Goal: Task Accomplishment & Management: Use online tool/utility

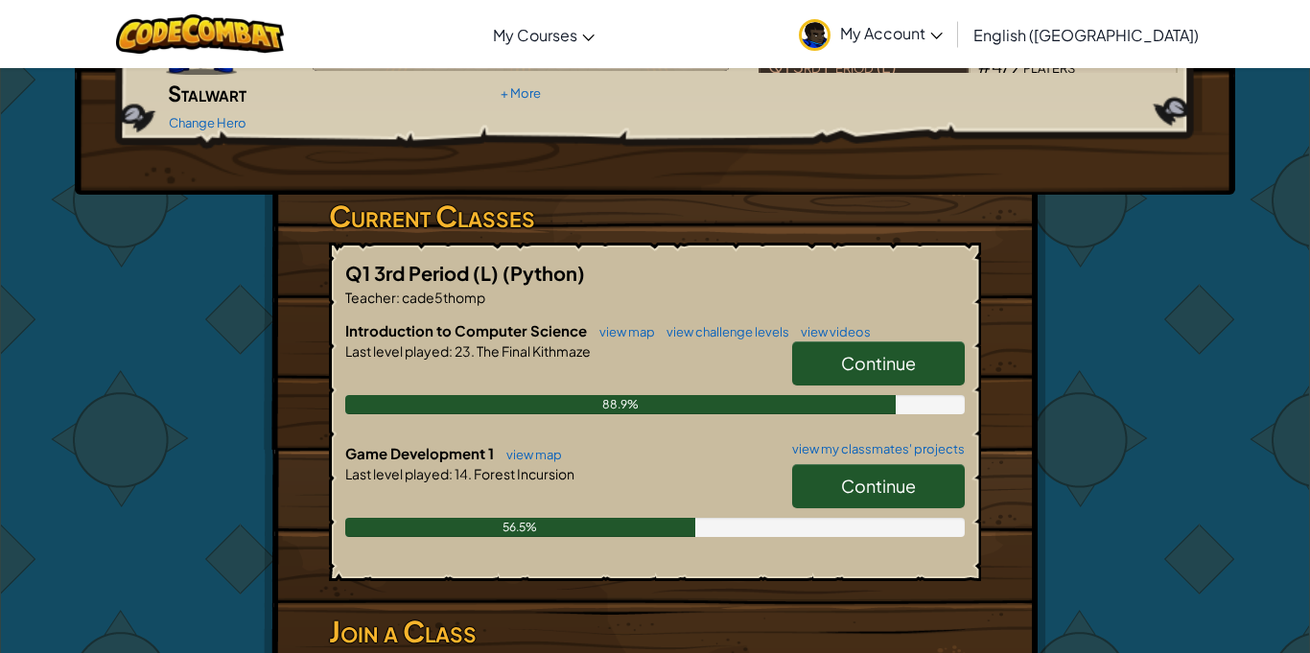
scroll to position [230, 0]
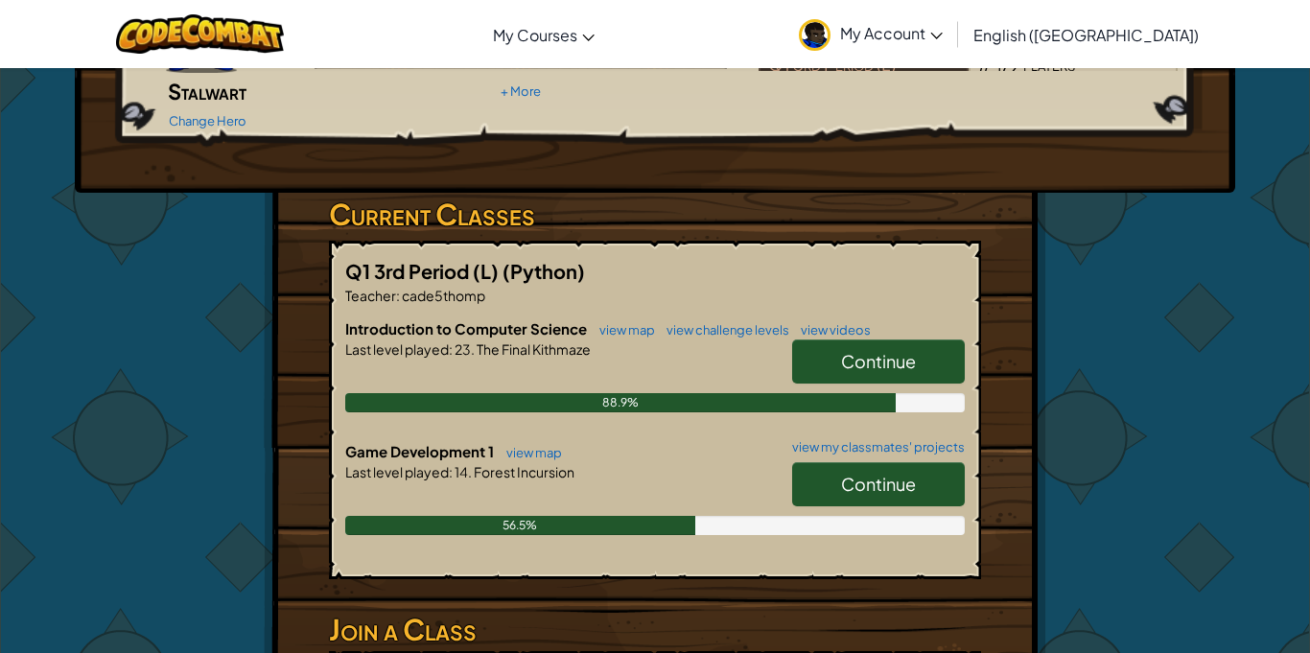
click at [938, 468] on link "Continue" at bounding box center [878, 484] width 173 height 44
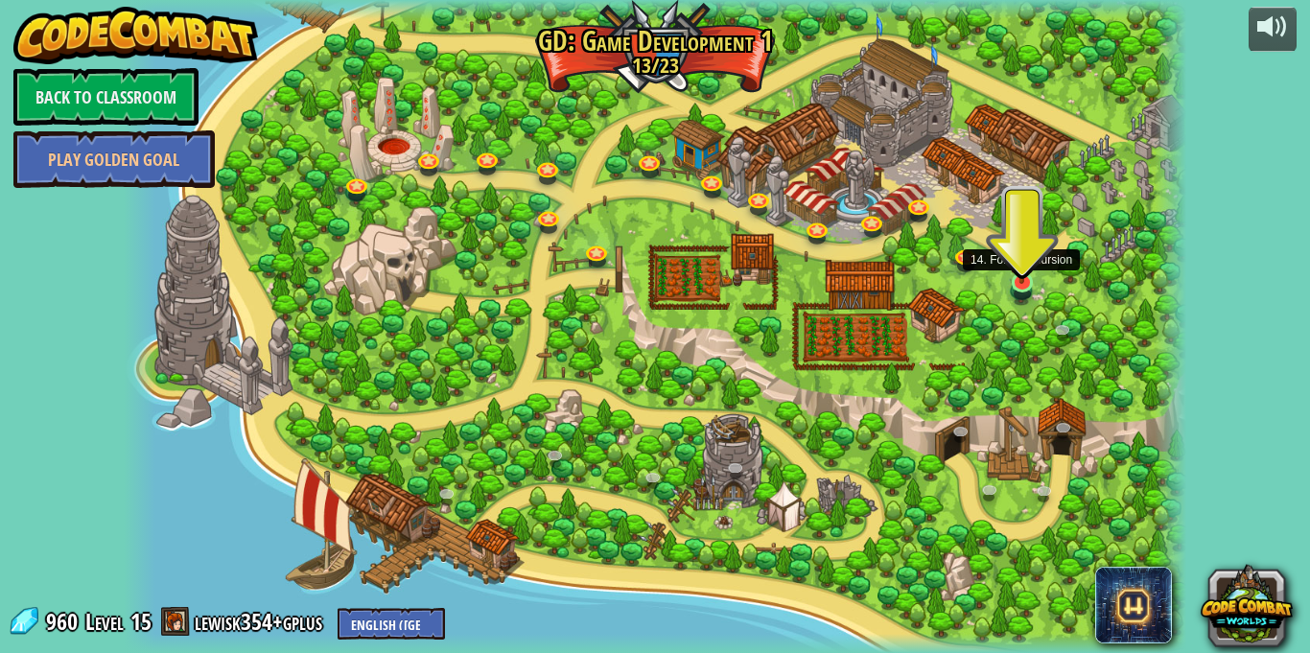
click at [1019, 271] on img at bounding box center [1022, 253] width 26 height 60
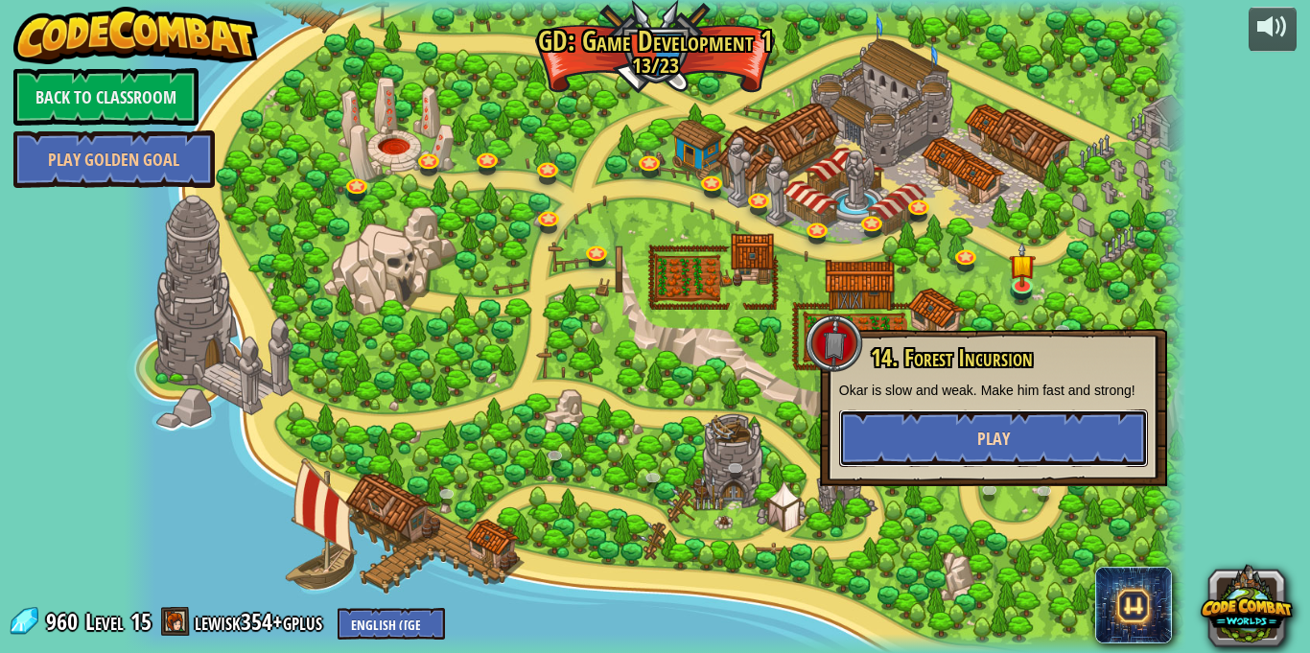
click at [960, 434] on button "Play" at bounding box center [993, 438] width 309 height 58
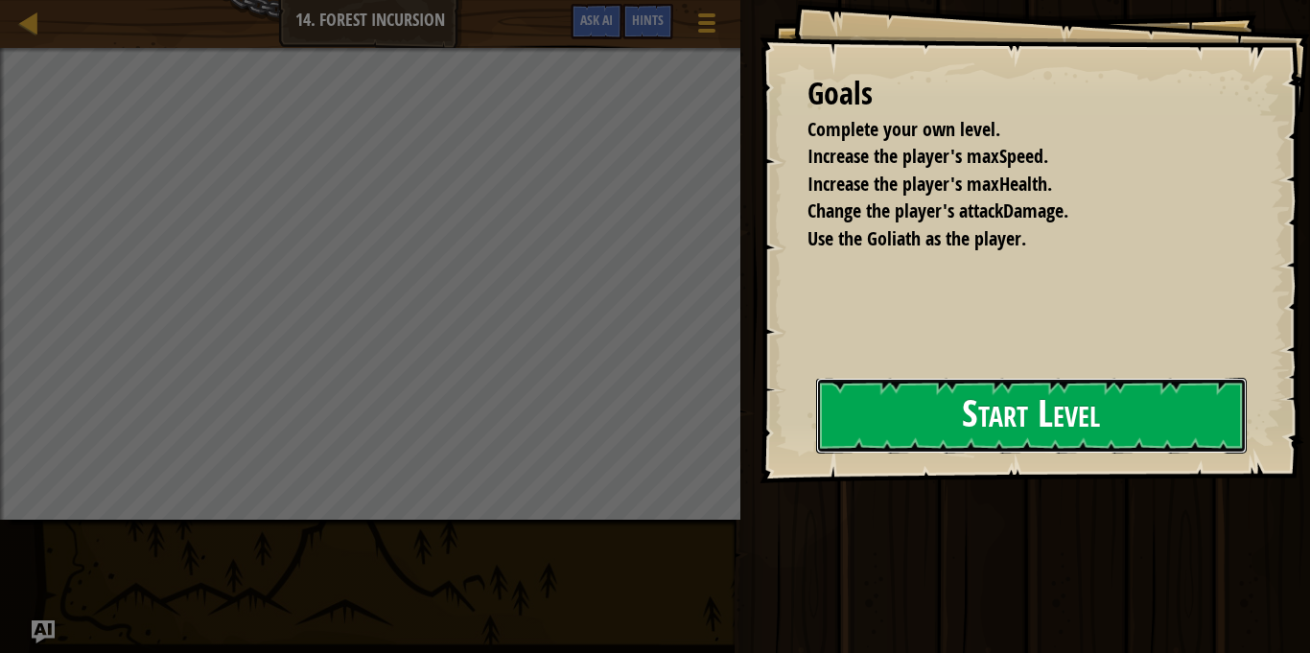
click at [918, 435] on button "Start Level" at bounding box center [1031, 416] width 430 height 76
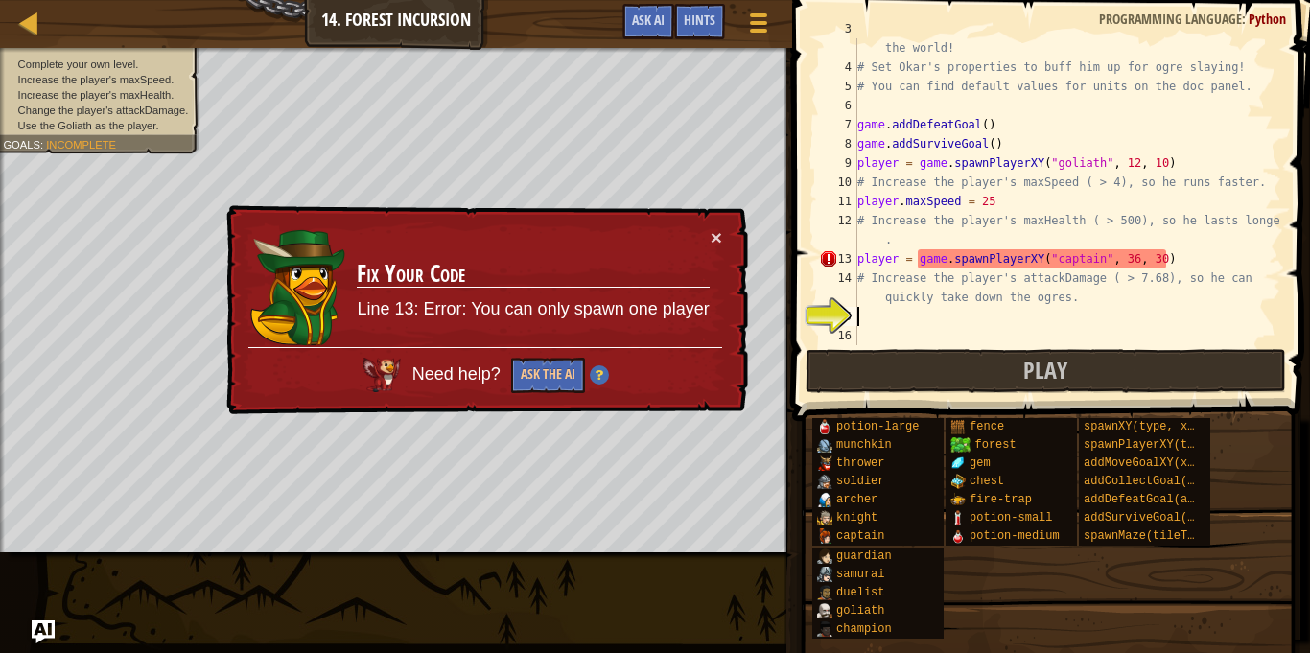
scroll to position [58, 0]
drag, startPoint x: 1168, startPoint y: 263, endPoint x: 801, endPoint y: 254, distance: 367.3
click at [801, 254] on div "3 4 5 6 7 8 9 10 11 12 13 14 15 16 # Fortunately, as a game developer, you have…" at bounding box center [1047, 248] width 523 height 477
type textarea "player = game.spawnPlayerXY("captain", 36, 30)"
type textarea "\"
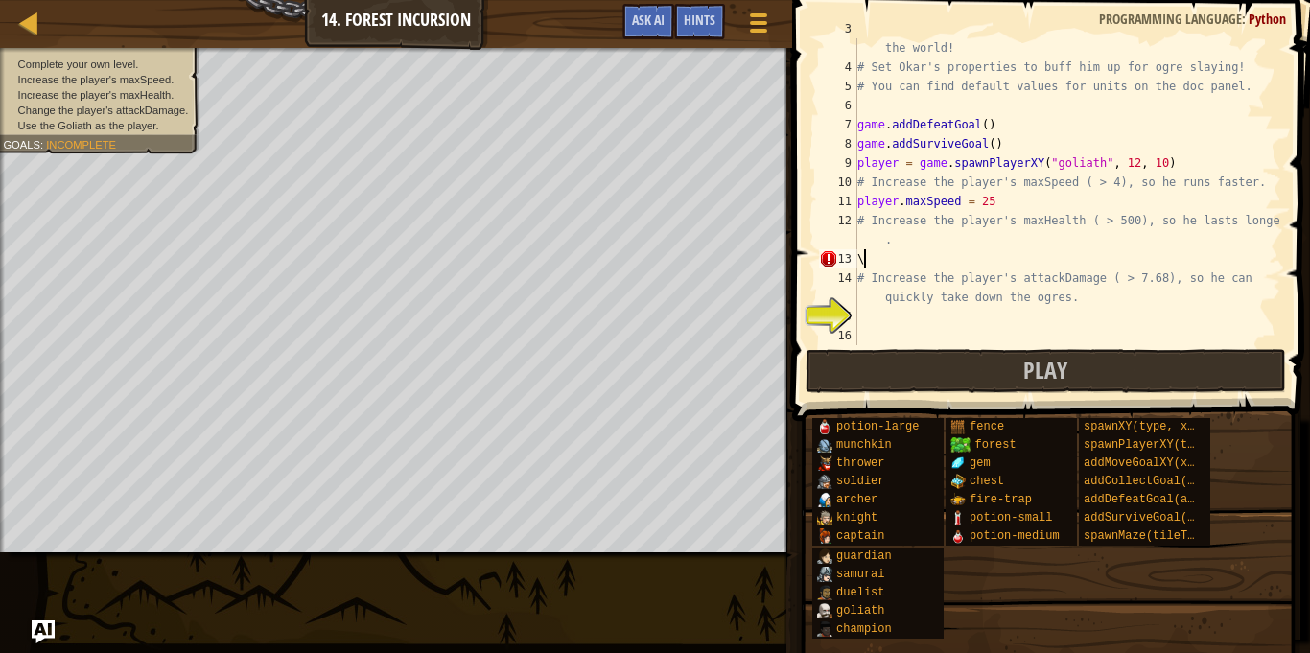
scroll to position [9, 0]
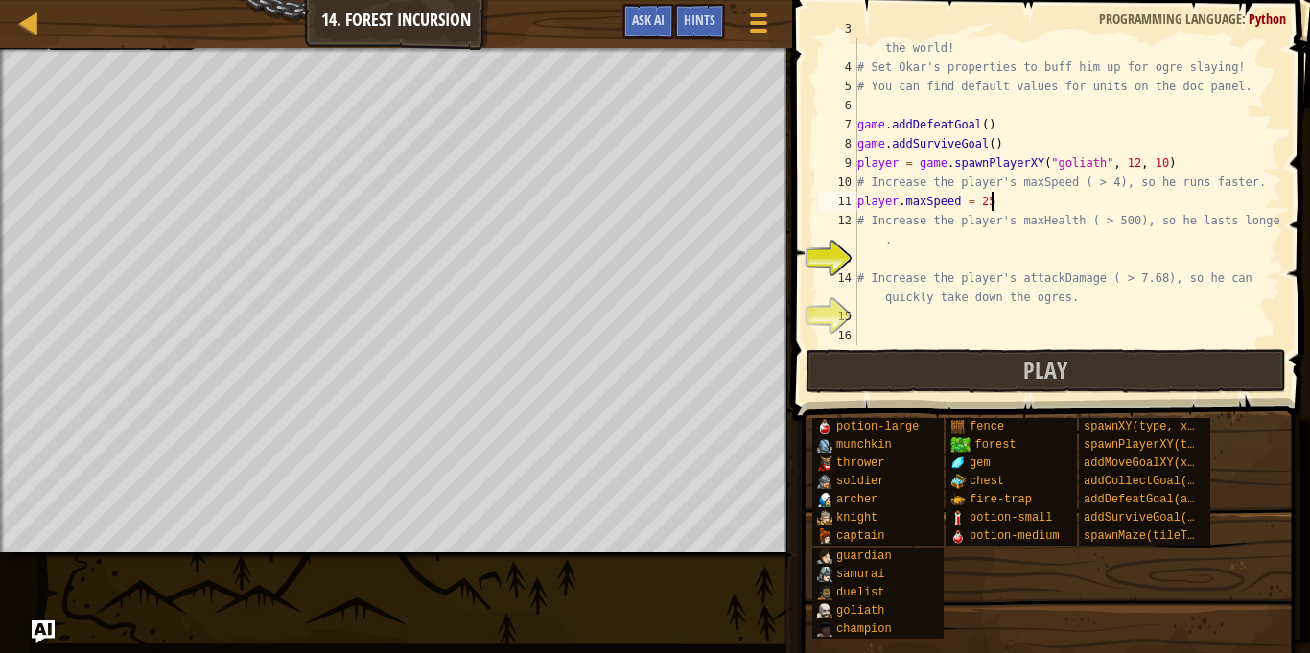
click at [1035, 203] on div "# Fortunately, as a game developer, you have full control over the world! # Set…" at bounding box center [1067, 201] width 428 height 364
type textarea "player.maxSpeed = 500"
click at [1194, 328] on div "# Fortunately, as a game developer, you have full control over the world! # Set…" at bounding box center [1067, 201] width 428 height 364
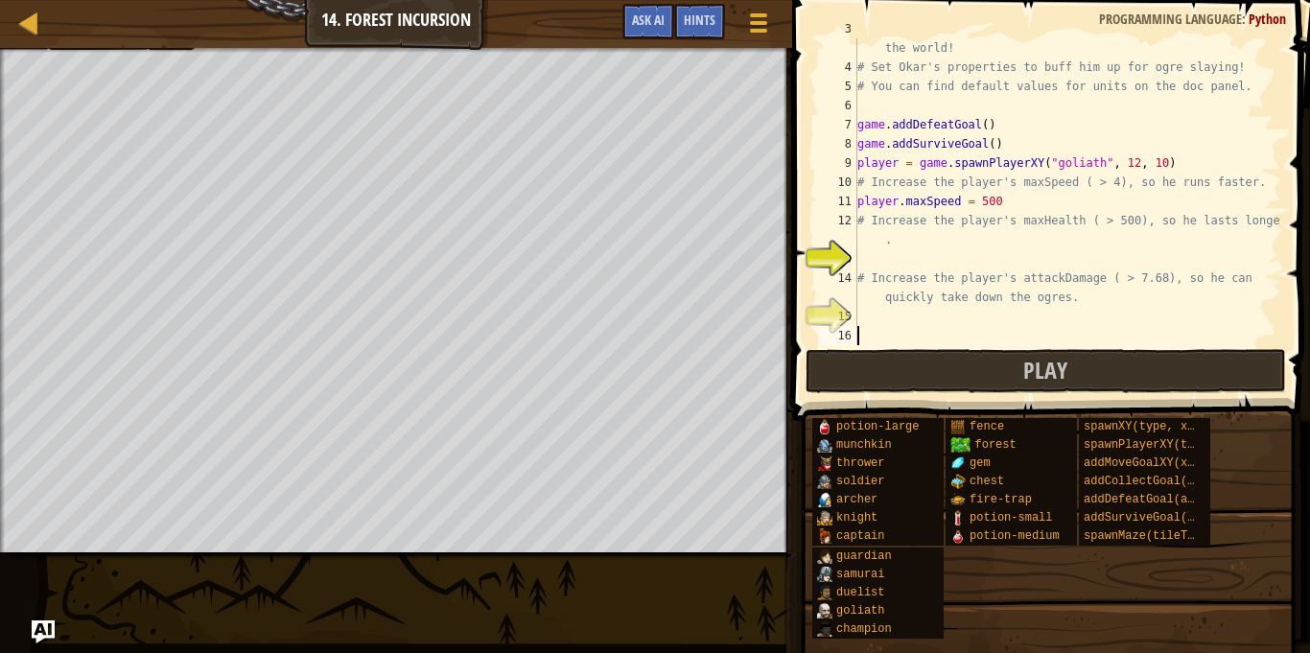
click at [891, 310] on div "# Fortunately, as a game developer, you have full control over the world! # Set…" at bounding box center [1067, 201] width 428 height 364
type textarea "p"
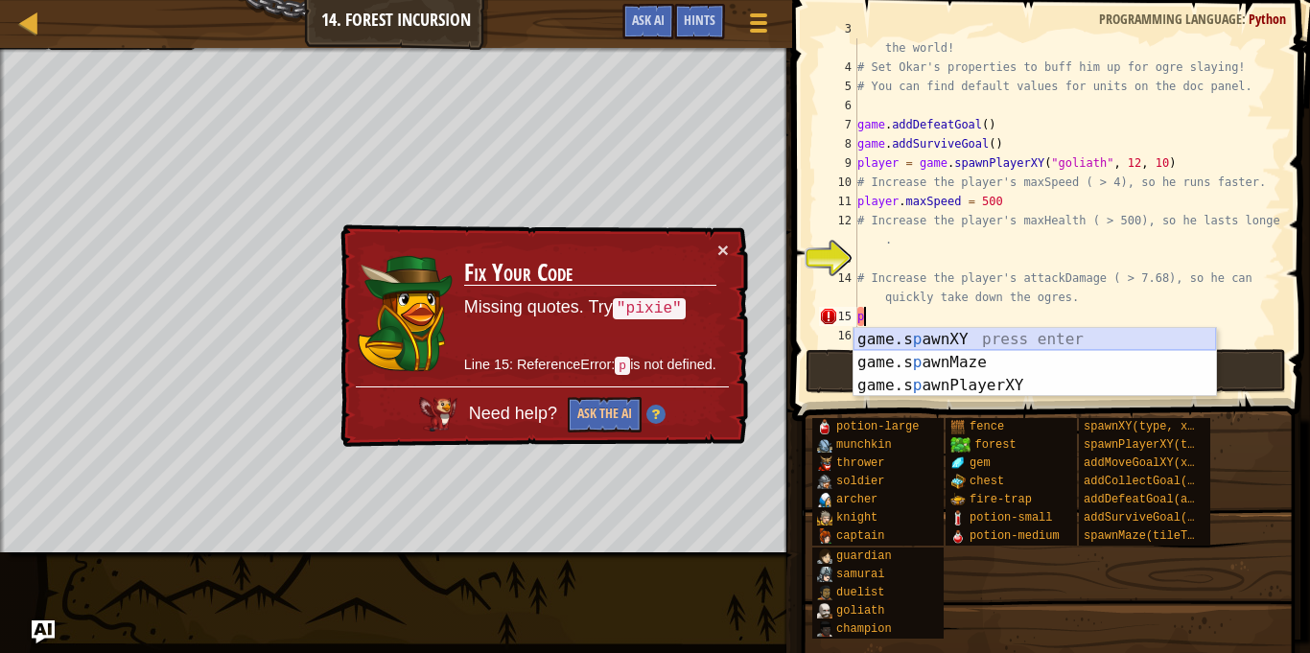
click at [912, 322] on div "# Fortunately, as a game developer, you have full control over the world! # Set…" at bounding box center [1067, 201] width 428 height 364
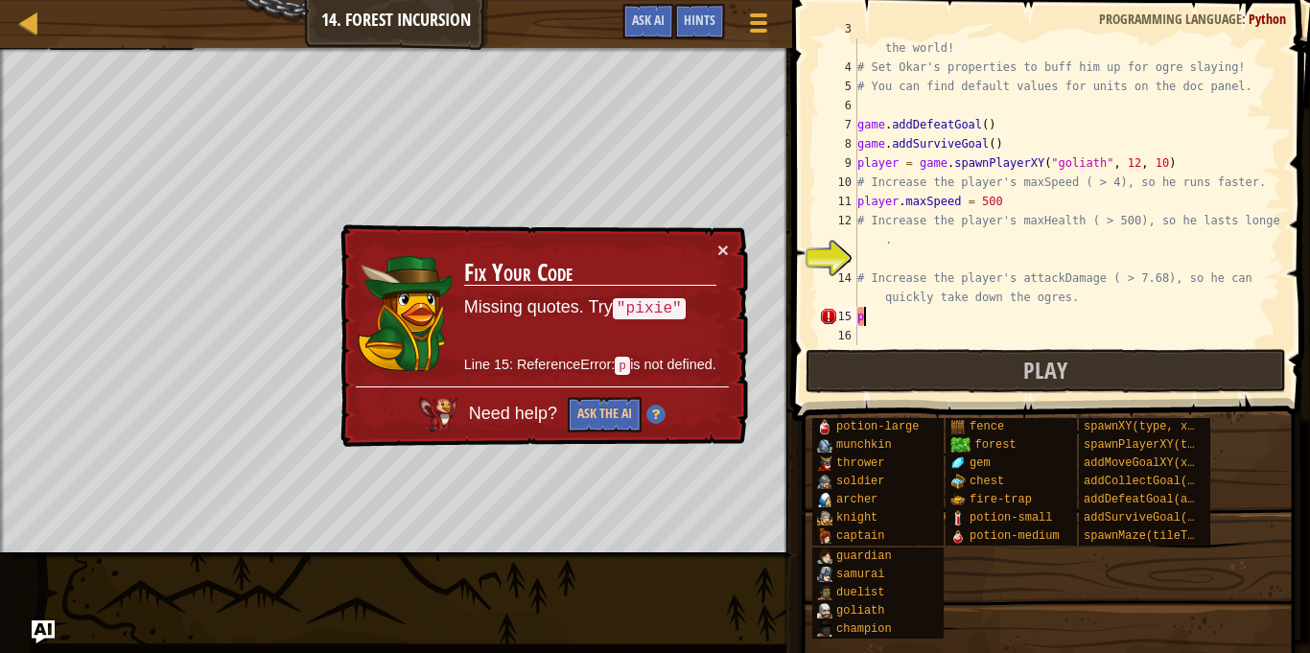
click at [913, 324] on div "# Fortunately, as a game developer, you have full control over the world! # Set…" at bounding box center [1067, 201] width 428 height 364
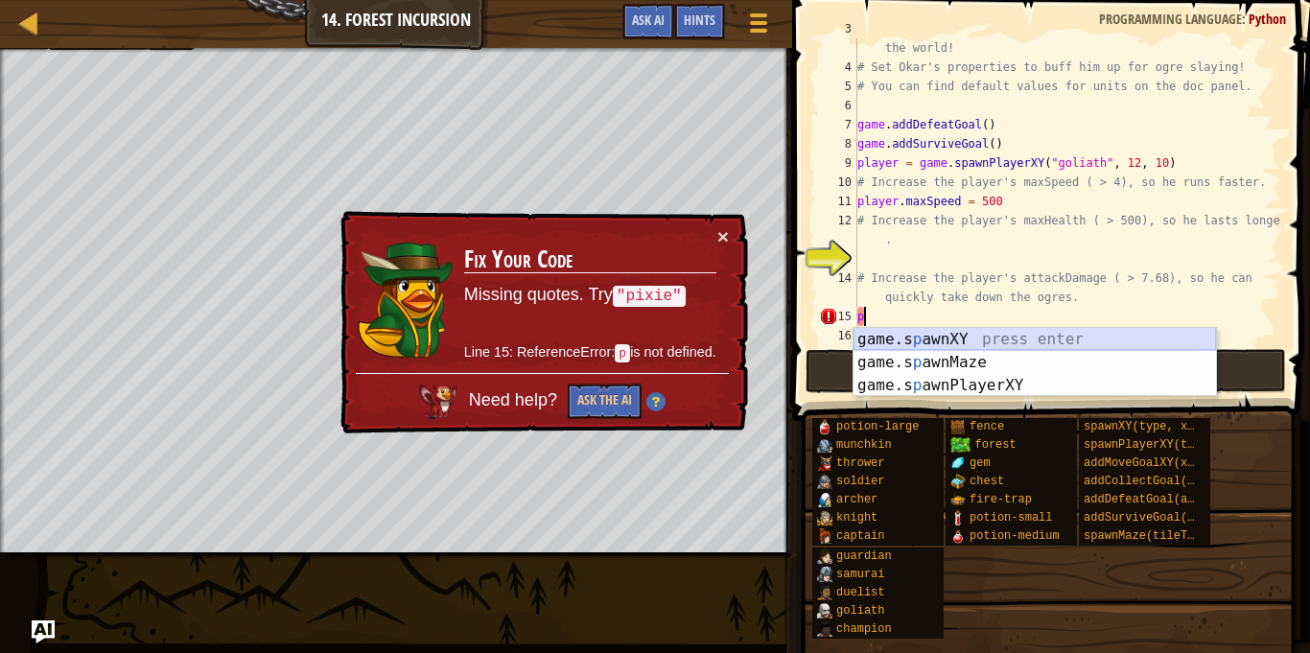
click at [946, 341] on div "game.s p awnXY press enter game.s p awnMaze press enter game.s p awnPlayerXY pr…" at bounding box center [1034, 385] width 362 height 115
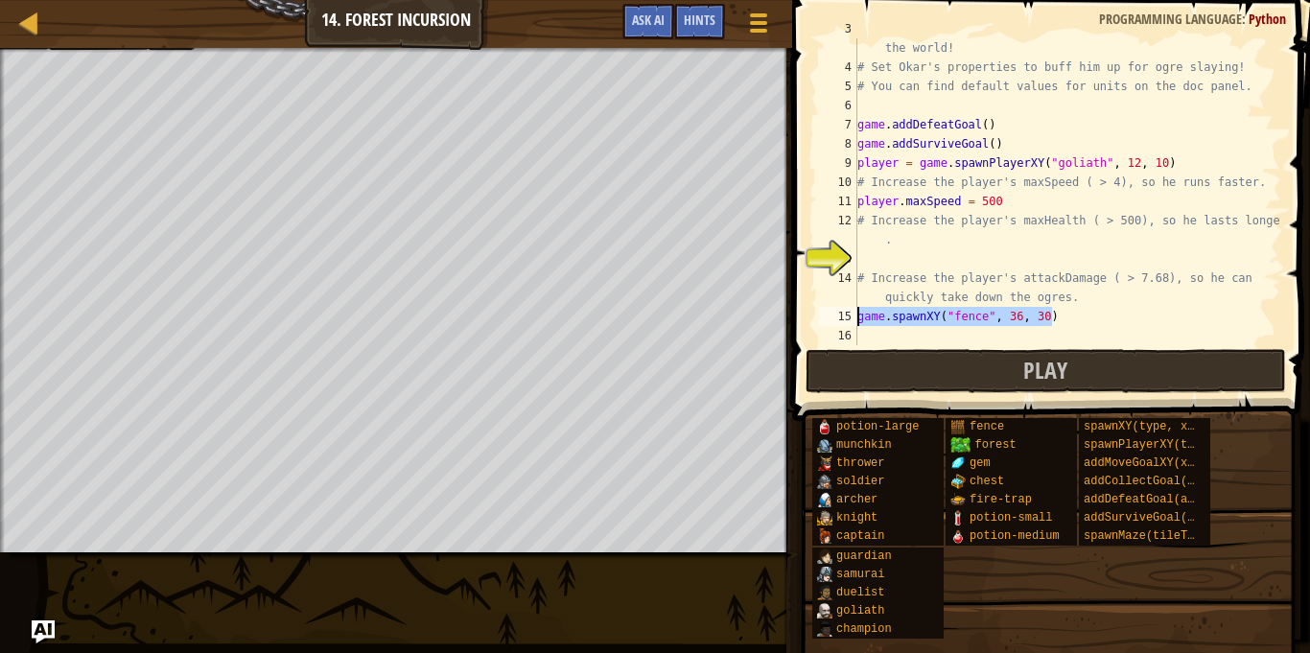
drag, startPoint x: 1058, startPoint y: 324, endPoint x: 859, endPoint y: 316, distance: 199.6
click at [859, 316] on div "# Fortunately, as a game developer, you have full control over the world! # Set…" at bounding box center [1067, 201] width 428 height 364
type textarea "]"
type textarea "g"
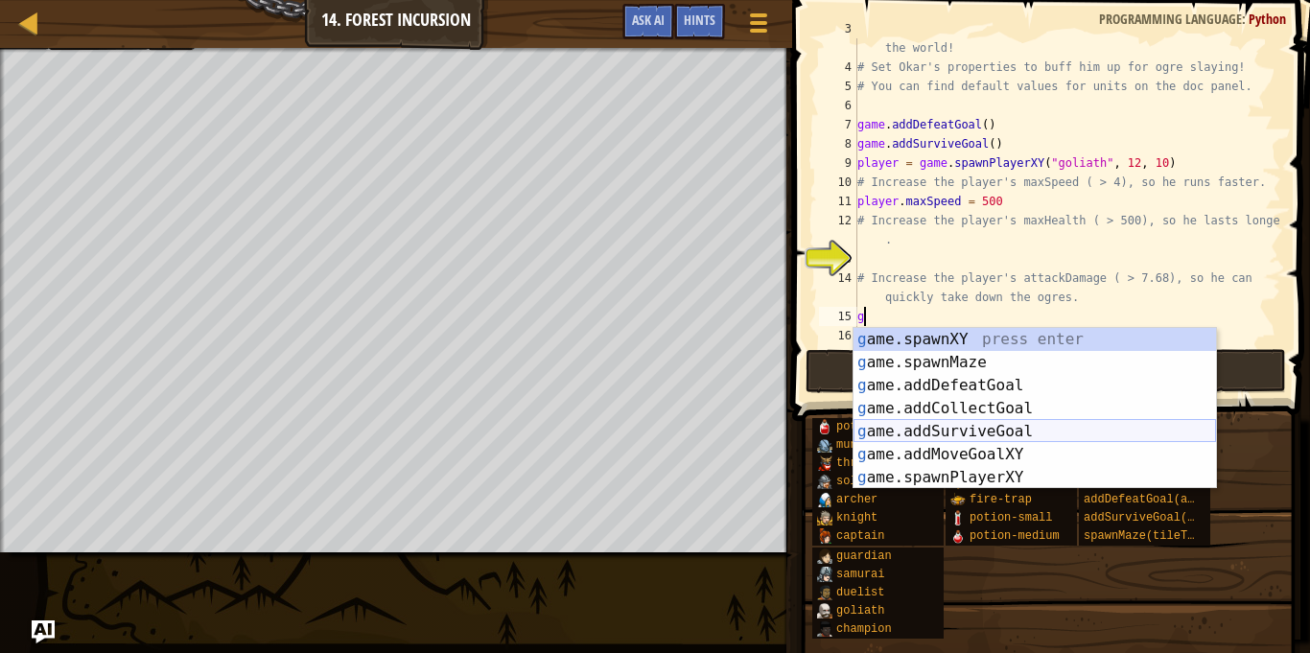
click at [991, 425] on div "g ame.spawnXY press enter g ame.spawnMaze press enter g ame.addDefeatGoal press…" at bounding box center [1034, 431] width 362 height 207
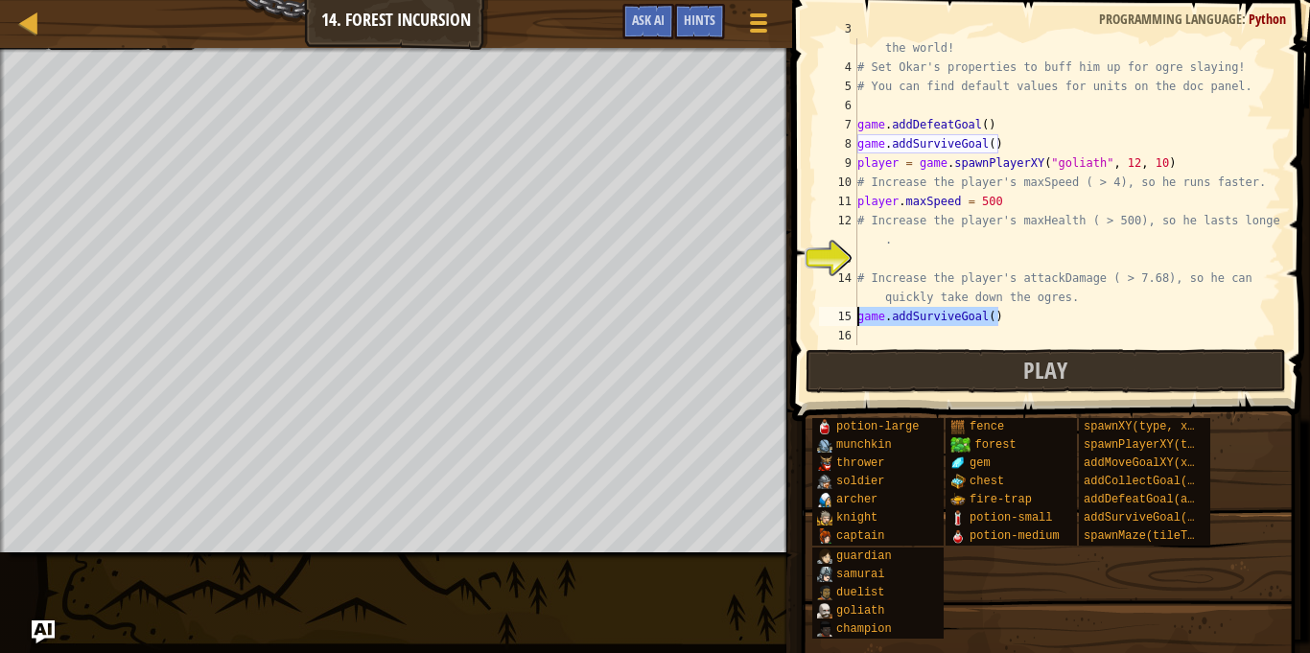
drag, startPoint x: 997, startPoint y: 315, endPoint x: 856, endPoint y: 314, distance: 140.9
click at [856, 314] on div "3 4 5 6 7 8 9 10 11 12 13 14 15 16 17 # Fortunately, as a game developer, you h…" at bounding box center [1048, 191] width 466 height 307
type textarea "game.addSurviveGoal()"
type textarea "d"
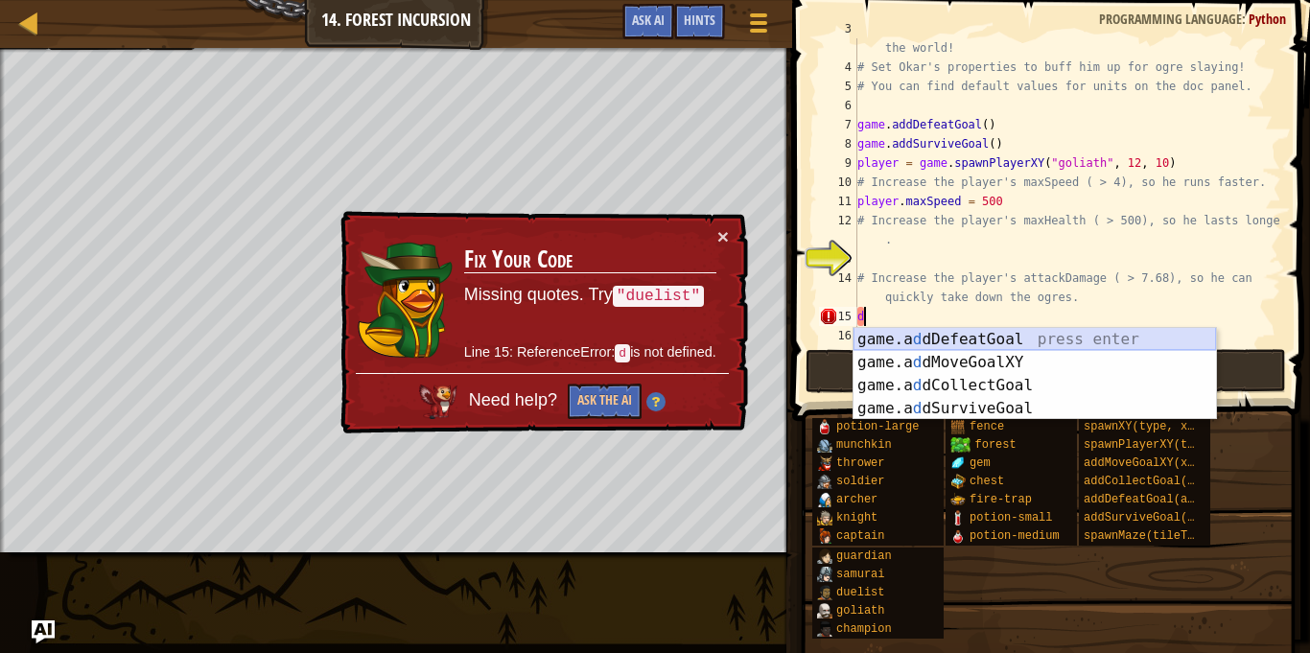
click at [996, 337] on div "game.a d dDefeatGoal press enter game.a d dMoveGoalXY press enter game.a d dCol…" at bounding box center [1034, 397] width 362 height 138
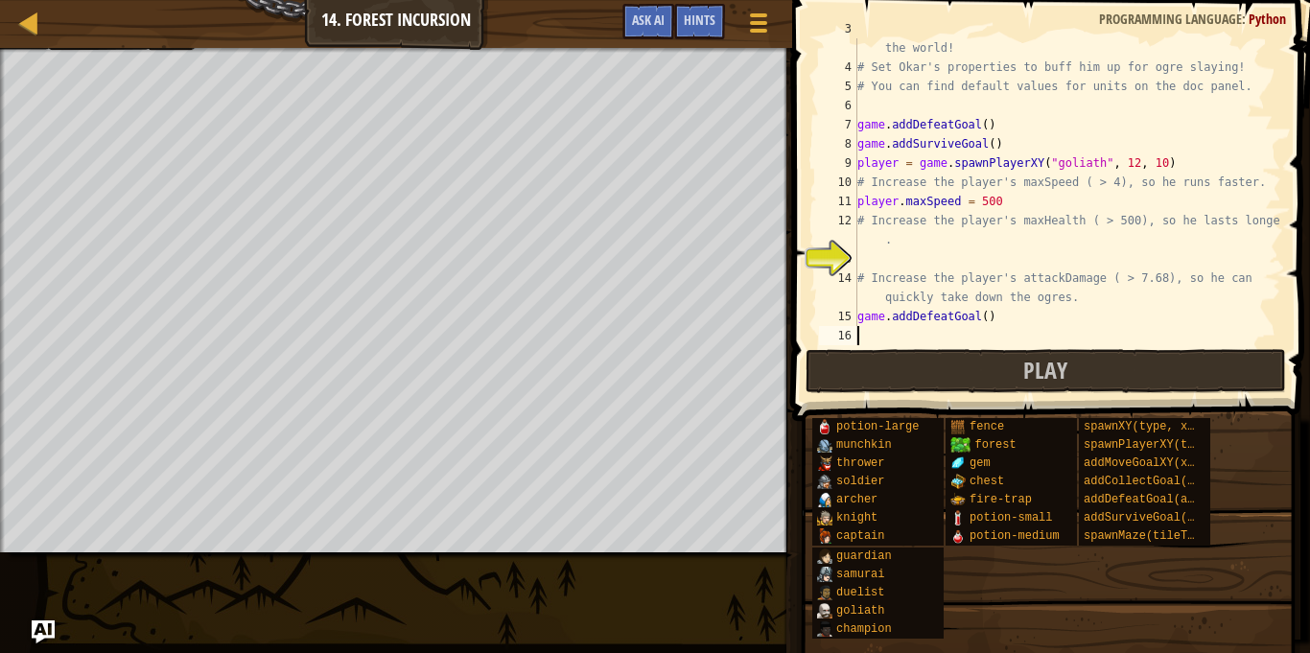
click at [984, 320] on div "# Fortunately, as a game developer, you have full control over the world! # Set…" at bounding box center [1067, 201] width 428 height 364
click at [1019, 360] on button "Play" at bounding box center [1045, 371] width 480 height 44
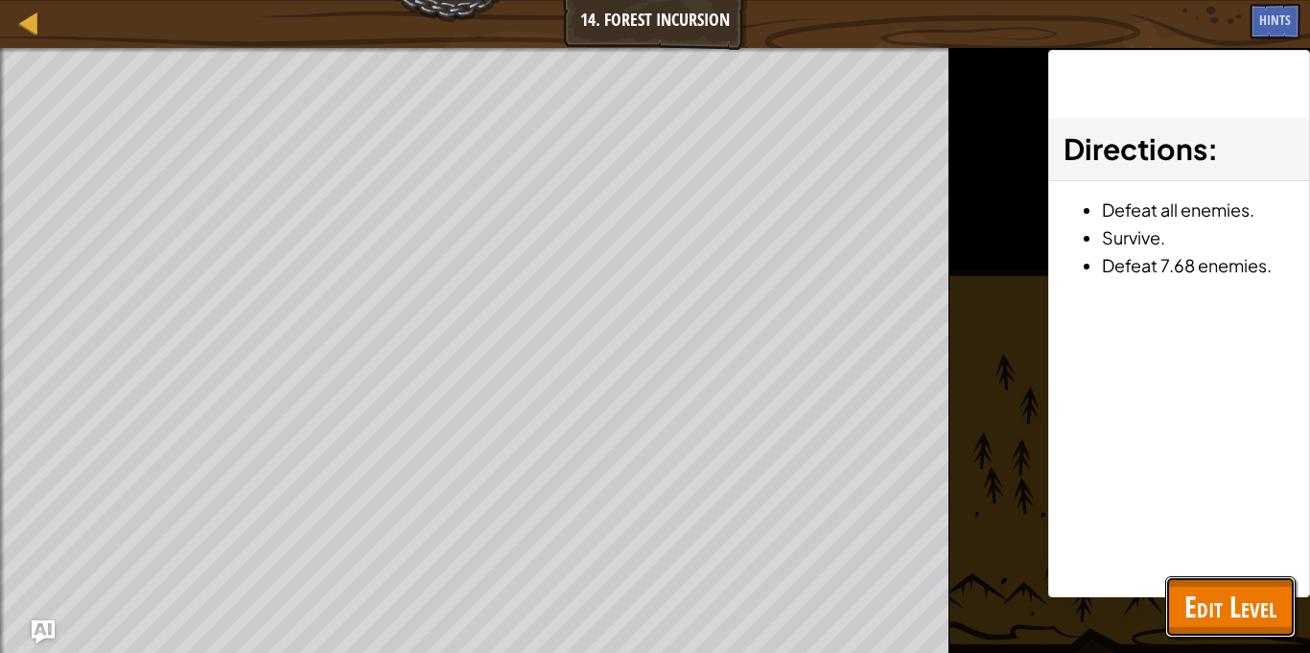
click at [1236, 601] on span "Edit Level" at bounding box center [1230, 606] width 92 height 39
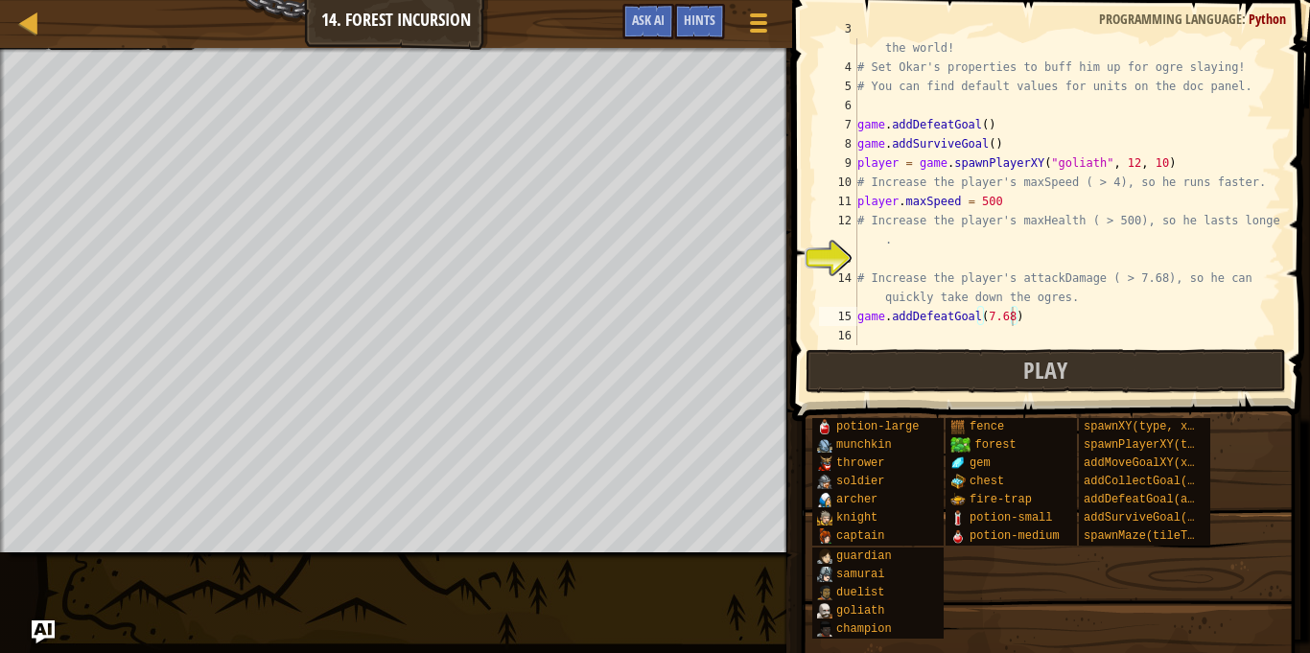
click at [1010, 316] on div "# Fortunately, as a game developer, you have full control over the world! # Set…" at bounding box center [1067, 201] width 428 height 364
type textarea "game.addDefeatGoal(2)"
click at [859, 263] on div "# Fortunately, as a game developer, you have full control over the world! # Set…" at bounding box center [1067, 201] width 428 height 364
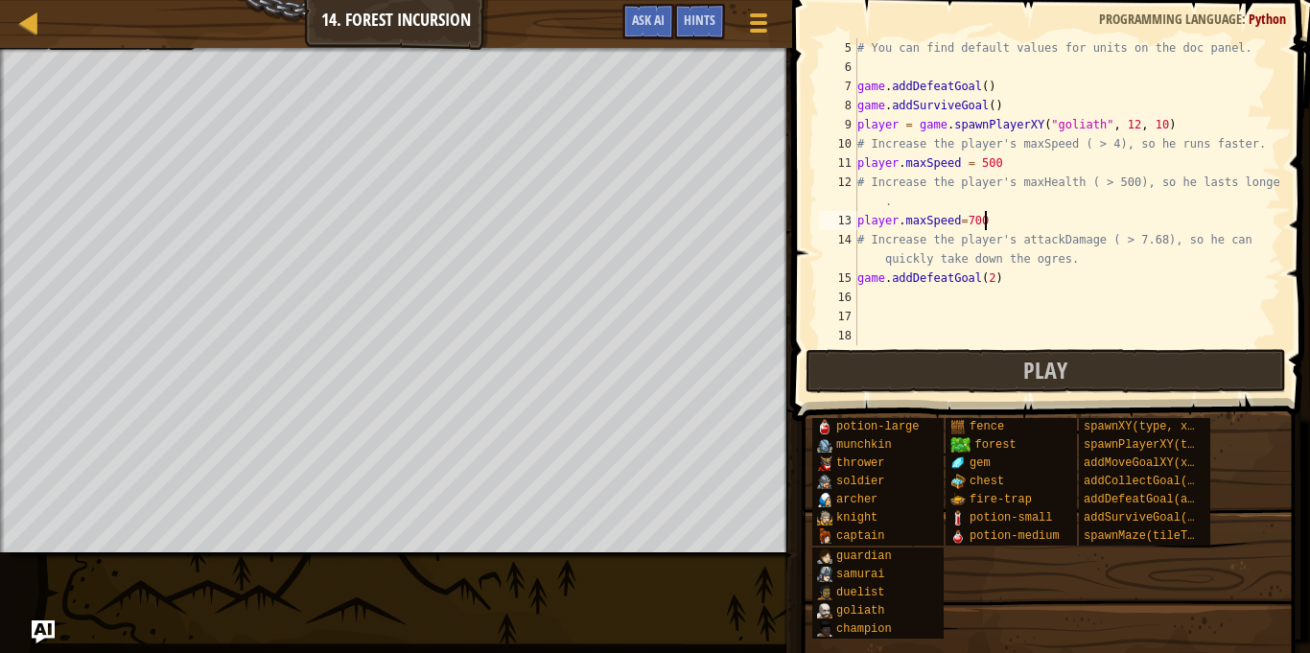
click at [1012, 286] on div "# You can find default values for units on the doc panel. game . addDefeatGoal …" at bounding box center [1067, 210] width 428 height 345
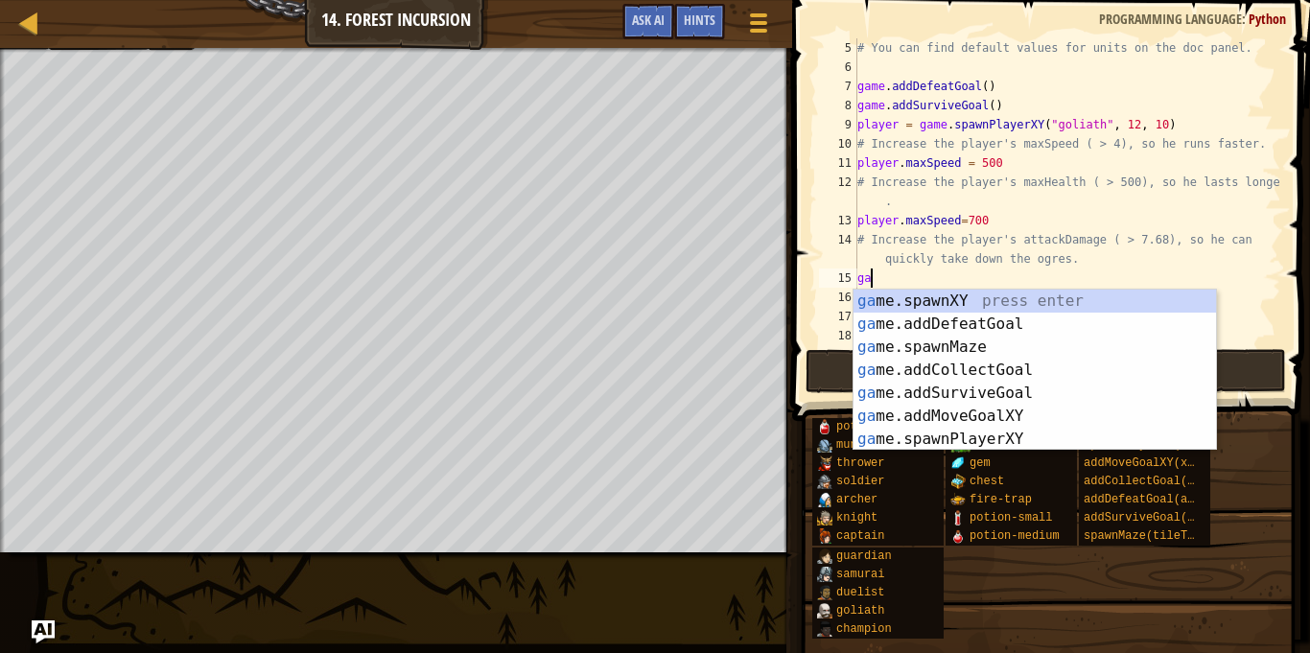
scroll to position [9, 1]
type textarea "g"
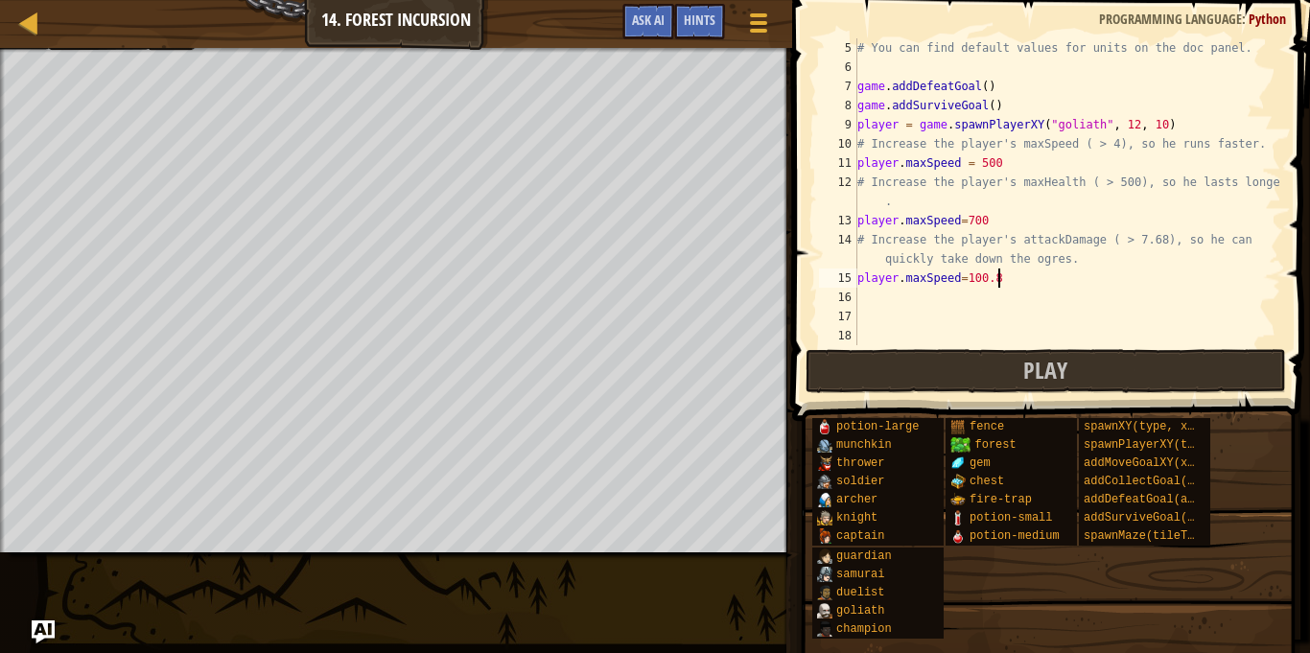
scroll to position [9, 19]
click at [1190, 352] on button "Play" at bounding box center [1045, 371] width 480 height 44
click at [837, 374] on button "Play" at bounding box center [1045, 371] width 480 height 44
click at [424, 585] on div "Map Game Development 1 14. Forest Incursion Game Menu Done Hints Ask AI 1 ההההה…" at bounding box center [655, 326] width 1310 height 653
click at [926, 382] on button "Play" at bounding box center [1045, 371] width 480 height 44
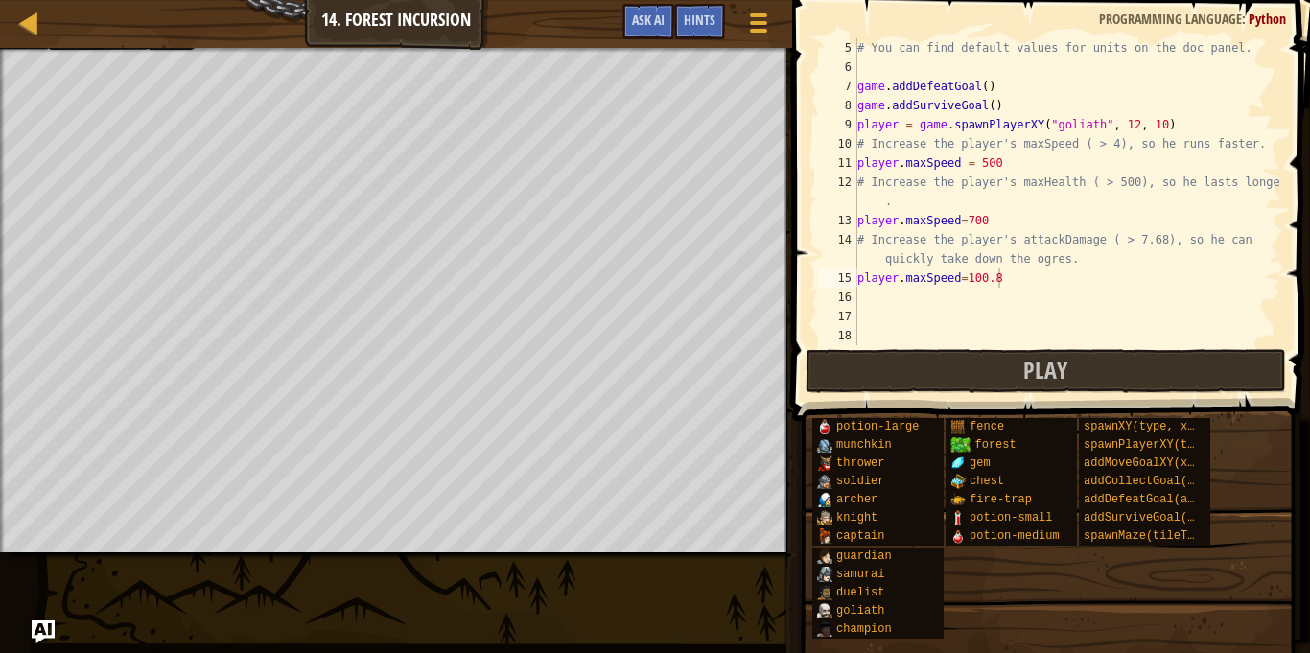
click at [926, 225] on div "# You can find default values for units on the doc panel. game . addDefeatGoal …" at bounding box center [1067, 210] width 428 height 345
click at [957, 221] on div "# You can find default values for units on the doc panel. game . addDefeatGoal …" at bounding box center [1067, 210] width 428 height 345
click at [997, 226] on div "# You can find default values for units on the doc panel. game . addDefeatGoal …" at bounding box center [1067, 210] width 428 height 345
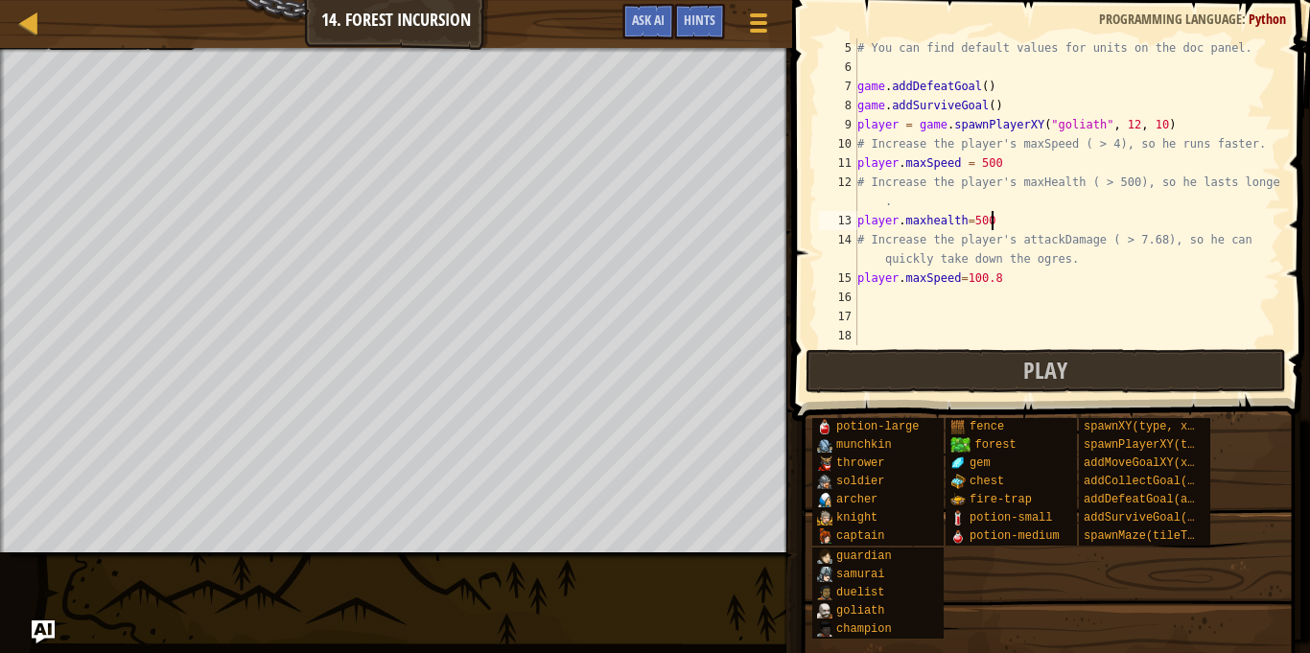
scroll to position [9, 18]
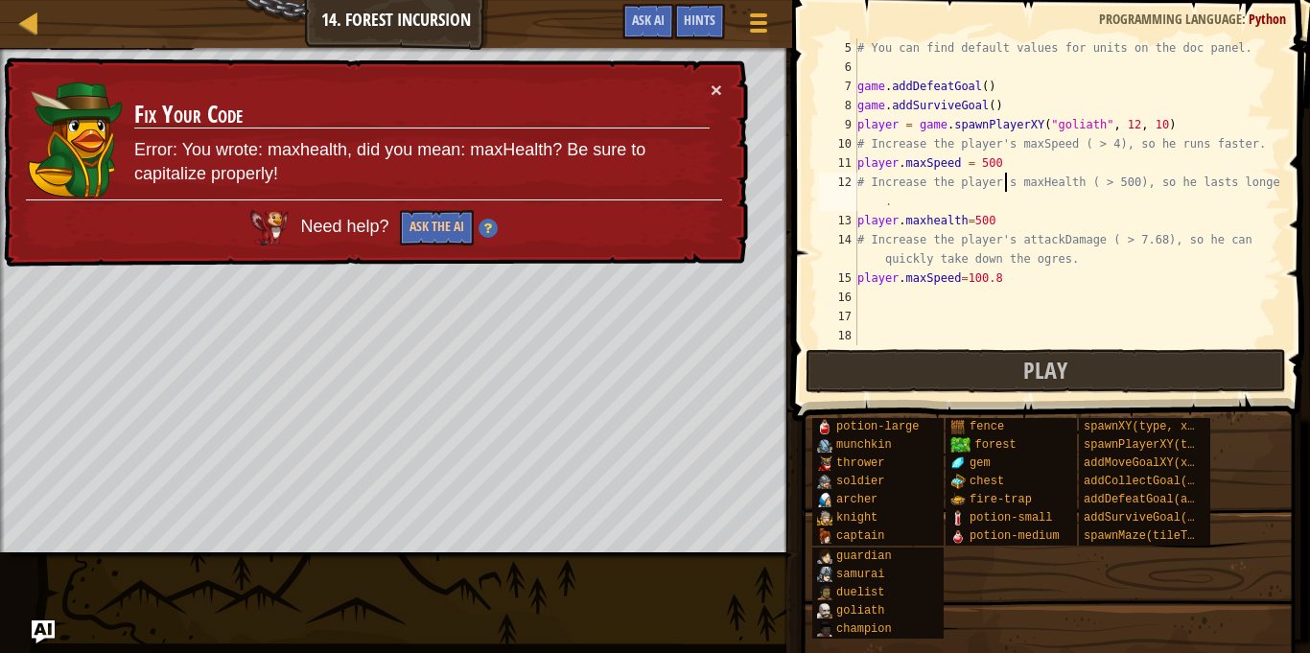
click at [1008, 174] on div "# You can find default values for units on the doc panel. game . addDefeatGoal …" at bounding box center [1067, 210] width 428 height 345
click at [1001, 158] on div "# You can find default values for units on the doc panel. game . addDefeatGoal …" at bounding box center [1067, 210] width 428 height 345
click at [1149, 394] on span at bounding box center [1052, 182] width 533 height 477
click at [1143, 370] on button "Play" at bounding box center [1045, 371] width 480 height 44
click at [931, 226] on div "# You can find default values for units on the doc panel. game . addDefeatGoal …" at bounding box center [1067, 210] width 428 height 345
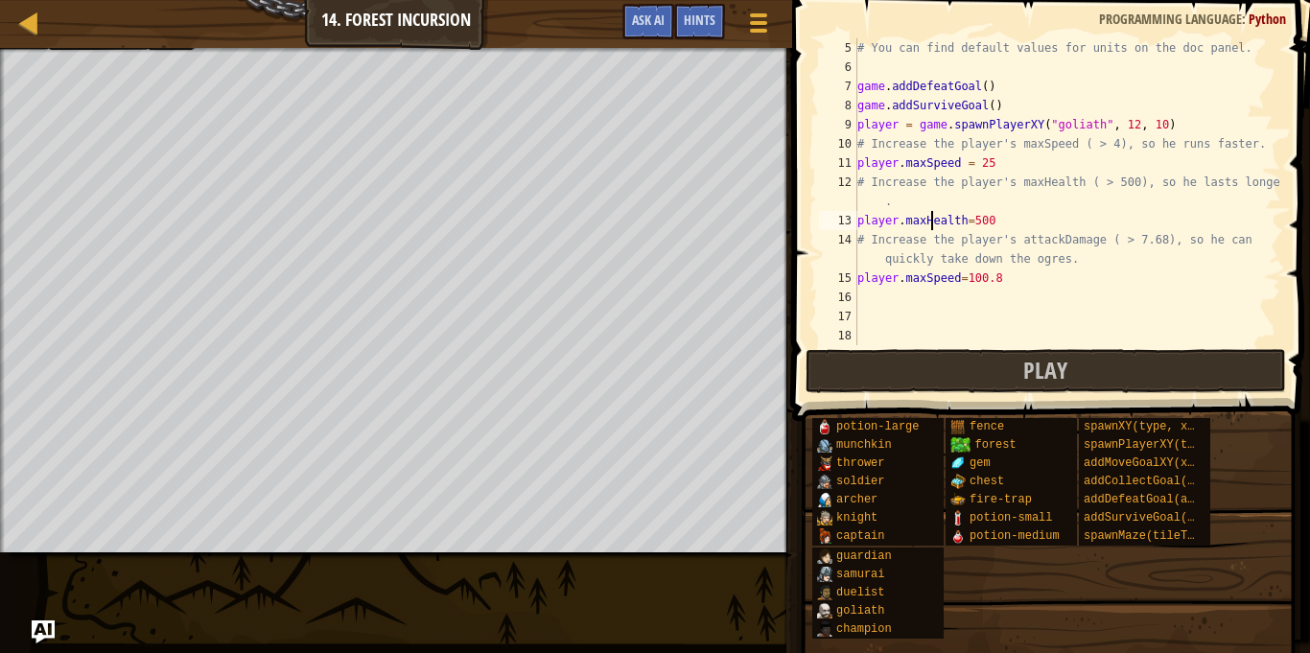
scroll to position [9, 11]
click at [1011, 367] on button "Play" at bounding box center [1045, 371] width 480 height 44
click at [660, 19] on span "Ask AI" at bounding box center [648, 20] width 33 height 18
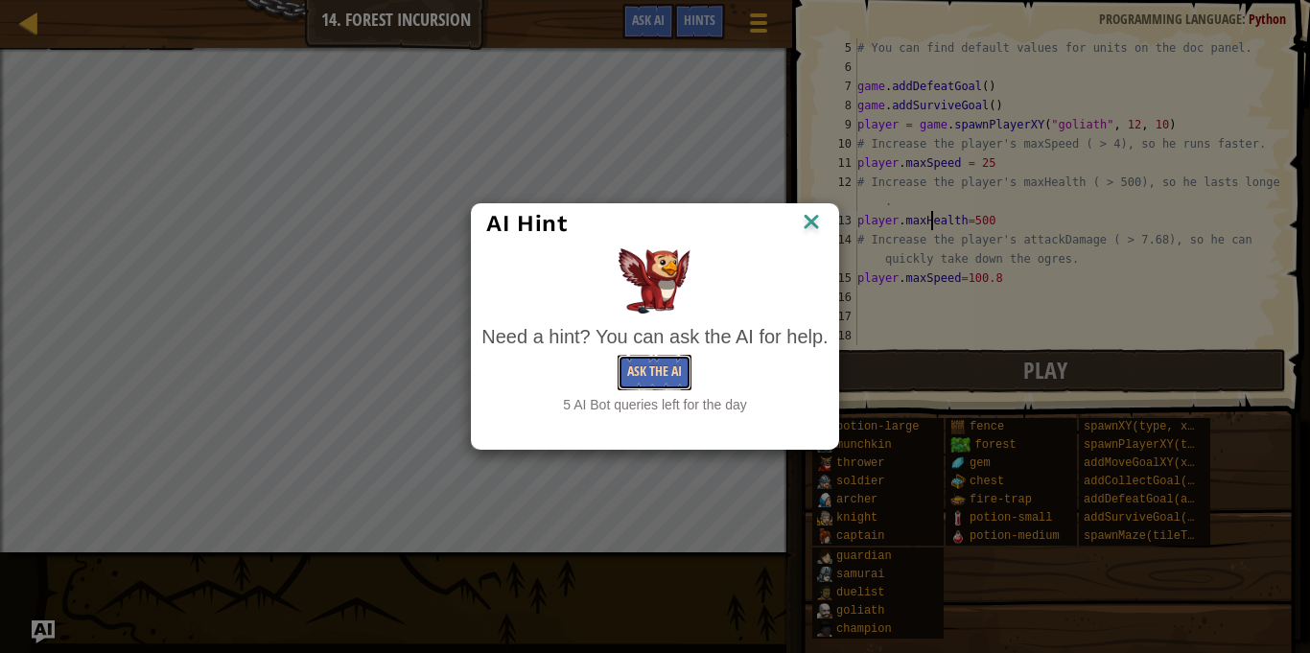
click at [671, 387] on button "Ask the AI" at bounding box center [654, 372] width 74 height 35
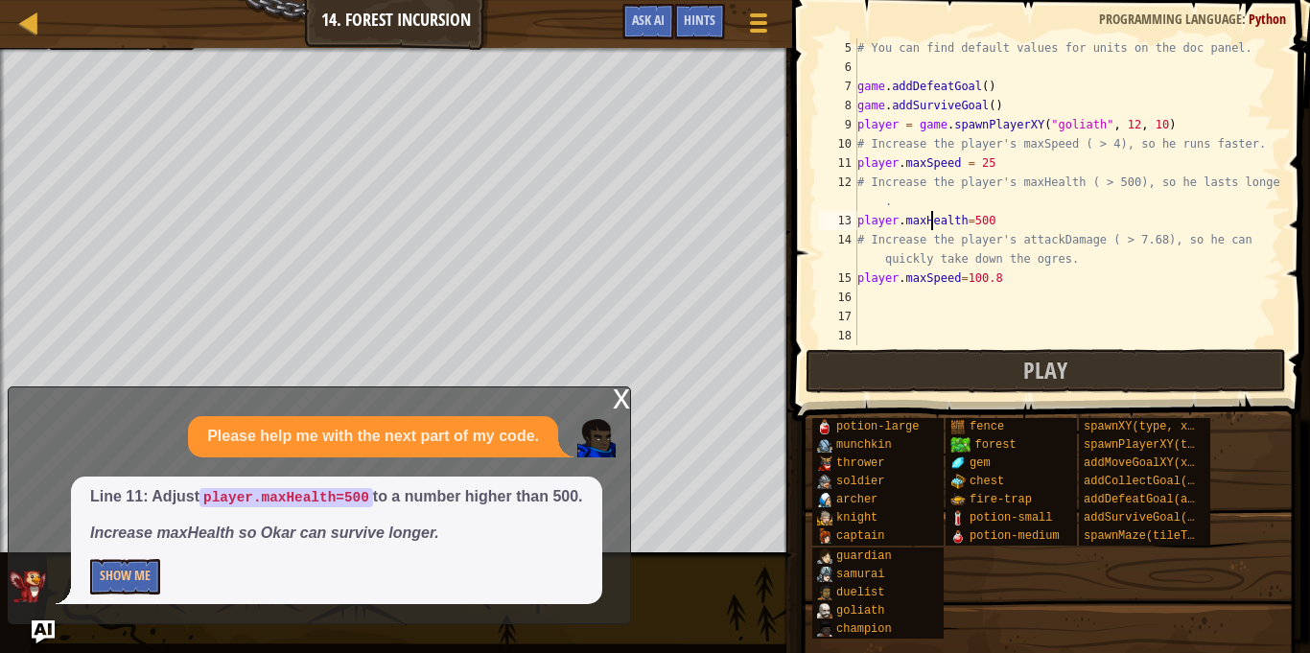
click at [993, 226] on div "# You can find default values for units on the doc panel. game . addDefeatGoal …" at bounding box center [1067, 210] width 428 height 345
type textarea "player.maxHealth=9000"
click at [1049, 368] on span "Play" at bounding box center [1045, 370] width 44 height 31
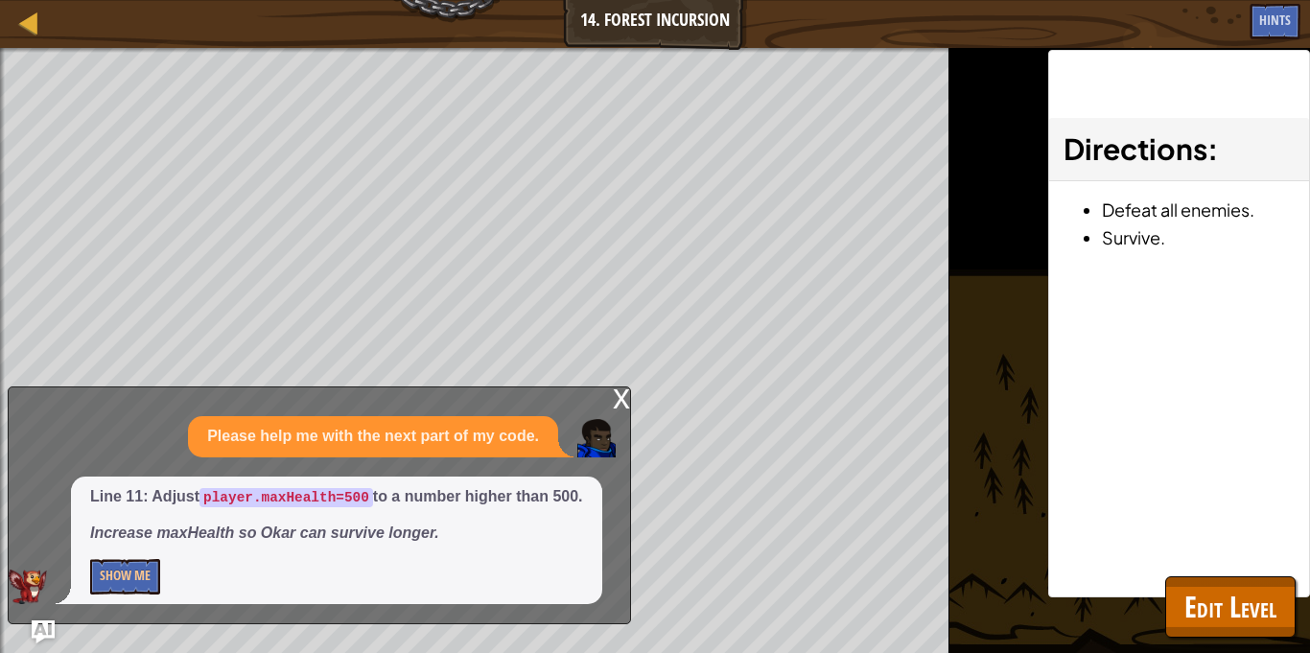
click at [618, 400] on div "x" at bounding box center [621, 396] width 17 height 19
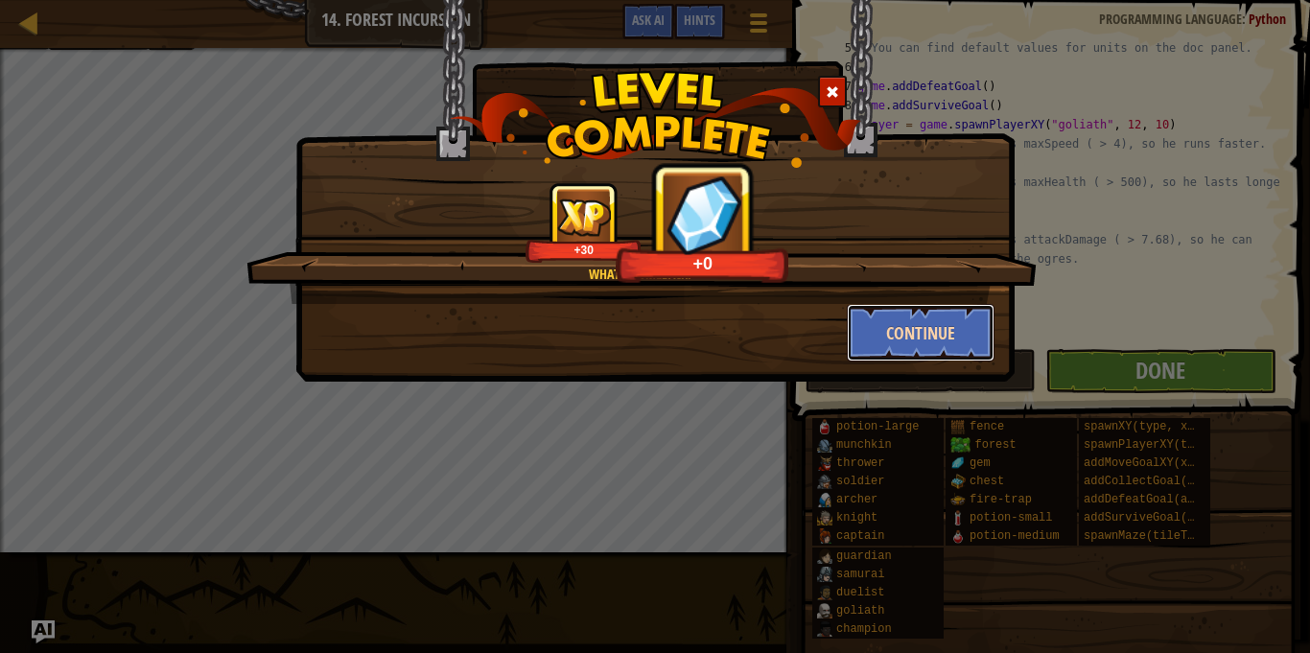
click at [959, 324] on button "Continue" at bounding box center [921, 333] width 149 height 58
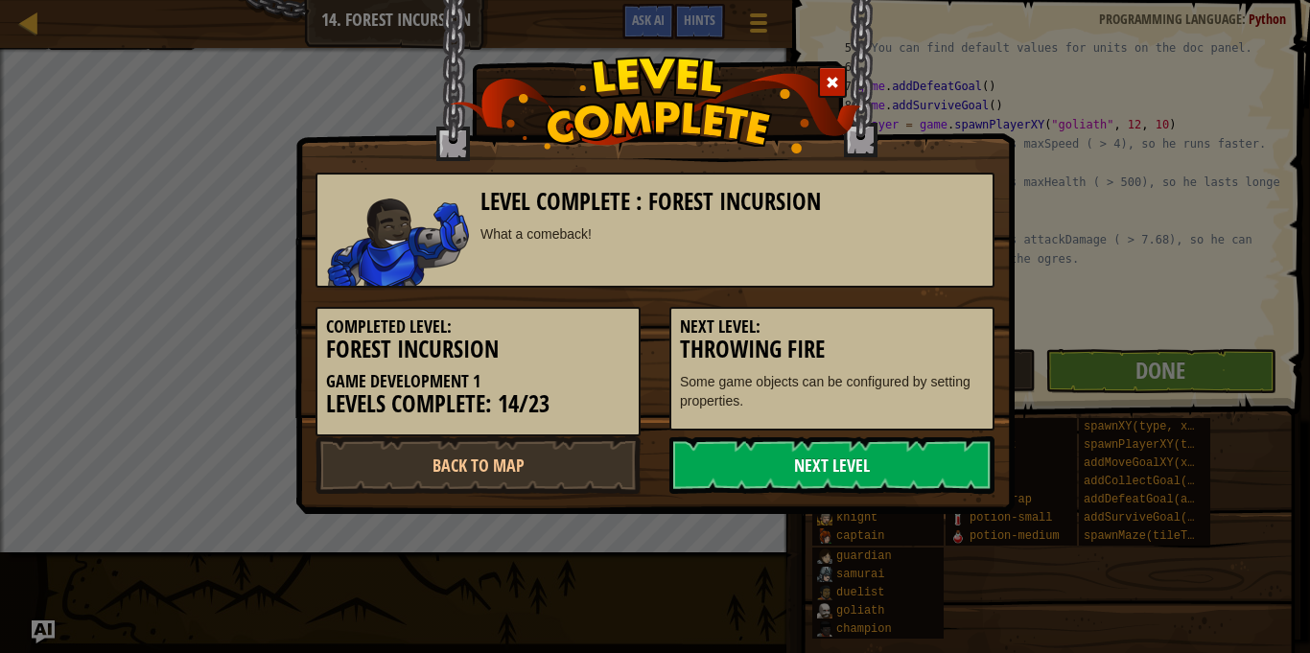
click at [909, 488] on link "Next Level" at bounding box center [831, 465] width 325 height 58
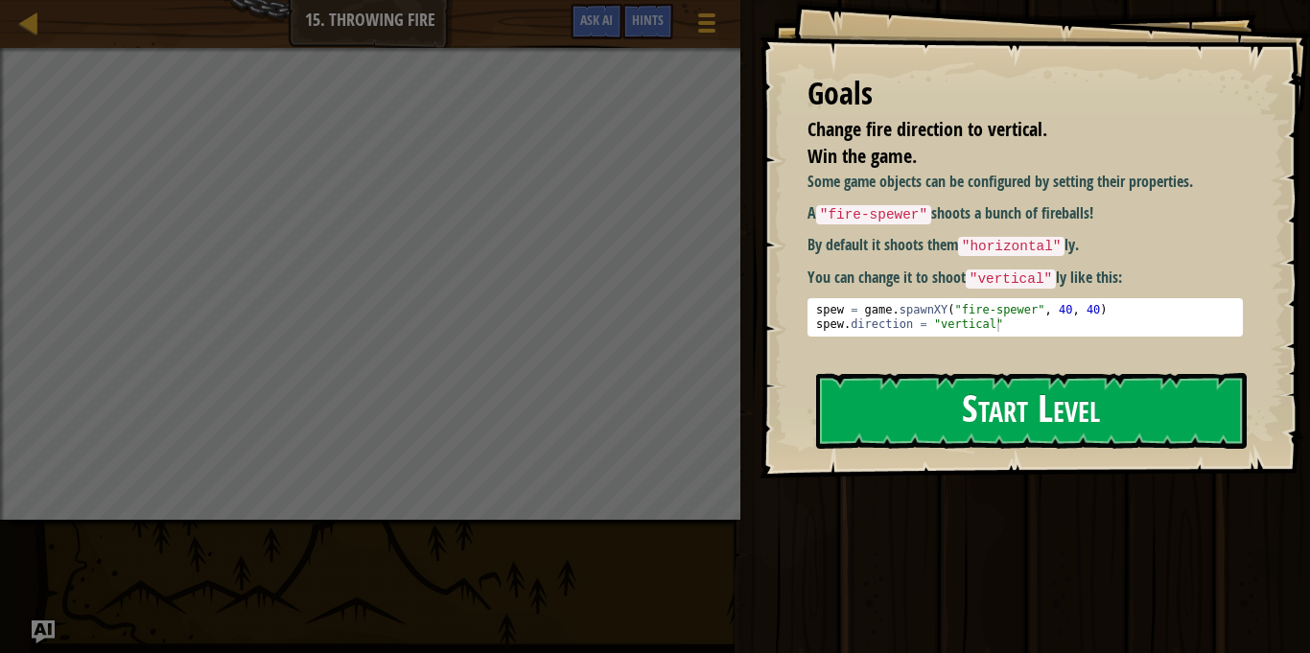
click at [1105, 360] on div "Goals Change fire direction to vertical. Win the game. Some game objects can be…" at bounding box center [1034, 239] width 550 height 478
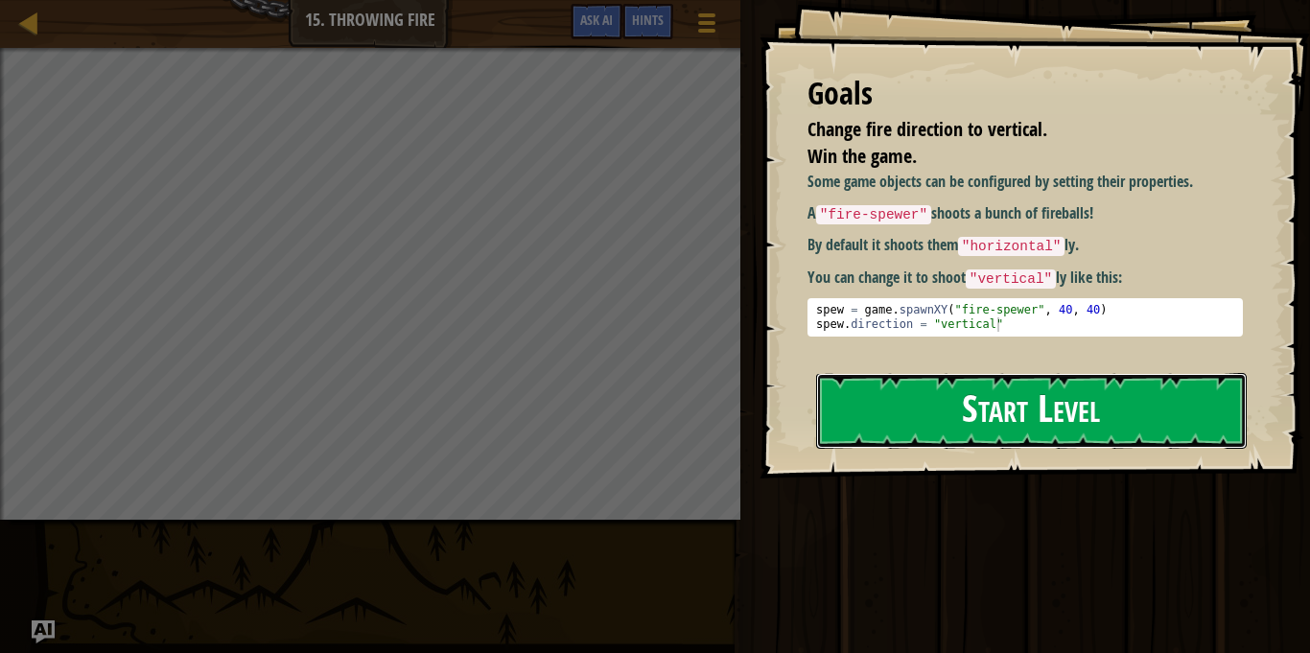
click at [1134, 428] on button "Start Level" at bounding box center [1031, 411] width 430 height 76
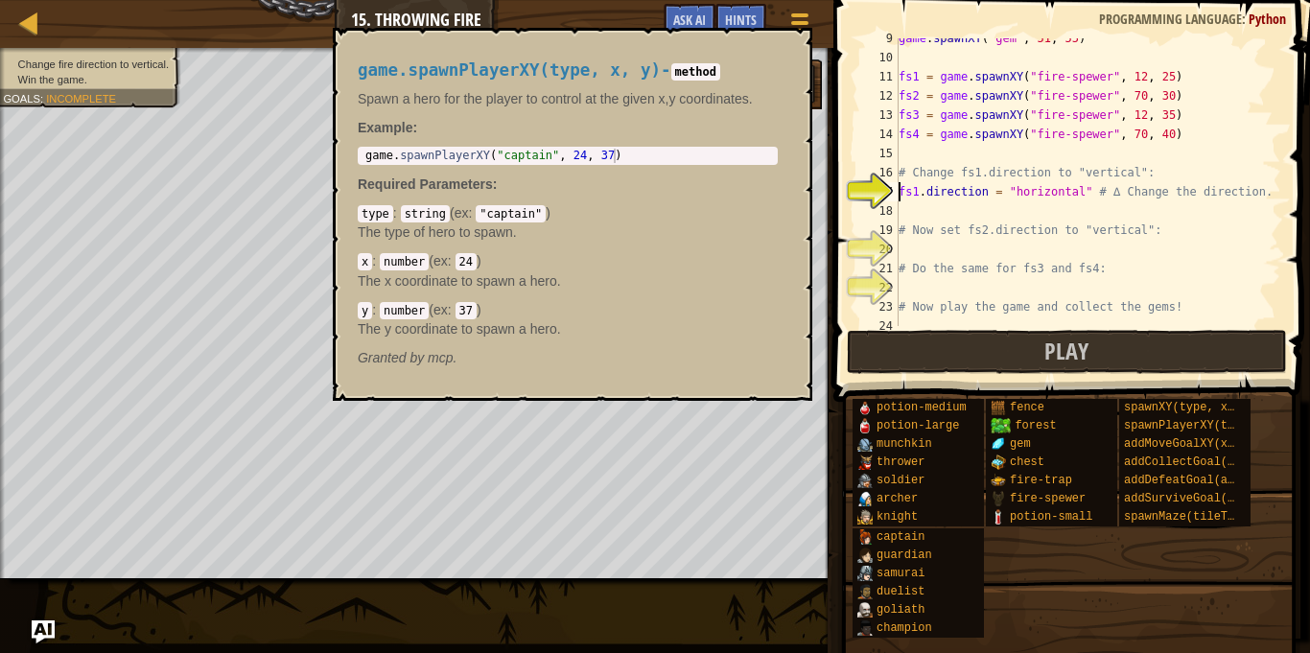
scroll to position [163, 0]
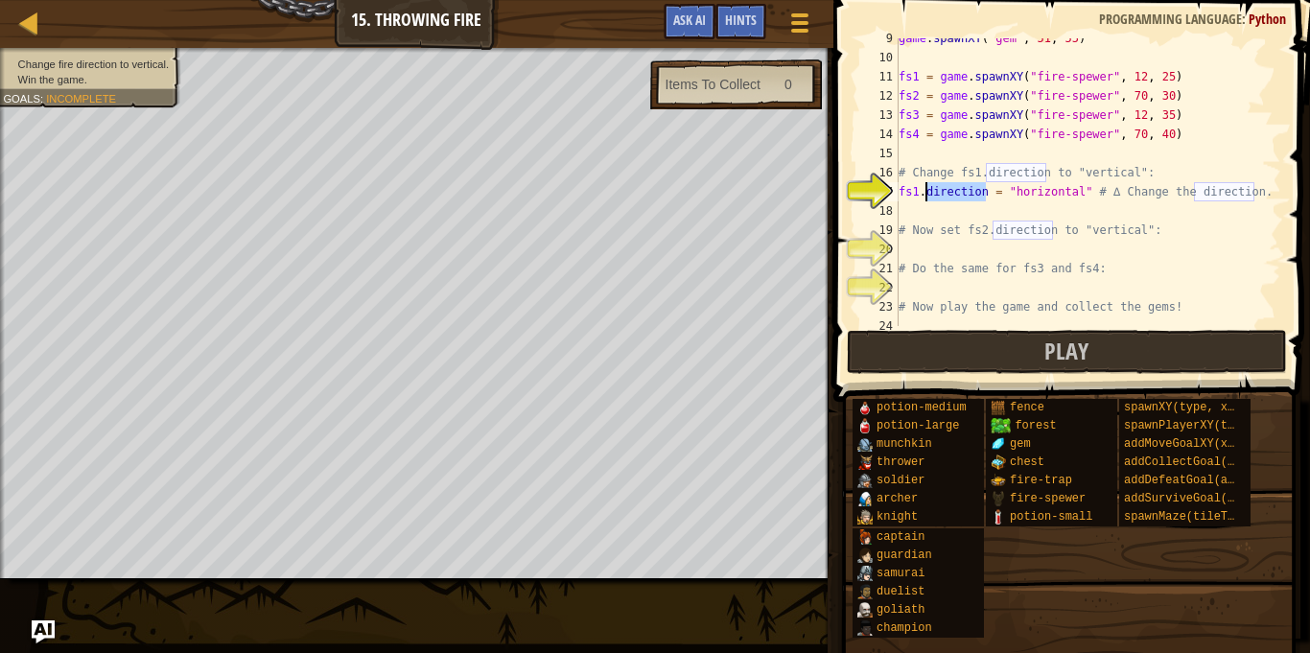
drag, startPoint x: 985, startPoint y: 195, endPoint x: 929, endPoint y: 189, distance: 55.9
click at [929, 189] on div "game . spawnXY ( "gem" , 51 , 55 ) fs1 = game . spawnXY ( "fire-spewer" , 12 , …" at bounding box center [1088, 192] width 386 height 326
type textarea "fs1.direction = "horizontal" # ∆ Change the direction."
type textarea "irection"
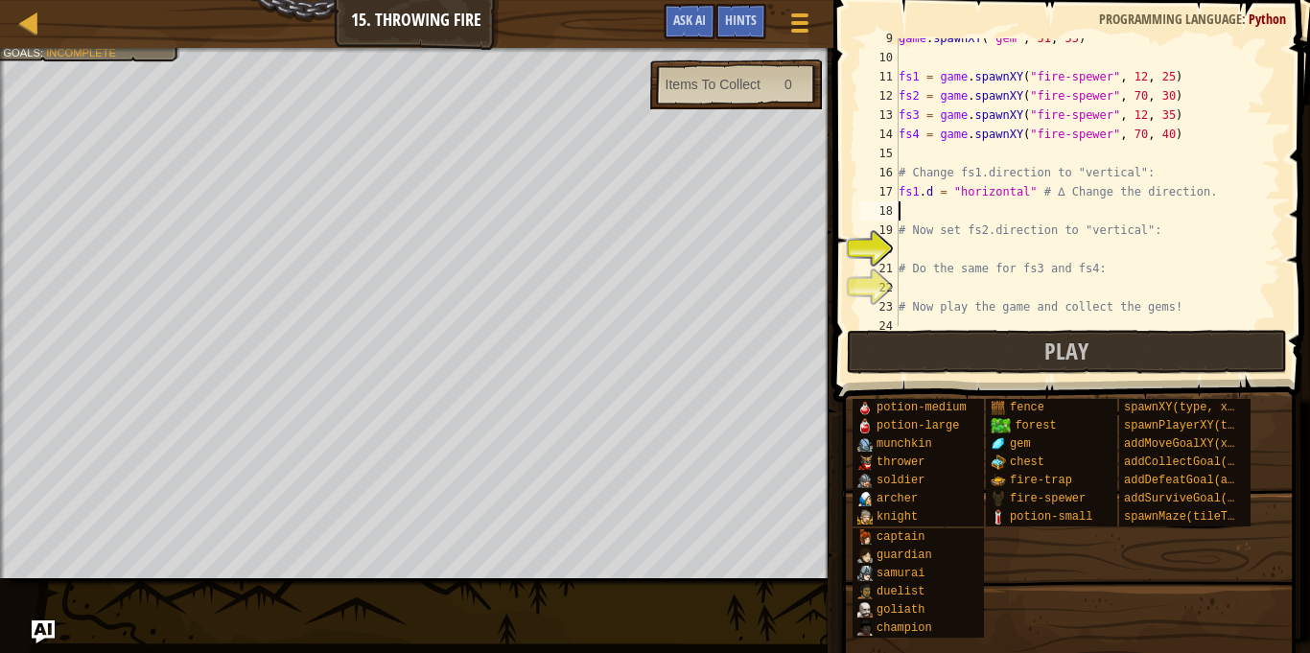
click at [933, 196] on div "game . spawnXY ( "gem" , 51 , 55 ) fs1 = game . spawnXY ( "fire-spewer" , 12 , …" at bounding box center [1088, 192] width 386 height 326
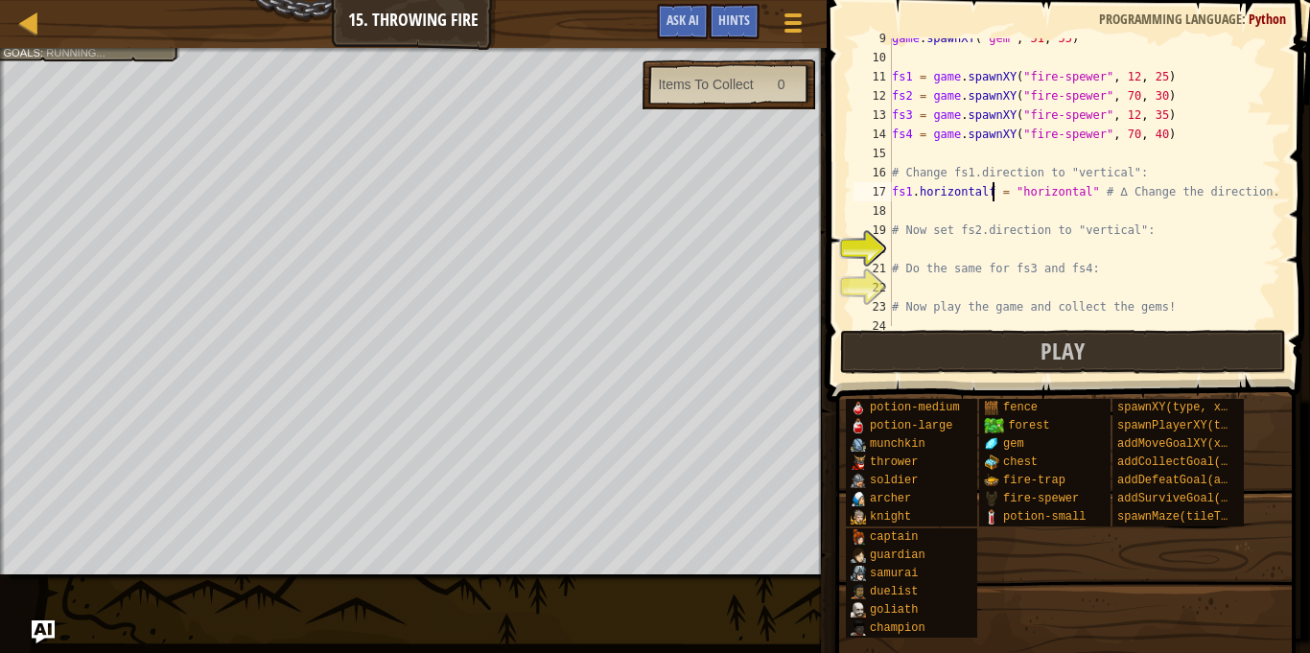
scroll to position [9, 14]
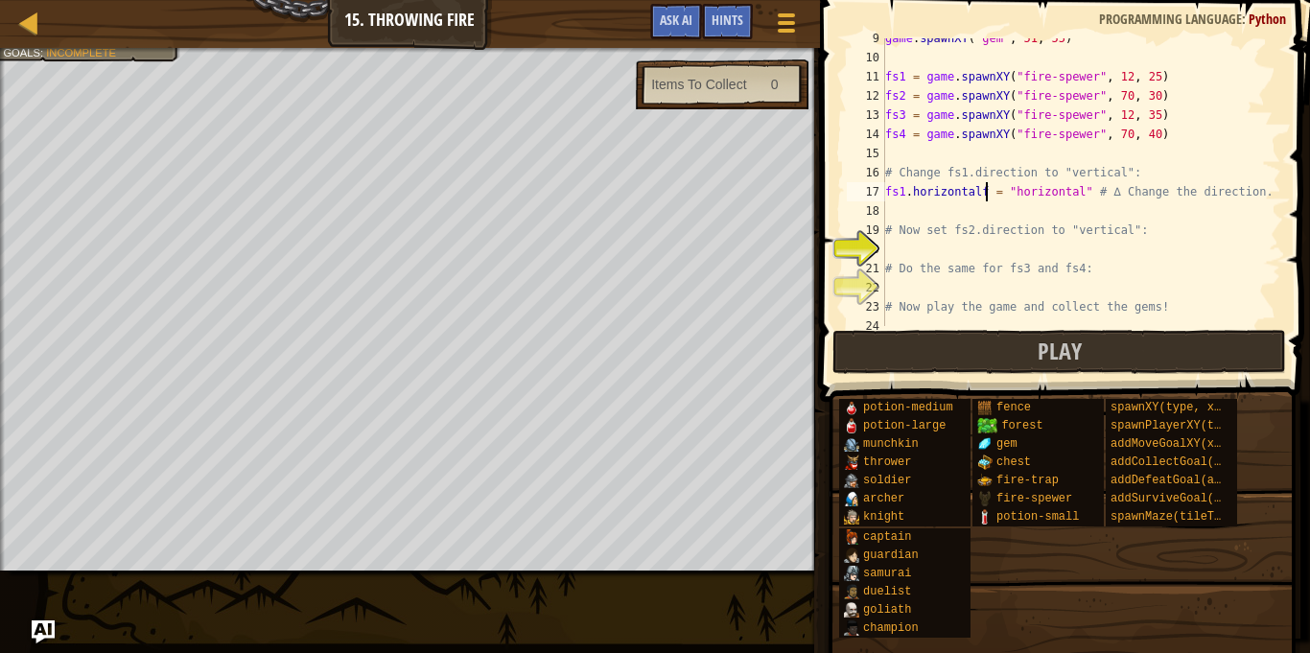
type textarea "fs1.horizontal = "horizontal" # ∆ Change the direction."
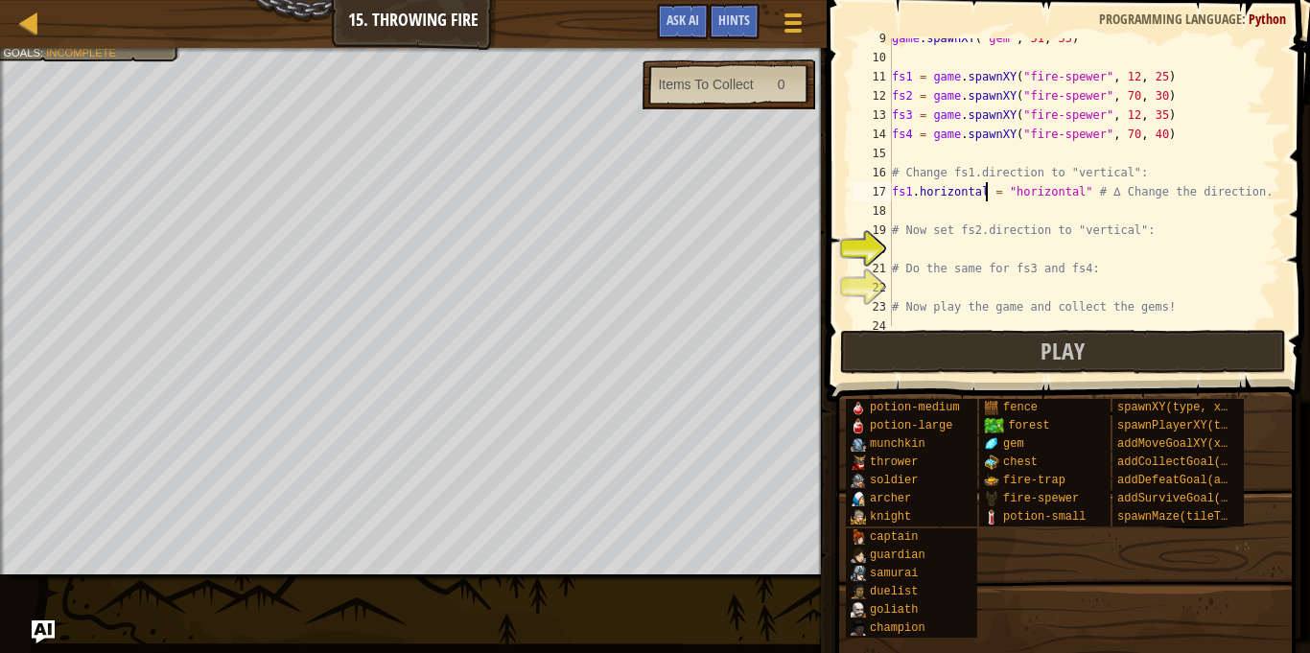
click at [895, 257] on div "game . spawnXY ( "gem" , 51 , 55 ) fs1 = game . spawnXY ( "fire-spewer" , 12 , …" at bounding box center [1088, 192] width 400 height 326
type textarea "f"
type textarea "fs2.direction="vertical""
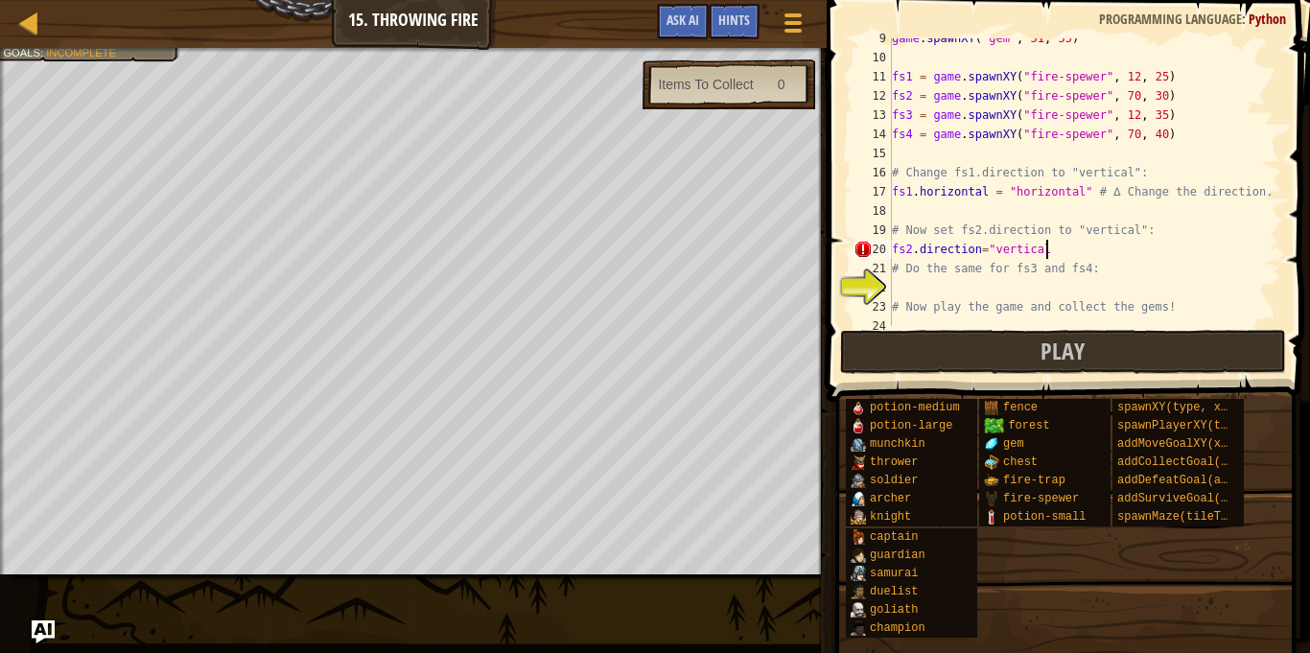
scroll to position [9, 22]
click at [918, 280] on div "game . spawnXY ( "gem" , 51 , 55 ) fs1 = game . spawnXY ( "fire-spewer" , 12 , …" at bounding box center [1084, 192] width 393 height 326
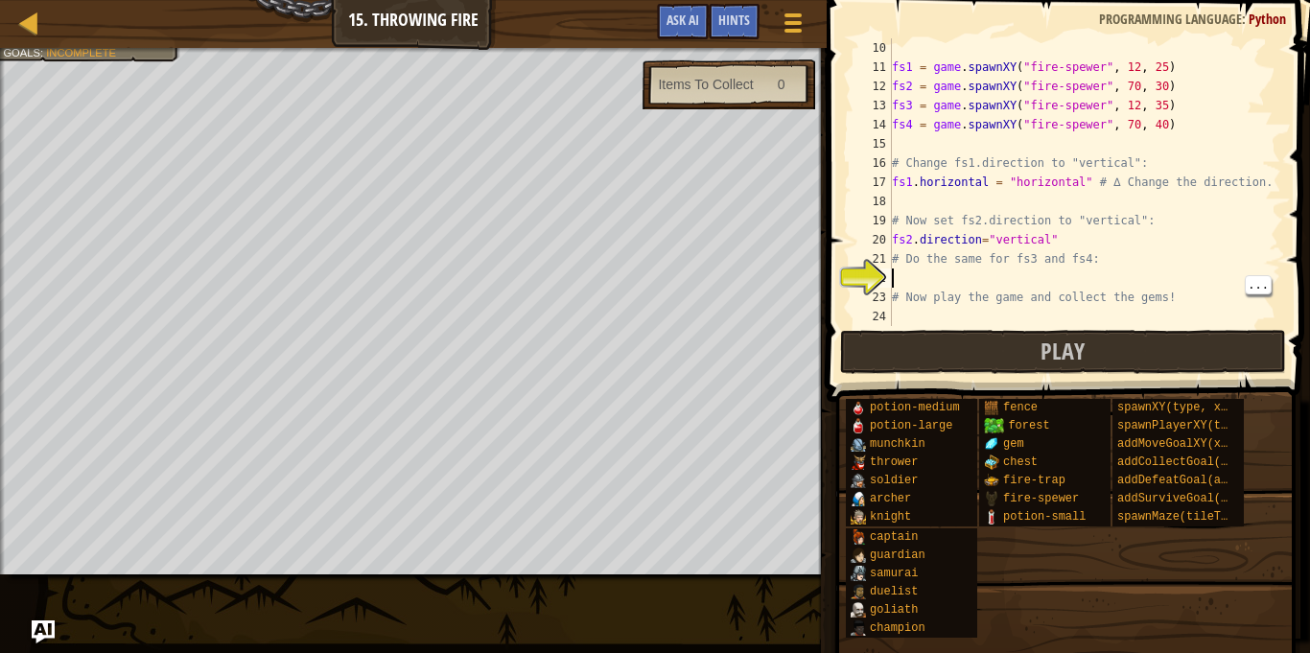
scroll to position [173, 0]
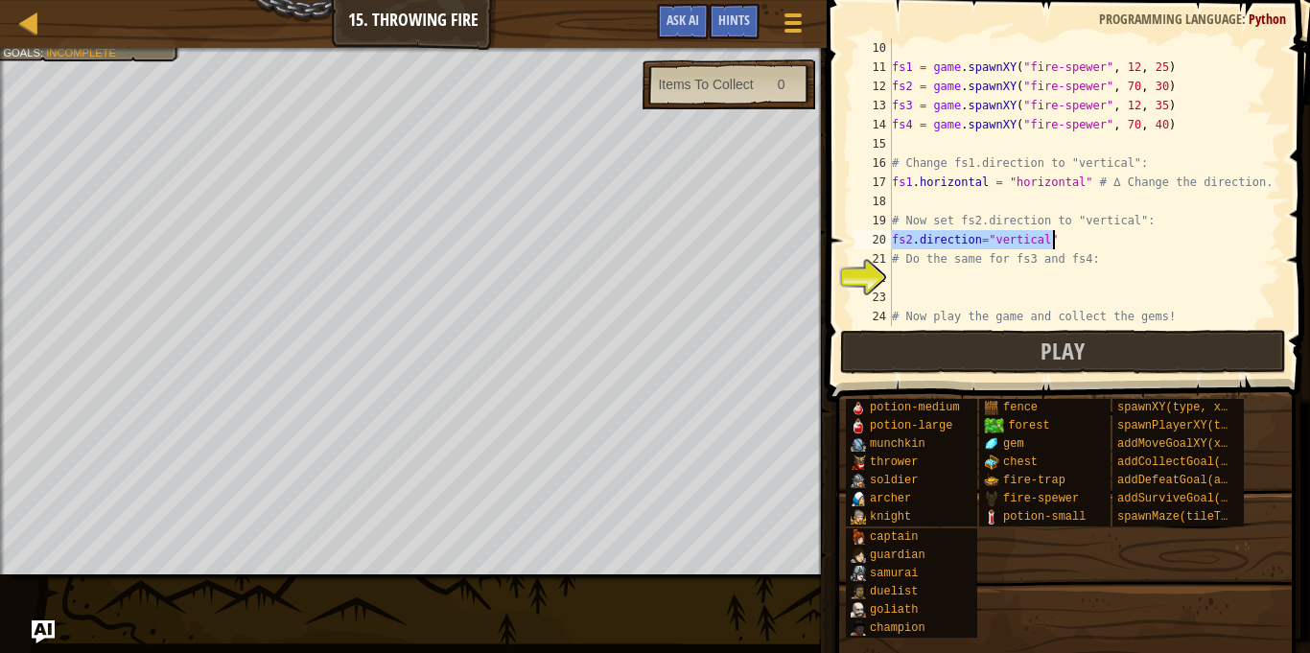
drag, startPoint x: 892, startPoint y: 236, endPoint x: 1060, endPoint y: 248, distance: 169.2
click at [1060, 248] on div "fs1 = game . spawnXY ( "fire-spewer" , 12 , 25 ) fs2 = game . spawnXY ( "fire-s…" at bounding box center [1084, 201] width 393 height 326
type textarea "fs2.direction="vertical""
click at [895, 298] on div "fs1 = game . spawnXY ( "fire-spewer" , 12 , 25 ) fs2 = game . spawnXY ( "fire-s…" at bounding box center [1084, 201] width 393 height 326
click at [915, 270] on div "fs1 = game . spawnXY ( "fire-spewer" , 12 , 25 ) fs2 = game . spawnXY ( "fire-s…" at bounding box center [1084, 201] width 393 height 326
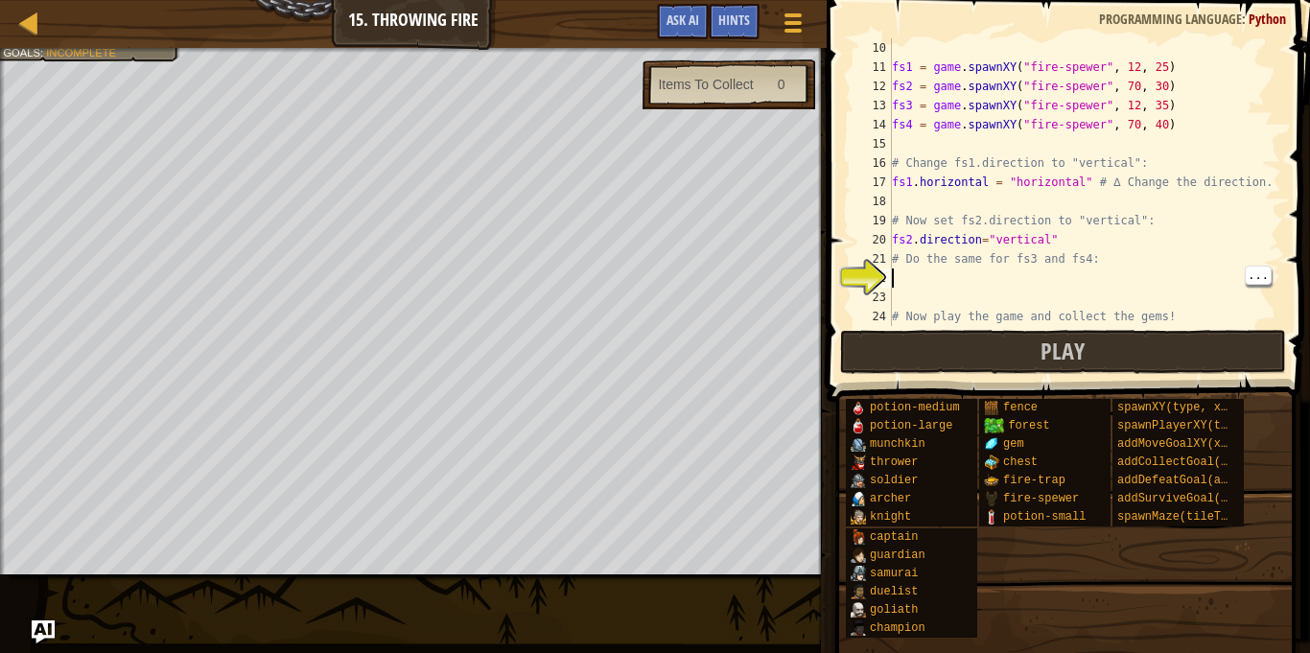
paste textarea "fs2.direction="vertical""
type textarea "fs2.direction="vertical""
click at [904, 306] on div "fs1 = game . spawnXY ( "fire-spewer" , 12 , 25 ) fs2 = game . spawnXY ( "fire-s…" at bounding box center [1084, 201] width 393 height 326
paste textarea "fs2.direction="vertical""
click at [911, 296] on div "fs1 = game . spawnXY ( "fire-spewer" , 12 , 25 ) fs2 = game . spawnXY ( "fire-s…" at bounding box center [1084, 201] width 393 height 326
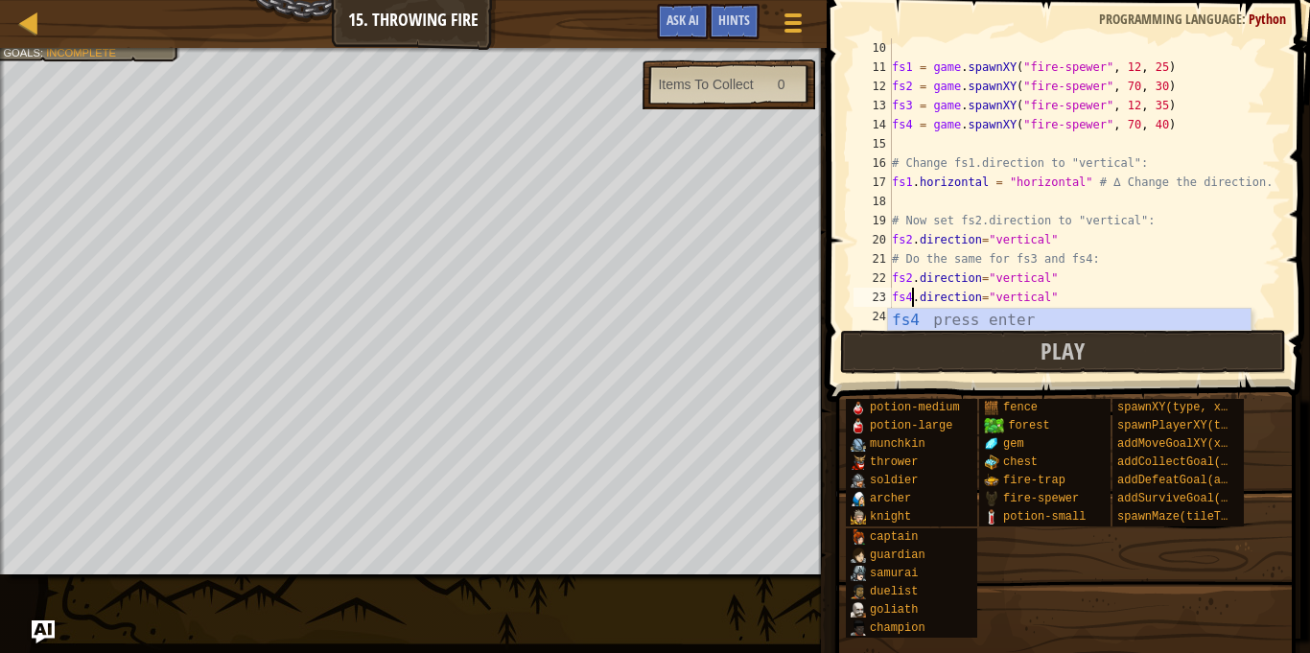
scroll to position [9, 3]
click at [915, 277] on div "fs1 = game . spawnXY ( "fire-spewer" , 12 , 25 ) fs2 = game . spawnXY ( "fire-s…" at bounding box center [1084, 201] width 393 height 326
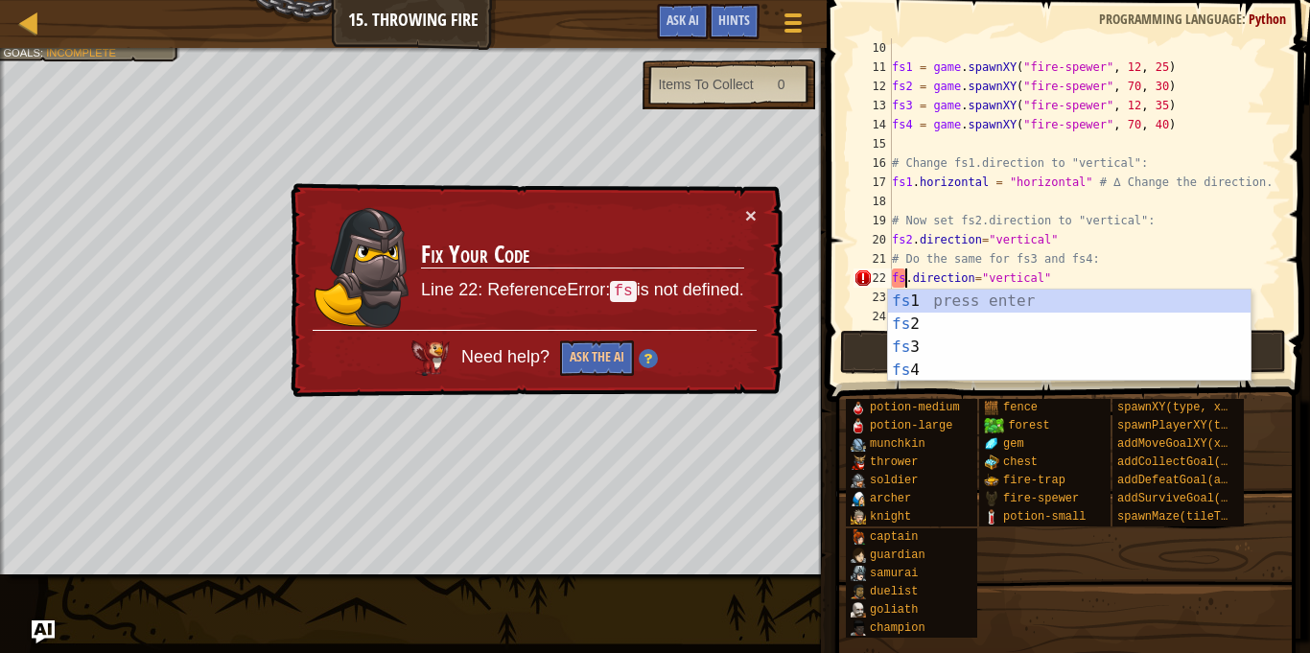
type textarea "fs3.direction="vertical""
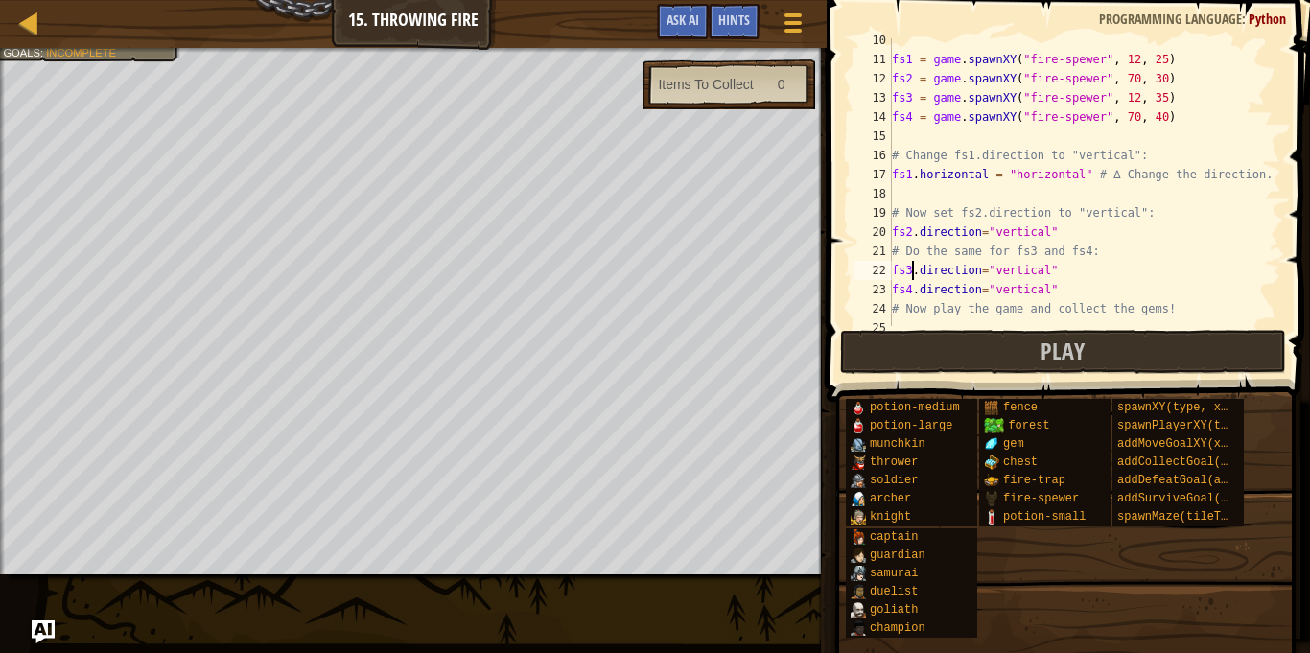
scroll to position [192, 0]
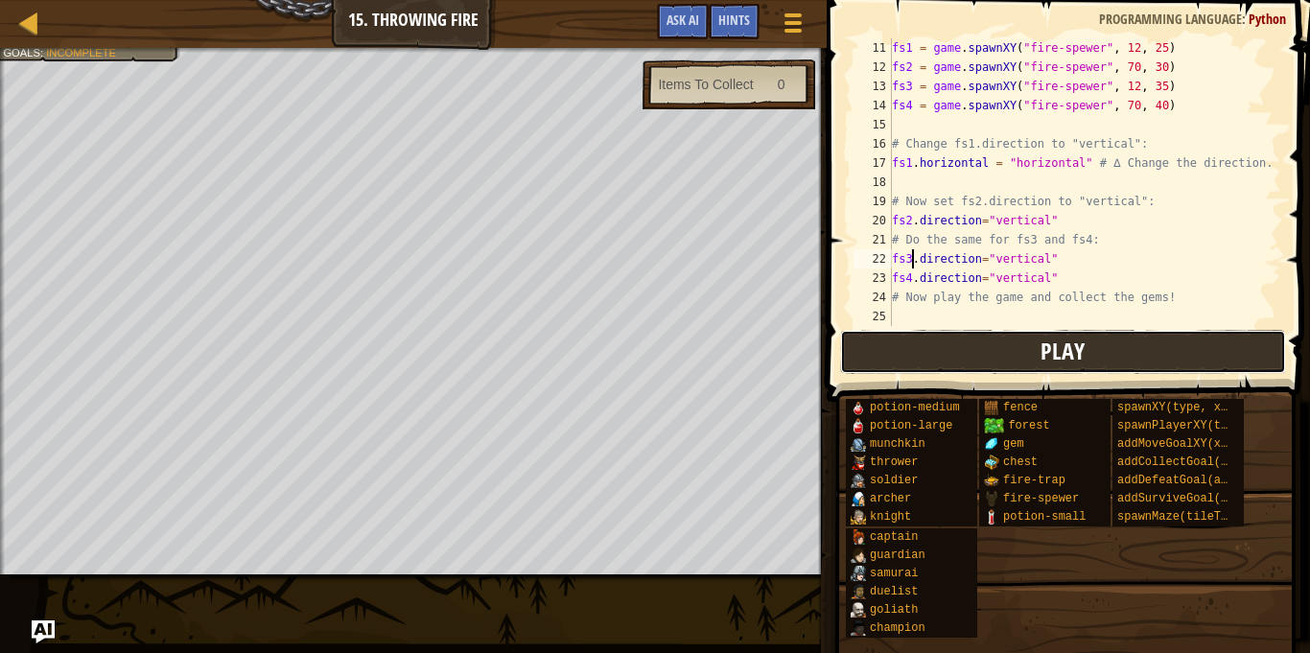
click at [1116, 353] on button "Play" at bounding box center [1063, 352] width 447 height 44
click at [988, 330] on button "Play" at bounding box center [1063, 352] width 447 height 44
click at [1024, 370] on button "Play" at bounding box center [1063, 352] width 447 height 44
click at [896, 312] on div "fs1 = game . spawnXY ( "fire-spewer" , 12 , 25 ) fs2 = game . spawnXY ( "fire-s…" at bounding box center [1084, 201] width 393 height 326
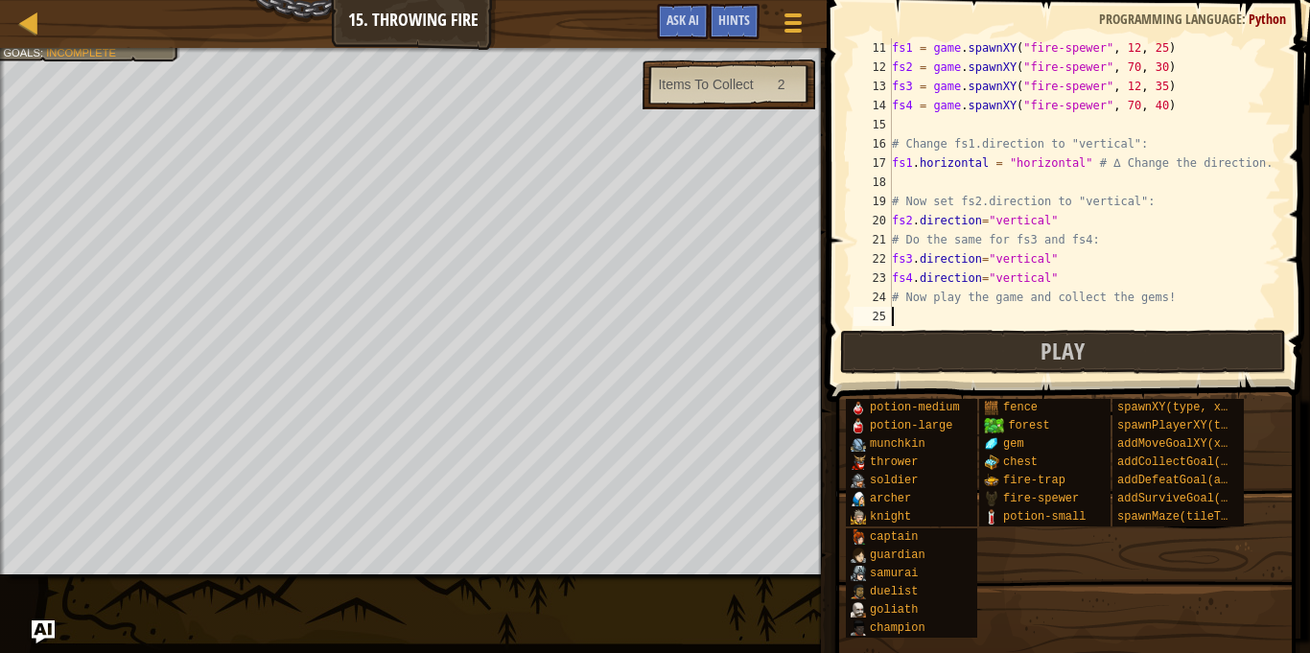
type textarea "s"
click at [1004, 346] on button "Play" at bounding box center [1063, 352] width 447 height 44
click at [1112, 351] on button "Play" at bounding box center [1063, 352] width 447 height 44
click at [1048, 349] on span "Play" at bounding box center [1062, 351] width 44 height 31
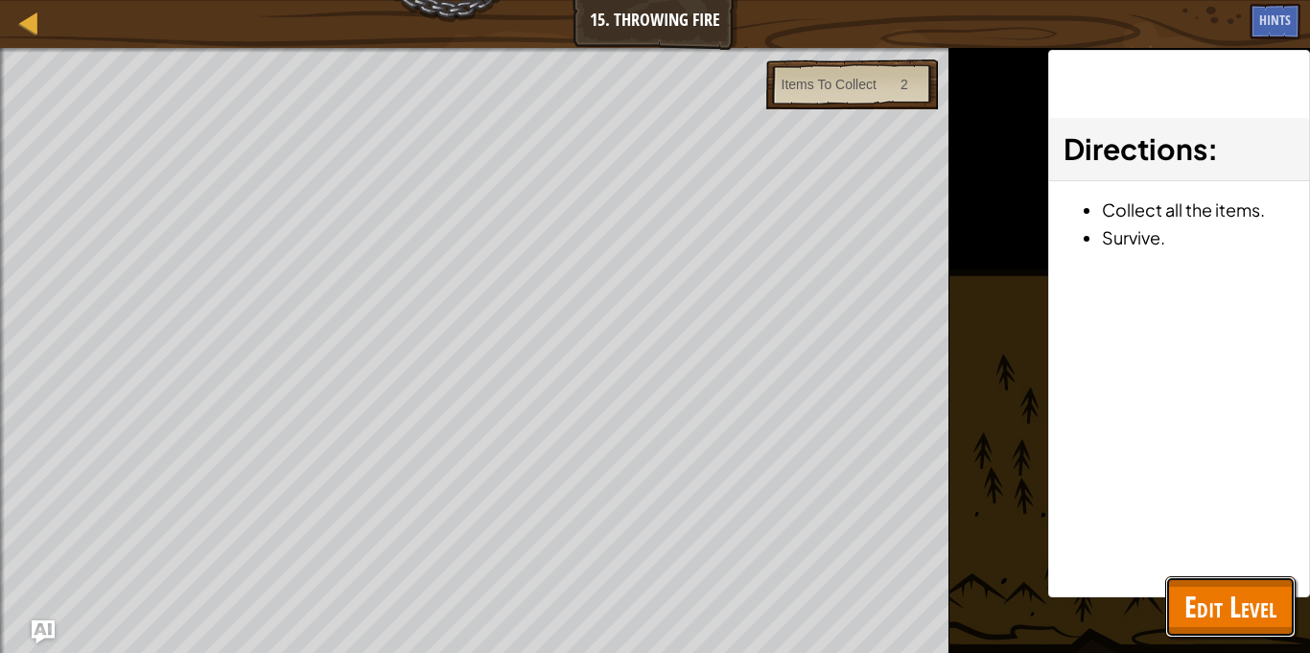
click at [1260, 599] on span "Edit Level" at bounding box center [1230, 606] width 92 height 39
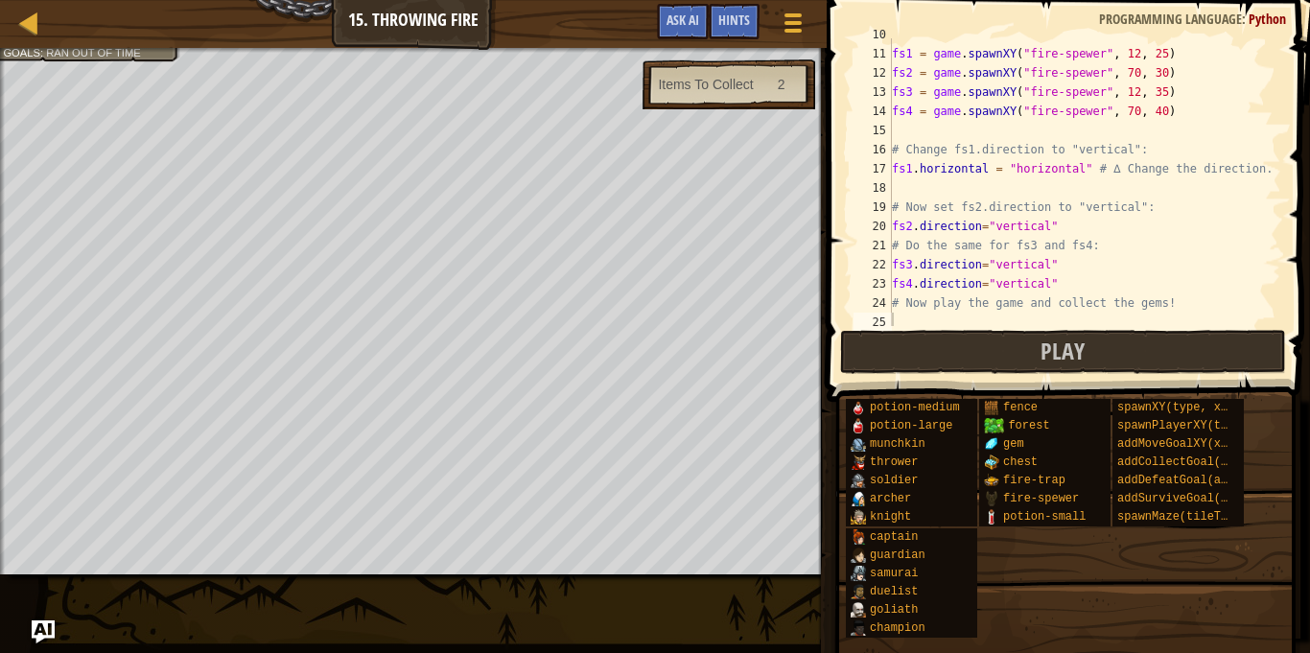
scroll to position [211, 0]
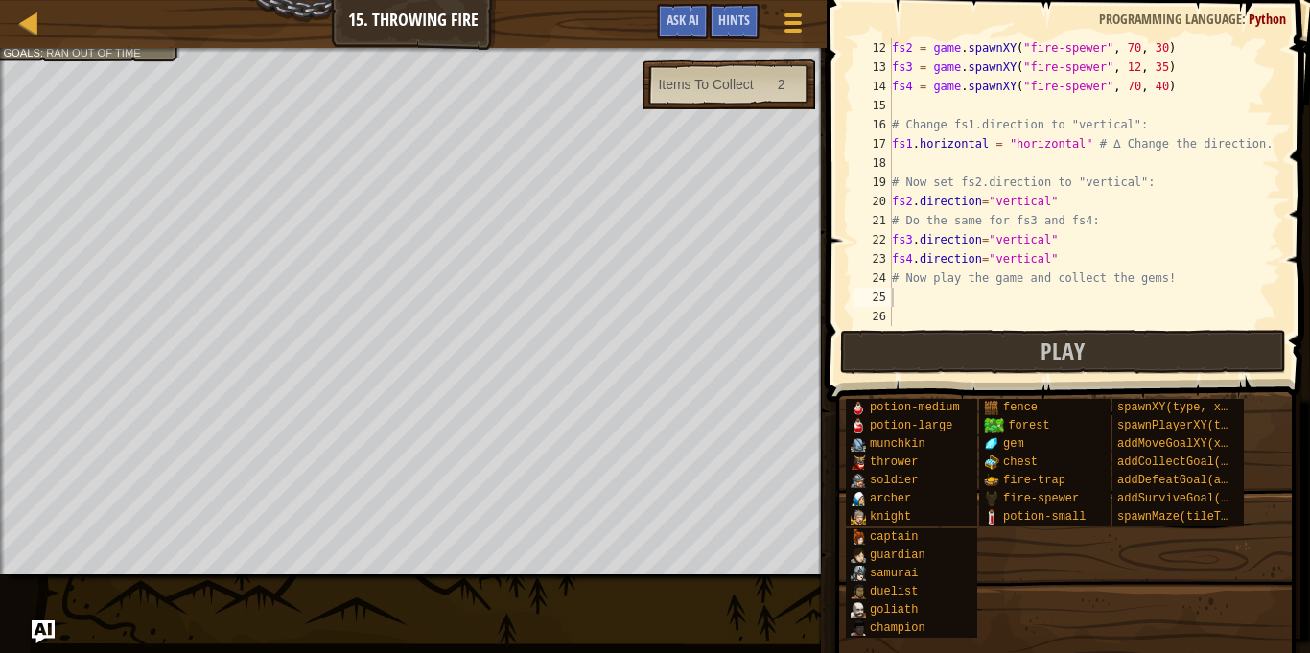
click at [914, 148] on div "fs2 = game . spawnXY ( "fire-spewer" , 70 , 30 ) fs3 = game . spawnXY ( "fire-s…" at bounding box center [1084, 201] width 393 height 326
click at [1080, 149] on div "fs2 = game . spawnXY ( "fire-spewer" , 70 , 30 ) fs3 = game . spawnXY ( "fire-s…" at bounding box center [1084, 201] width 393 height 326
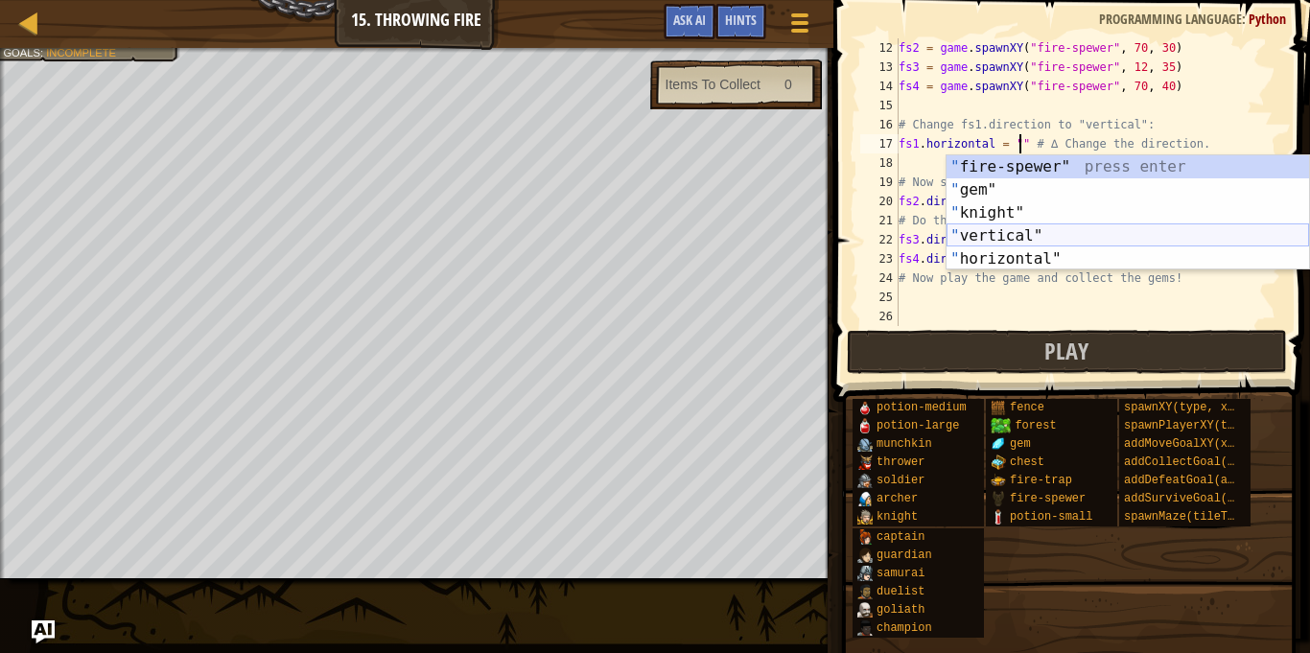
click at [1056, 233] on div "" fire-spewer" press enter " gem" press enter " knight" press enter " vertical"…" at bounding box center [1127, 235] width 362 height 161
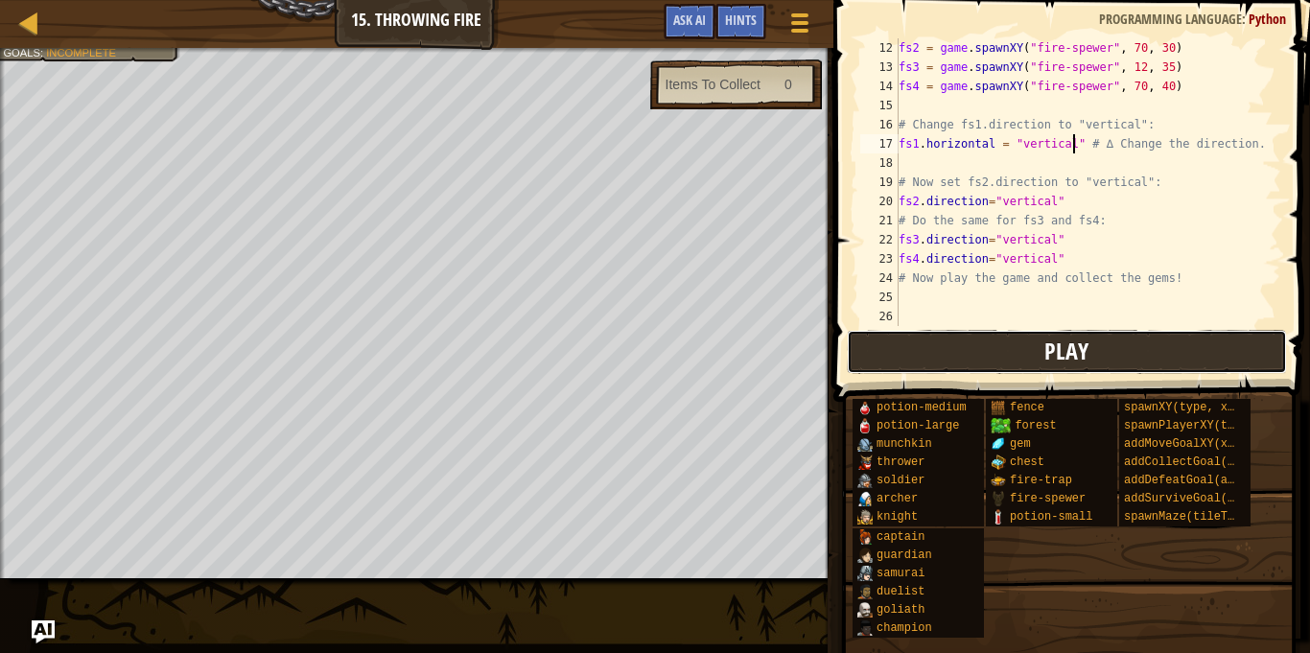
click at [1111, 368] on button "Play" at bounding box center [1067, 352] width 440 height 44
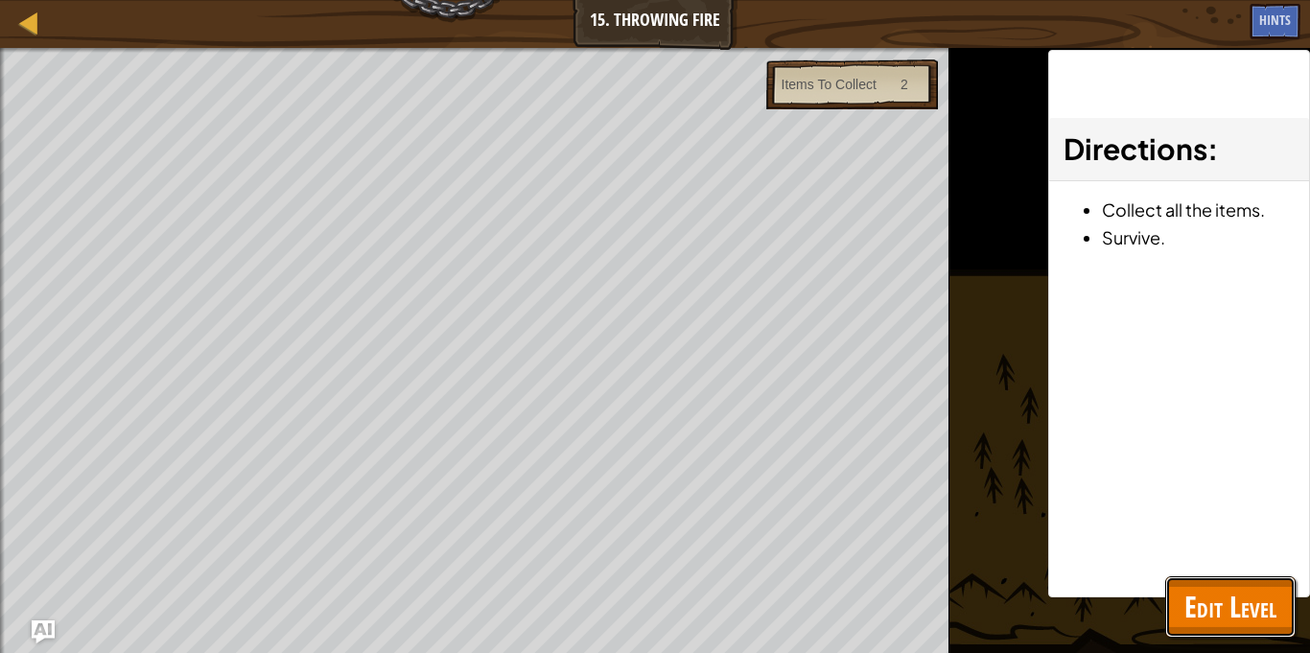
click at [1193, 596] on span "Edit Level" at bounding box center [1230, 606] width 92 height 39
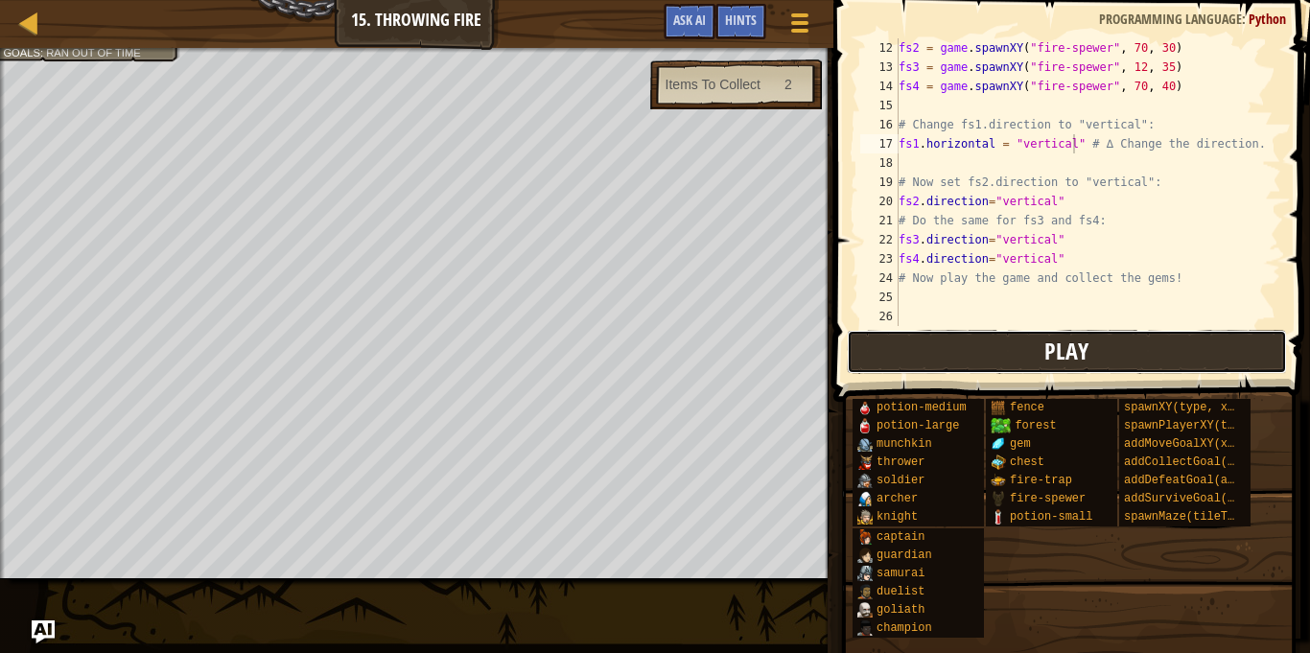
click at [1102, 339] on button "Play" at bounding box center [1067, 352] width 440 height 44
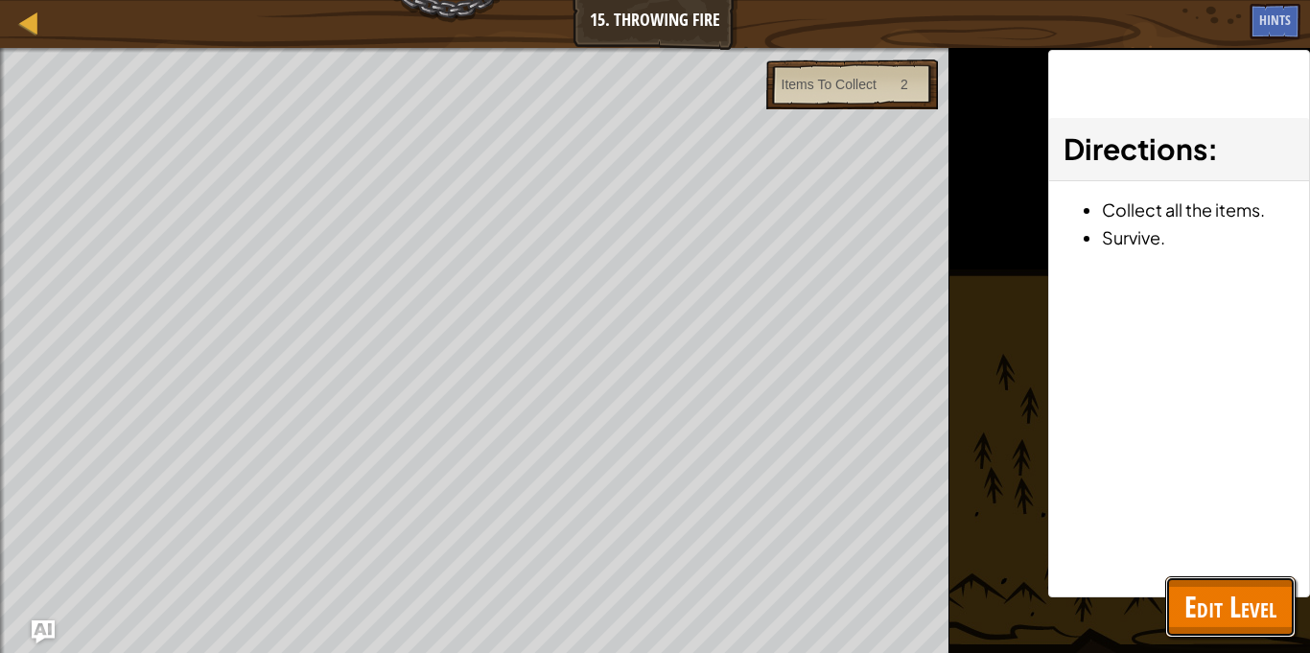
click at [1241, 634] on button "Edit Level" at bounding box center [1230, 606] width 130 height 61
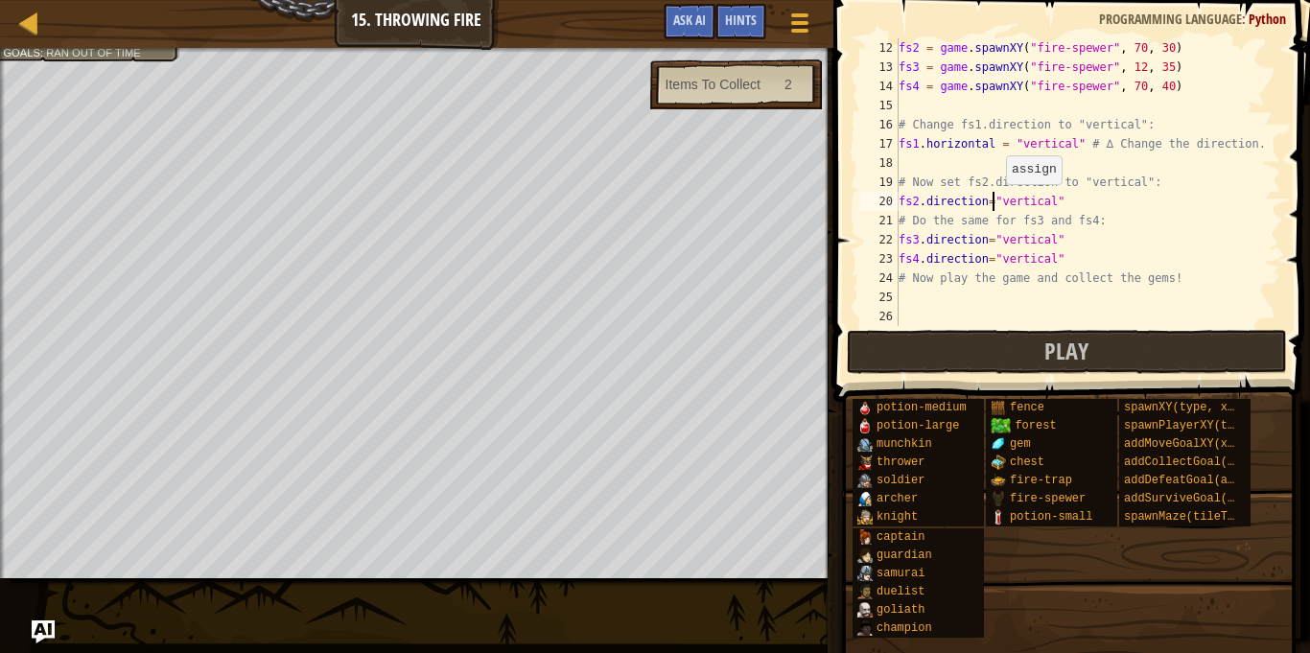
click at [995, 202] on div "fs2 = game . spawnXY ( "fire-spewer" , 70 , 30 ) fs3 = game . spawnXY ( "fire-s…" at bounding box center [1088, 201] width 386 height 326
click at [979, 140] on div "fs2 = game . spawnXY ( "fire-spewer" , 70 , 30 ) fs3 = game . spawnXY ( "fire-s…" at bounding box center [1088, 201] width 386 height 326
type textarea "fs1.direction = "vertical" # ∆ Change the direction."
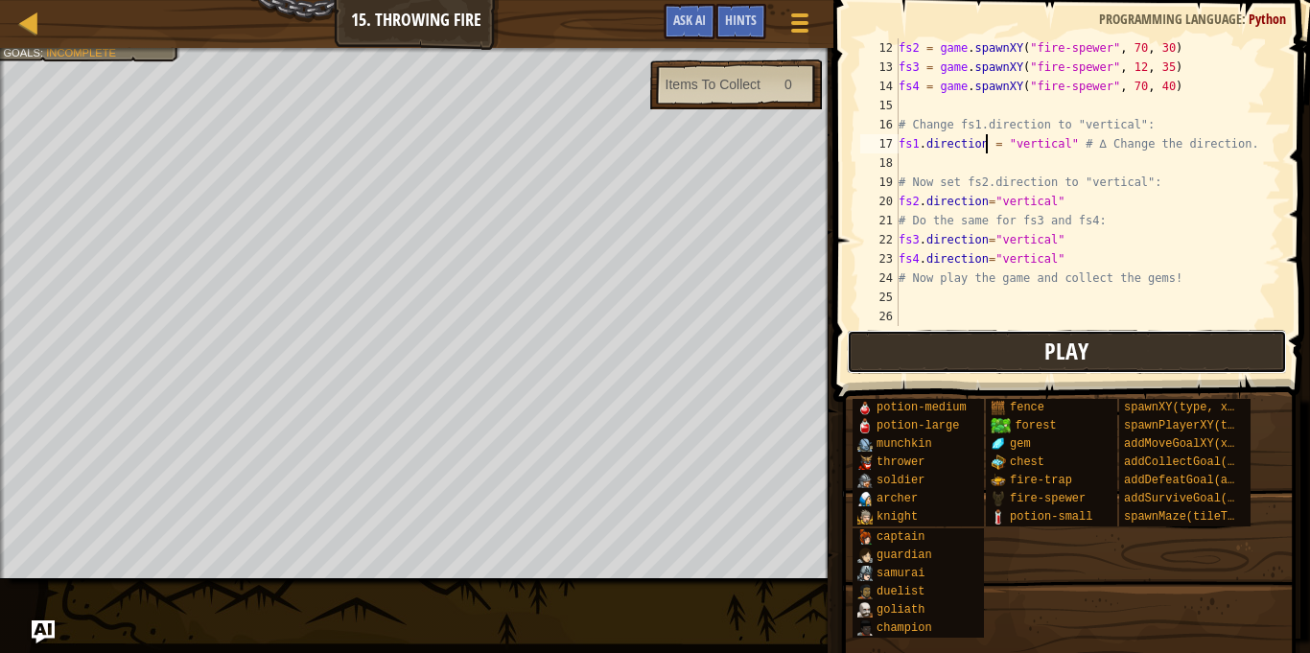
click at [1053, 349] on span "Play" at bounding box center [1066, 351] width 44 height 31
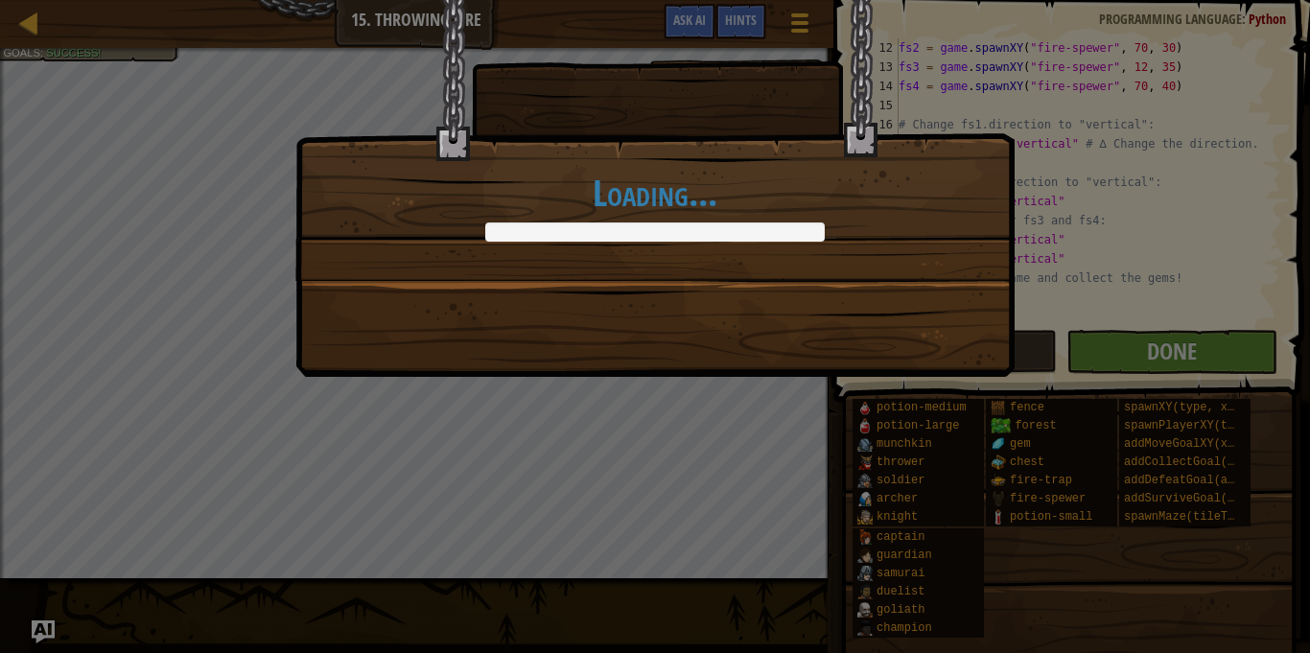
click at [1231, 365] on div "Loading..." at bounding box center [655, 326] width 1310 height 653
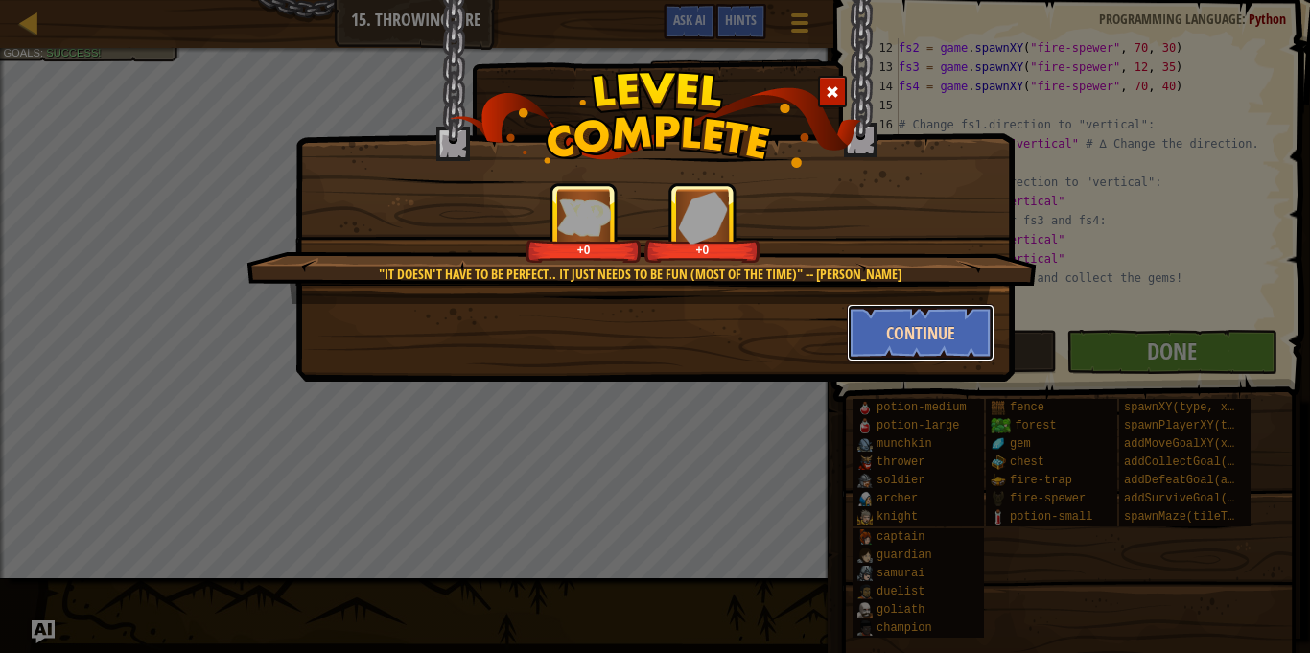
click at [864, 339] on button "Continue" at bounding box center [921, 333] width 149 height 58
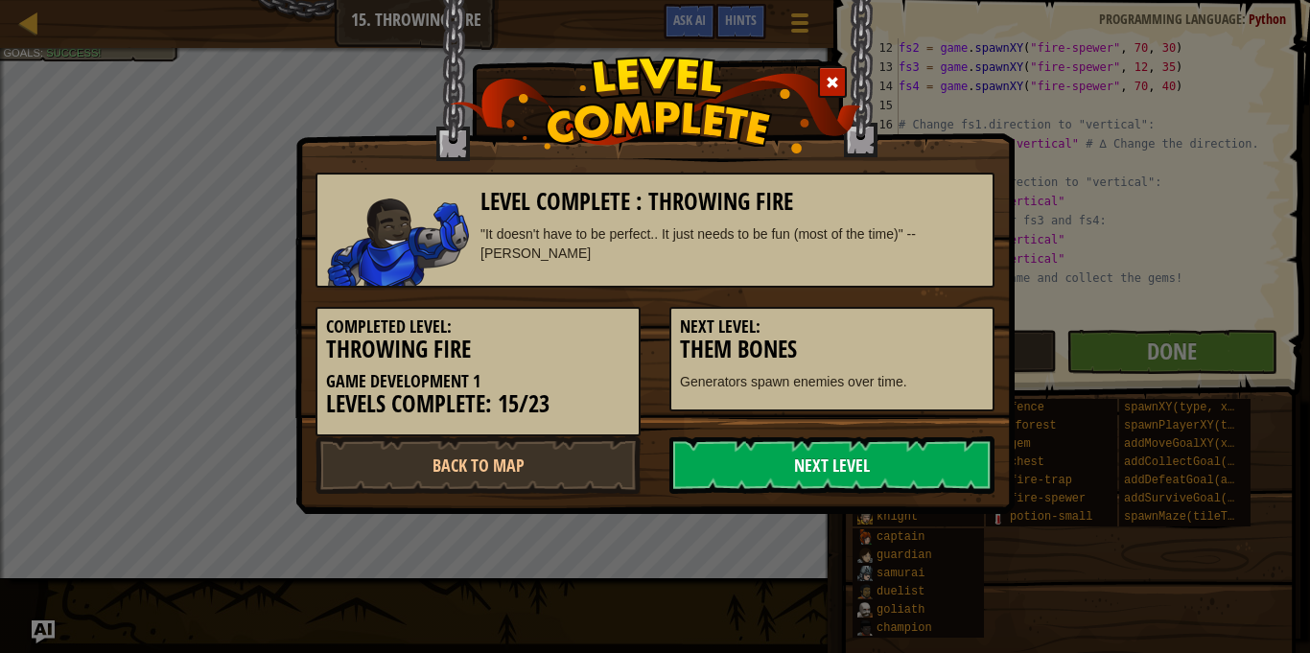
click at [895, 447] on link "Next Level" at bounding box center [831, 465] width 325 height 58
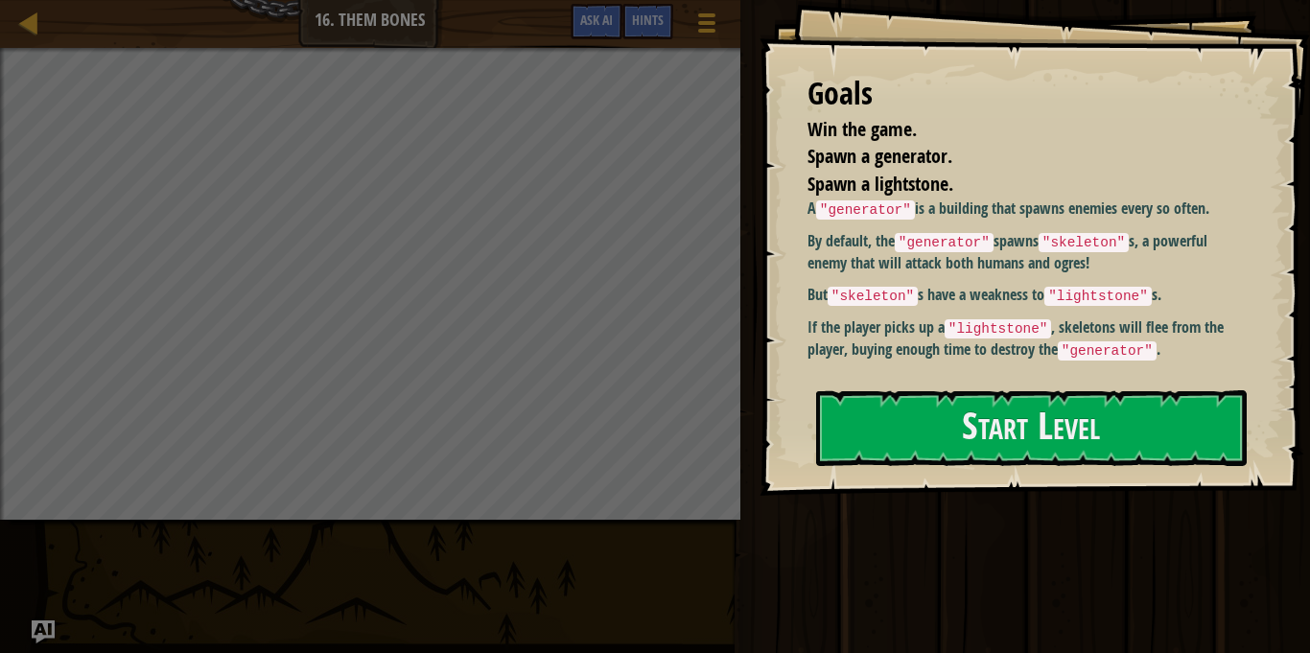
click at [1131, 485] on div at bounding box center [1031, 506] width 430 height 43
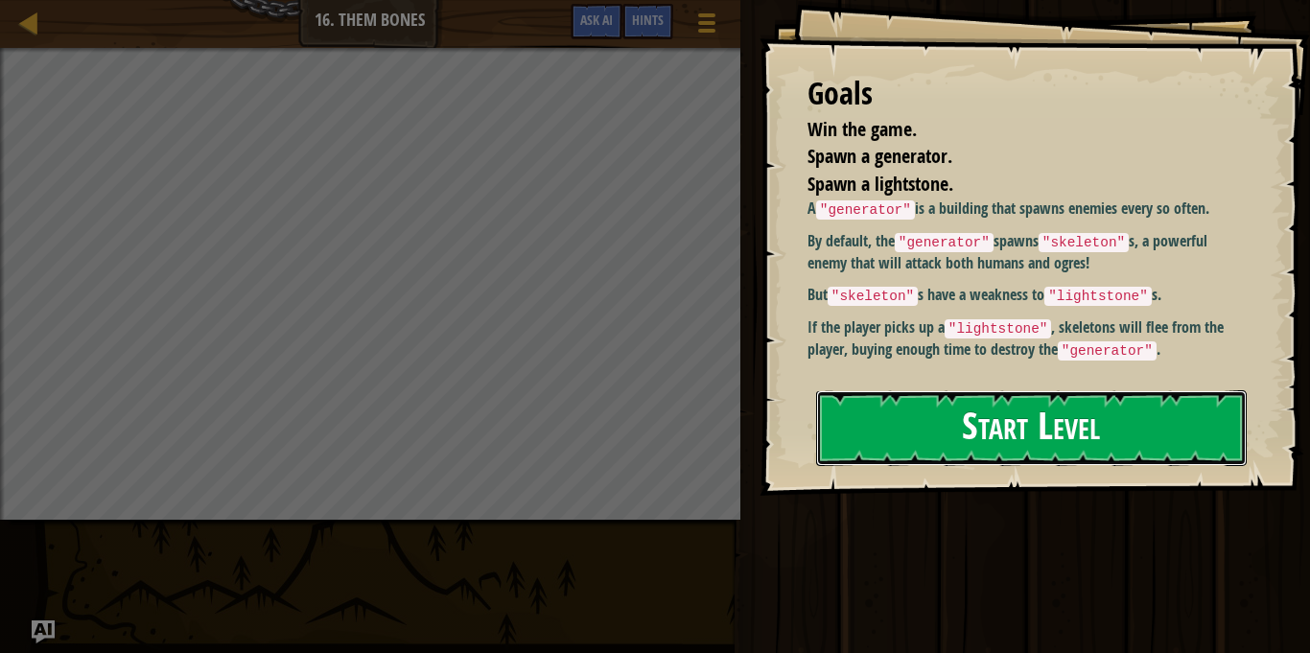
click at [1150, 405] on button "Start Level" at bounding box center [1031, 428] width 430 height 76
click at [1166, 396] on button "Start Level" at bounding box center [1031, 428] width 430 height 76
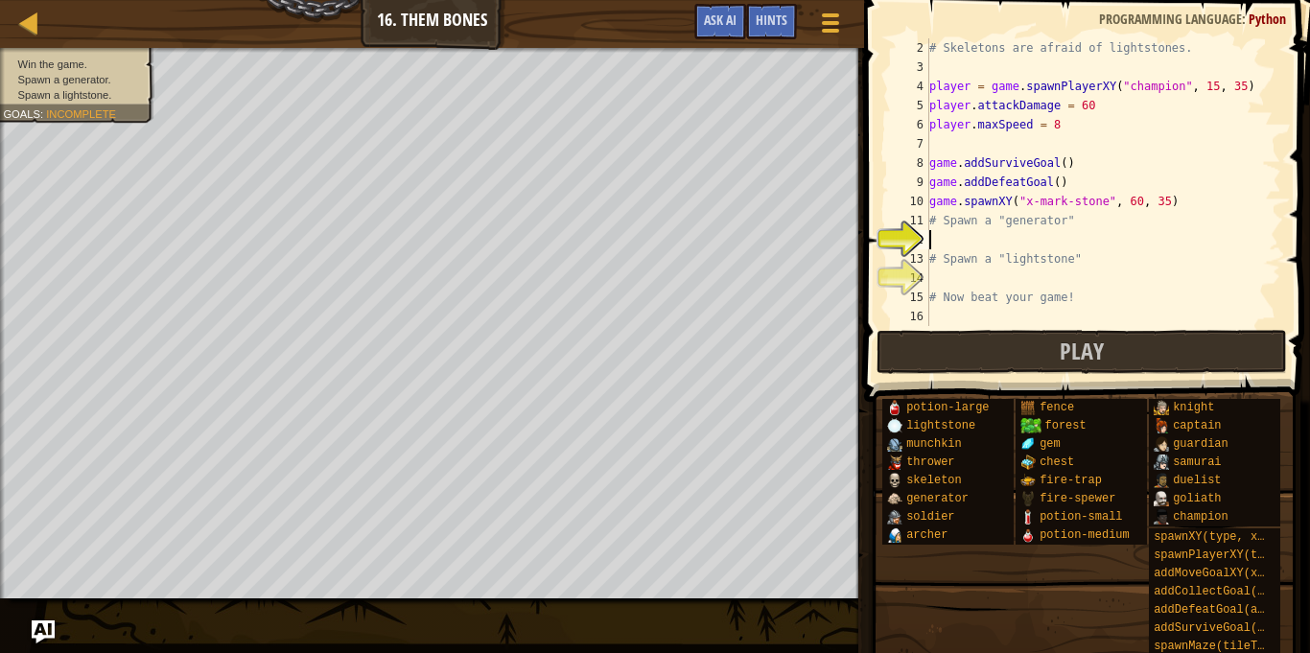
scroll to position [9, 0]
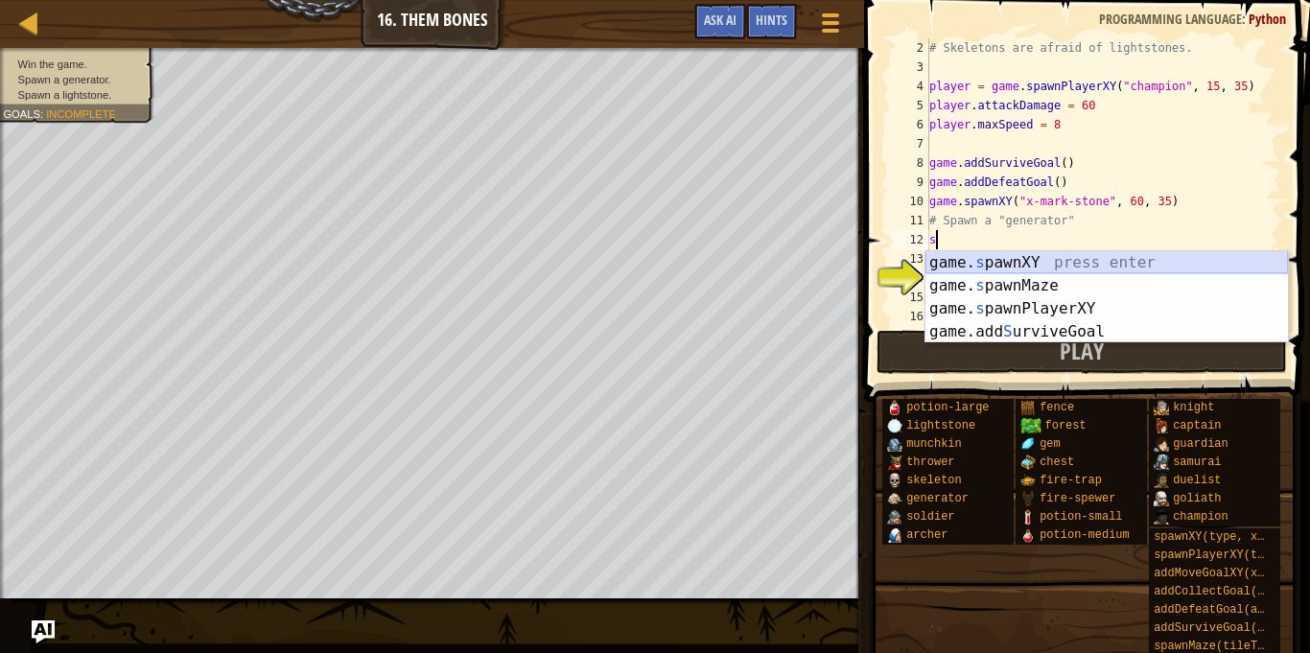
click at [1043, 264] on div "game. s pawnXY press enter game. s pawnMaze press enter game. s pawnPlayerXY pr…" at bounding box center [1106, 320] width 362 height 138
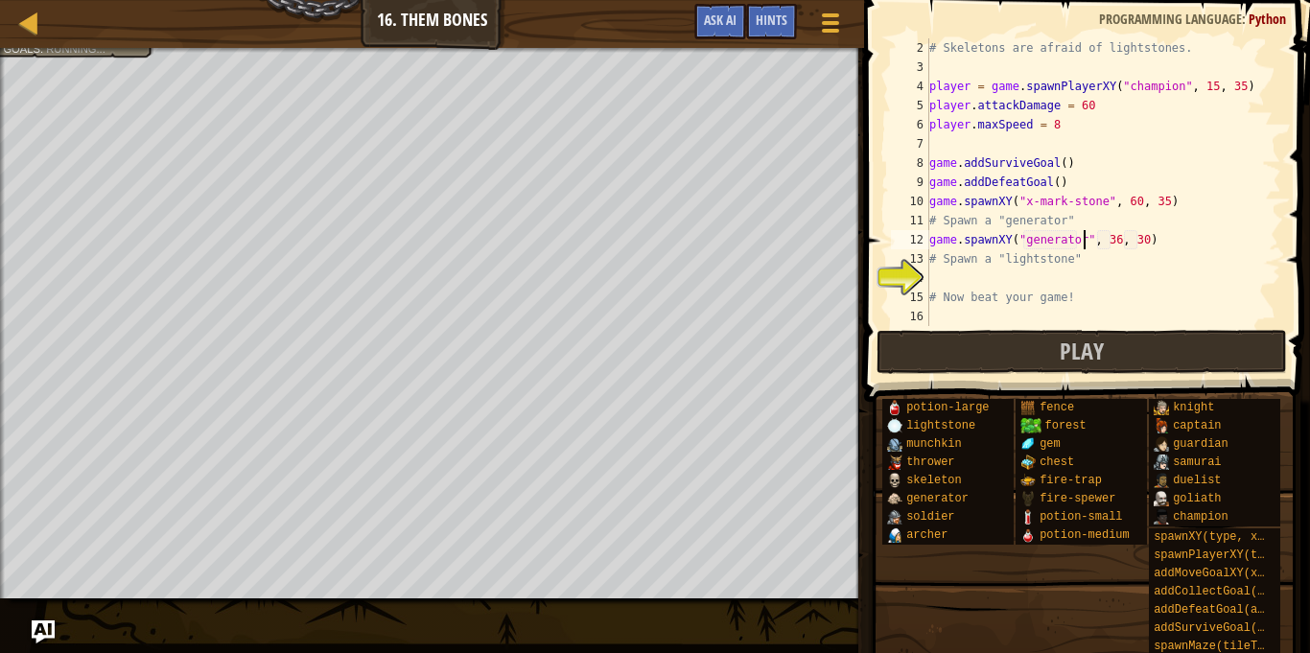
scroll to position [9, 22]
click at [1147, 236] on div "# Skeletons are afraid of lightstones. player = game . spawnPlayerXY ( "champio…" at bounding box center [1103, 201] width 356 height 326
click at [1126, 245] on div "# Skeletons are afraid of lightstones. player = game . spawnPlayerXY ( "champio…" at bounding box center [1103, 201] width 356 height 326
click at [1114, 244] on div "# Skeletons are afraid of lightstones. player = game . spawnPlayerXY ( "champio…" at bounding box center [1103, 201] width 356 height 326
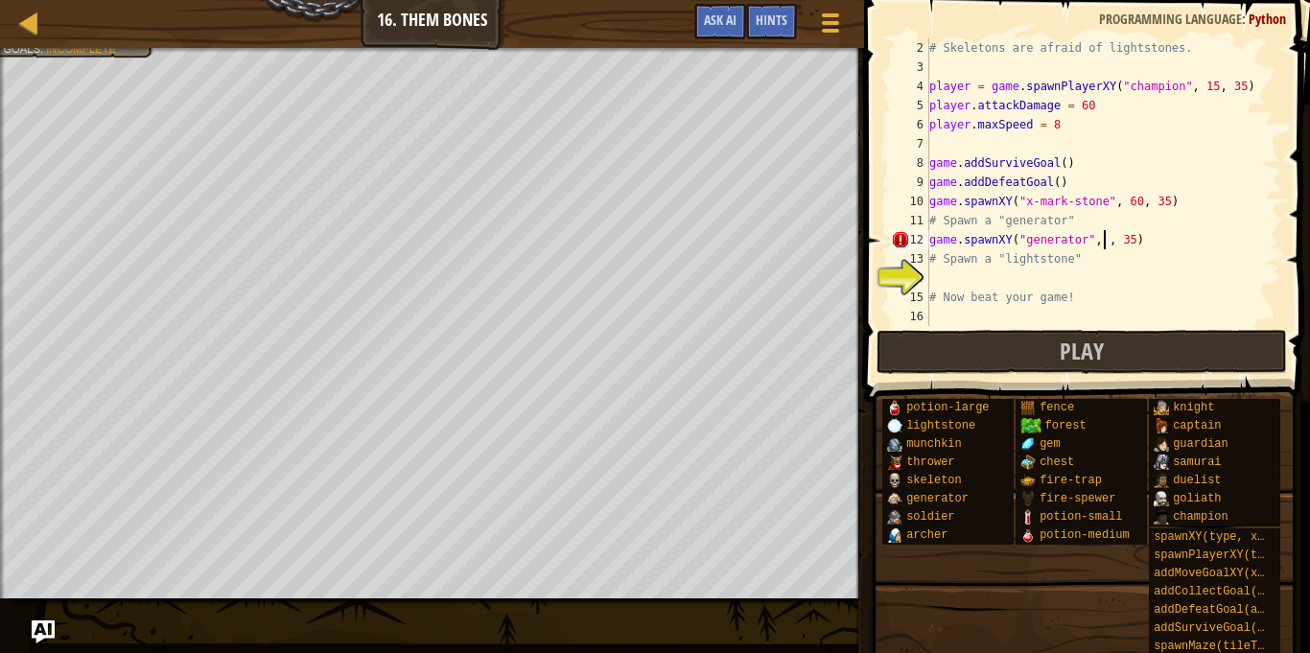
scroll to position [9, 27]
click at [931, 290] on div "# Skeletons are afraid of lightstones. player = game . spawnPlayerXY ( "champio…" at bounding box center [1103, 201] width 356 height 326
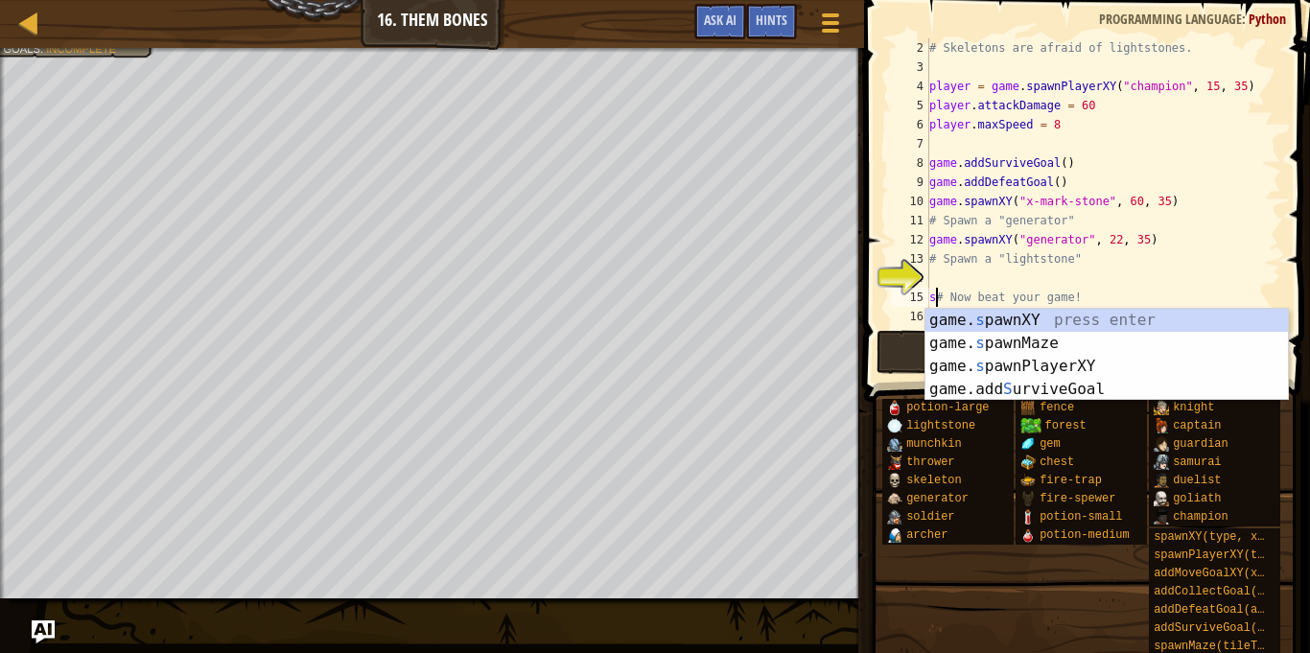
scroll to position [9, 2]
click at [1027, 320] on div "game. s pawnXY press enter game. s pawnMaze press enter game. s pawnPlayerXY pr…" at bounding box center [1106, 378] width 362 height 138
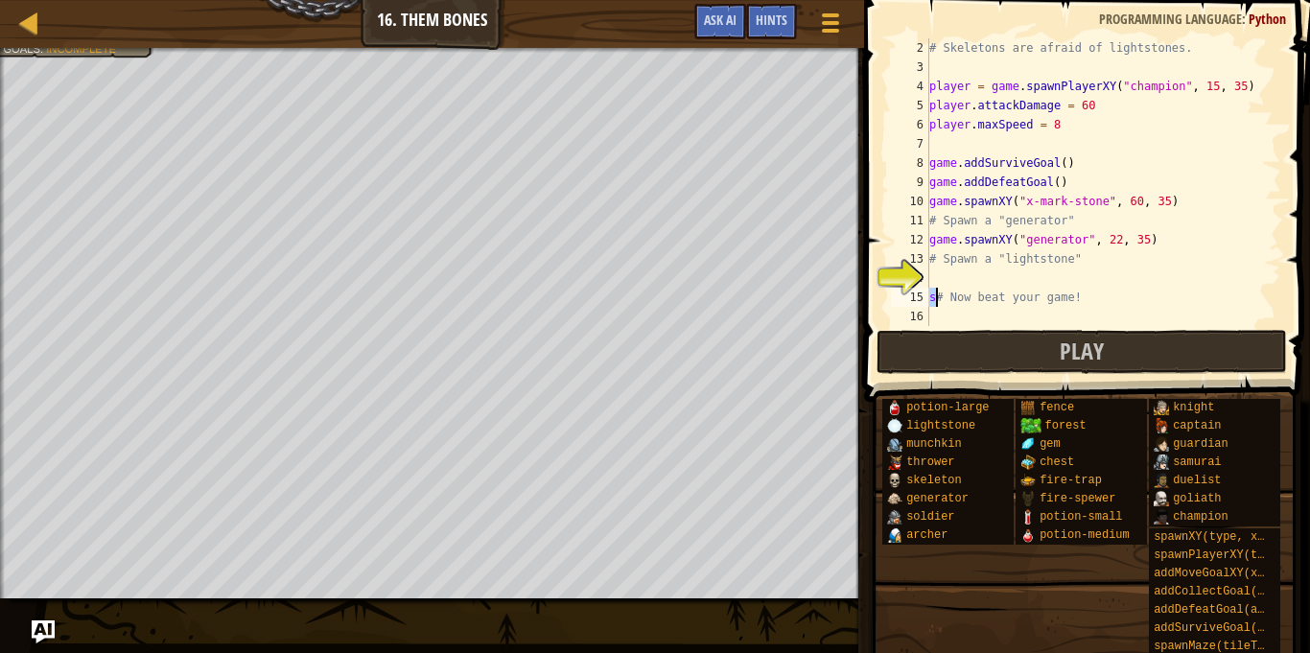
type textarea "# Now beat your game!"
click at [941, 303] on div "# Skeletons are afraid of lightstones. player = game . spawnPlayerXY ( "champio…" at bounding box center [1103, 201] width 356 height 326
click at [935, 272] on div "# Skeletons are afraid of lightstones. player = game . spawnPlayerXY ( "champio…" at bounding box center [1103, 201] width 356 height 326
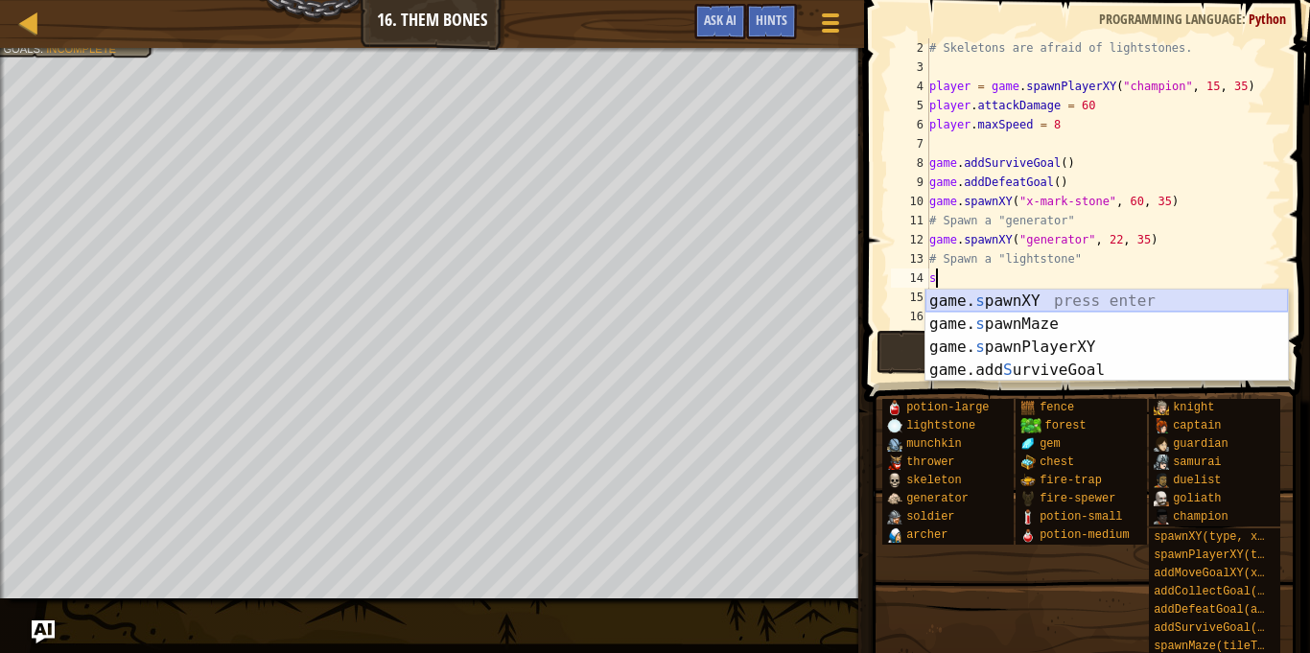
click at [968, 304] on div "game. s pawnXY press enter game. s pawnMaze press enter game. s pawnPlayerXY pr…" at bounding box center [1106, 359] width 362 height 138
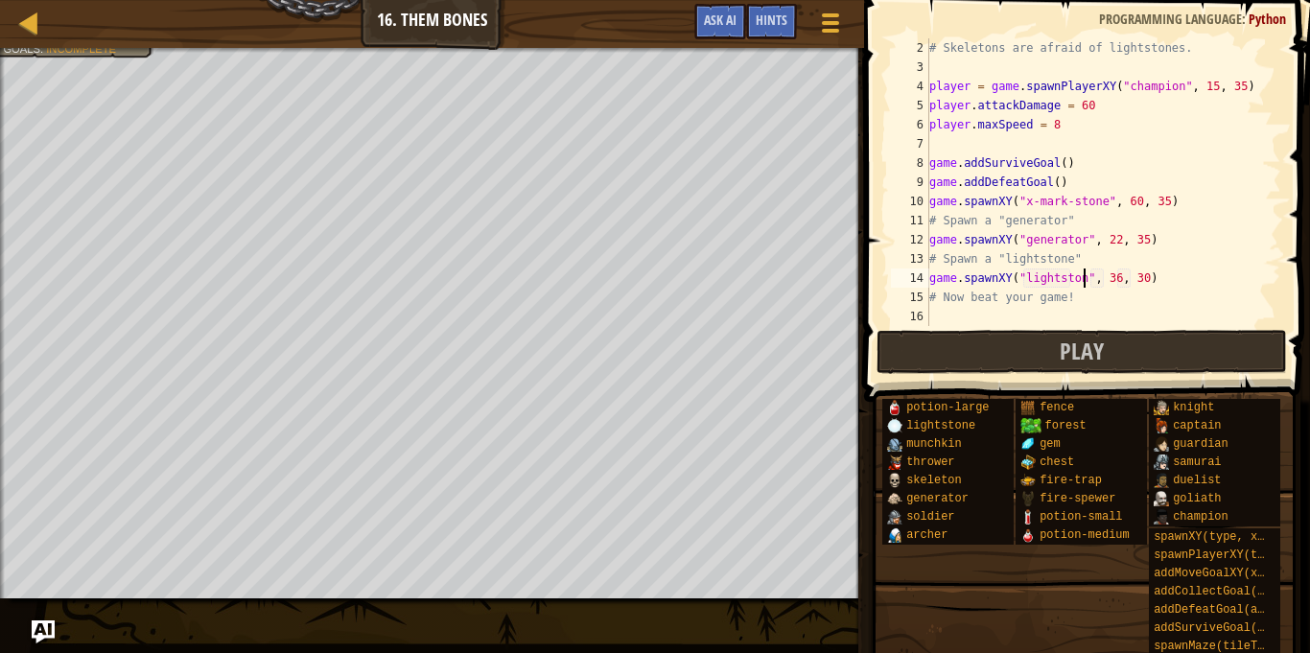
scroll to position [9, 23]
click at [1127, 280] on div "# Skeletons are afraid of lightstones. player = game . spawnPlayerXY ( "champio…" at bounding box center [1103, 201] width 356 height 326
click at [1126, 278] on div "# Skeletons are afraid of lightstones. player = game . spawnPlayerXY ( "champio…" at bounding box center [1103, 201] width 356 height 326
click at [1161, 275] on div "# Skeletons are afraid of lightstones. player = game . spawnPlayerXY ( "champio…" at bounding box center [1103, 201] width 356 height 326
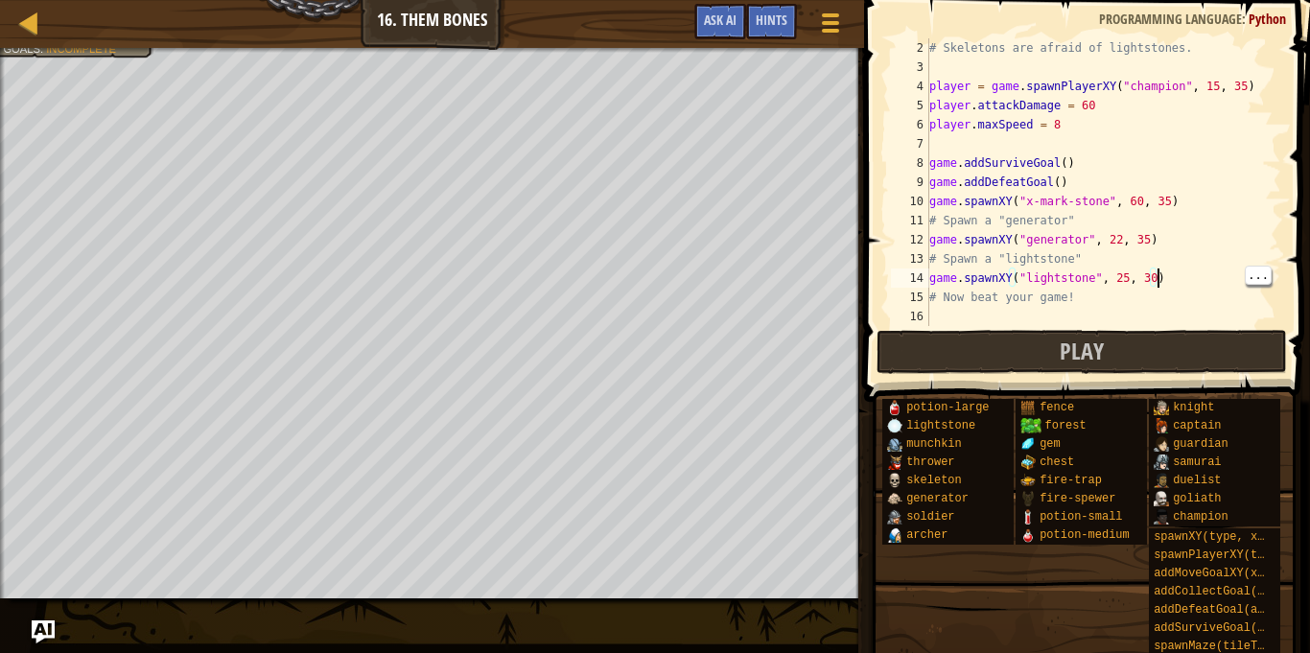
click at [1147, 277] on div "# Skeletons are afraid of lightstones. player = game . spawnPlayerXY ( "champio…" at bounding box center [1103, 201] width 356 height 326
click at [1152, 281] on div "# Skeletons are afraid of lightstones. player = game . spawnPlayerXY ( "champio…" at bounding box center [1103, 201] width 356 height 326
type textarea "game.spawnXY("lightstone", 25, 35)"
click at [964, 345] on button "Play" at bounding box center [1081, 352] width 410 height 44
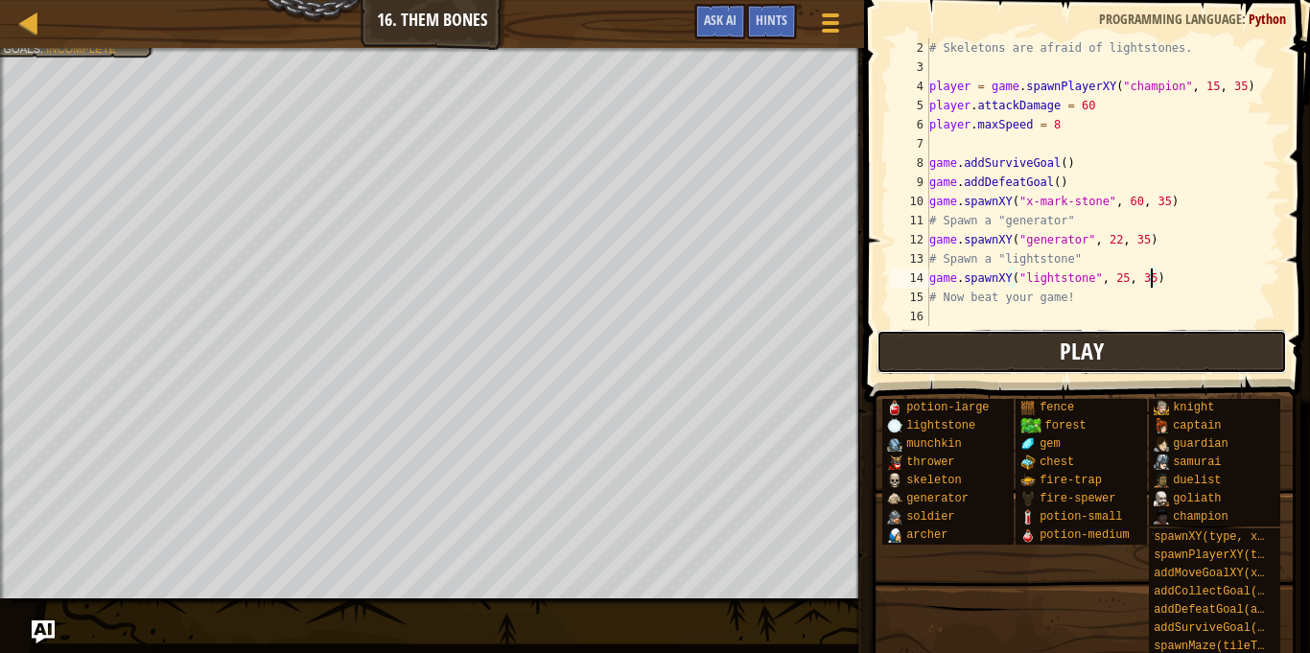
click at [969, 359] on button "Play" at bounding box center [1081, 352] width 410 height 44
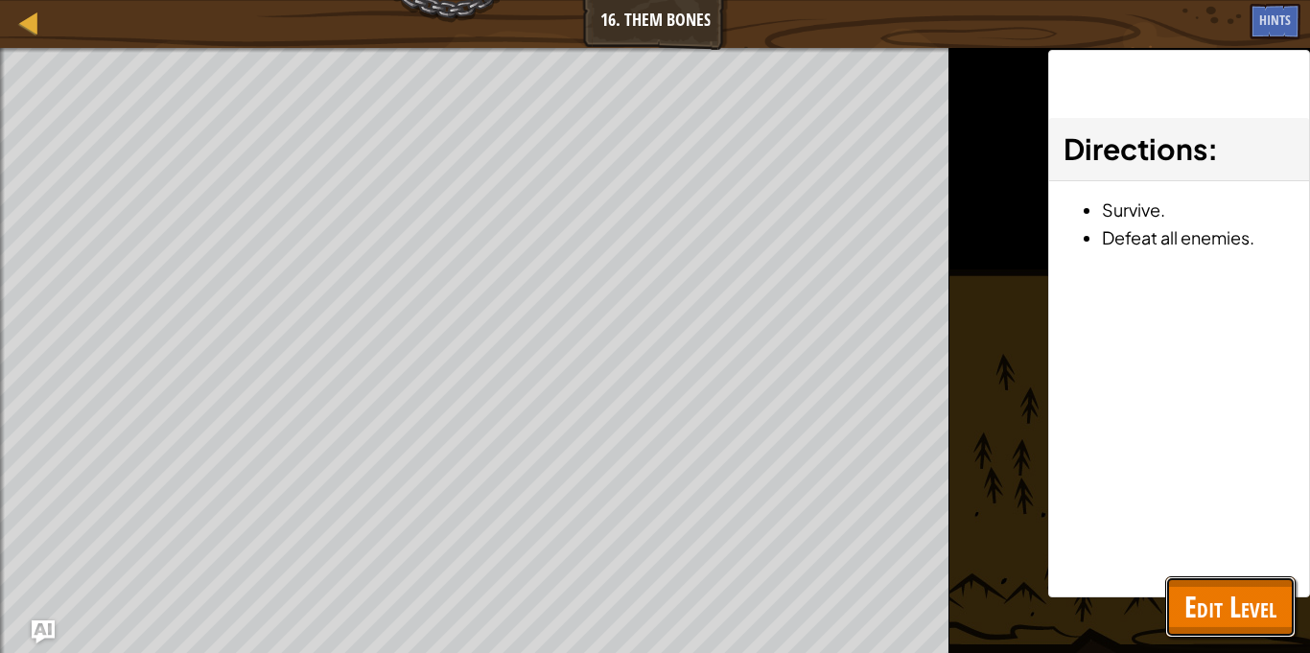
click at [1250, 614] on span "Edit Level" at bounding box center [1230, 606] width 92 height 39
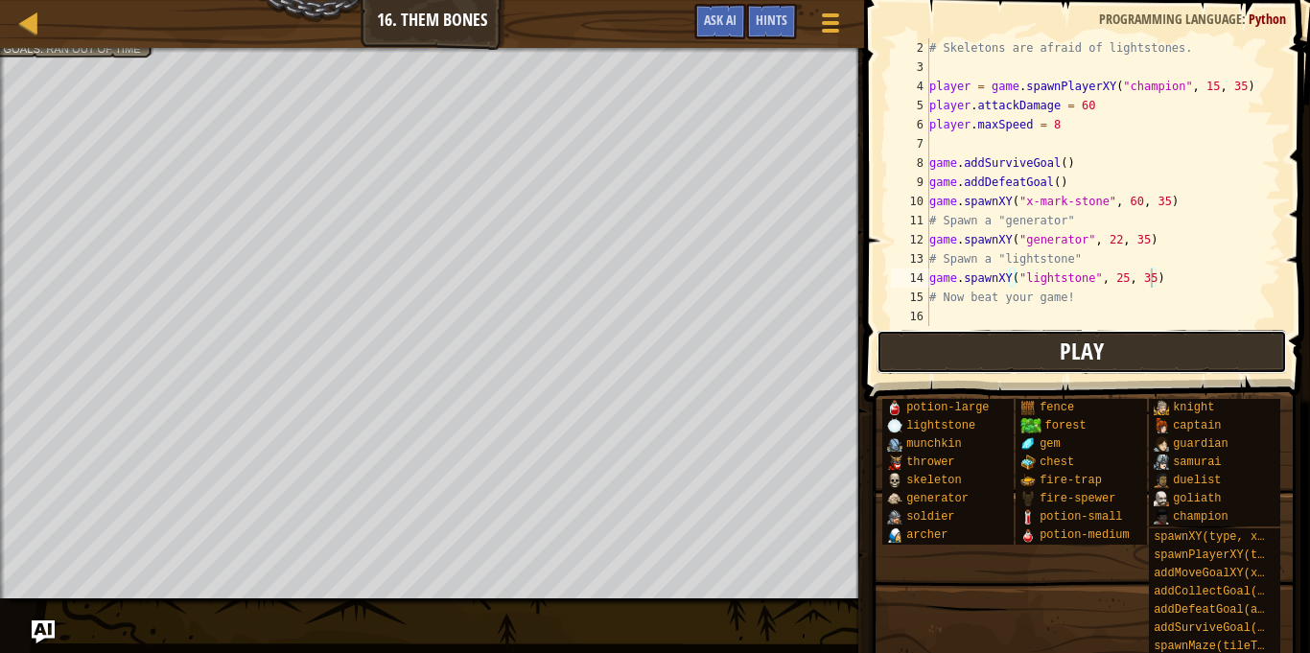
click at [1190, 350] on button "Play" at bounding box center [1081, 352] width 410 height 44
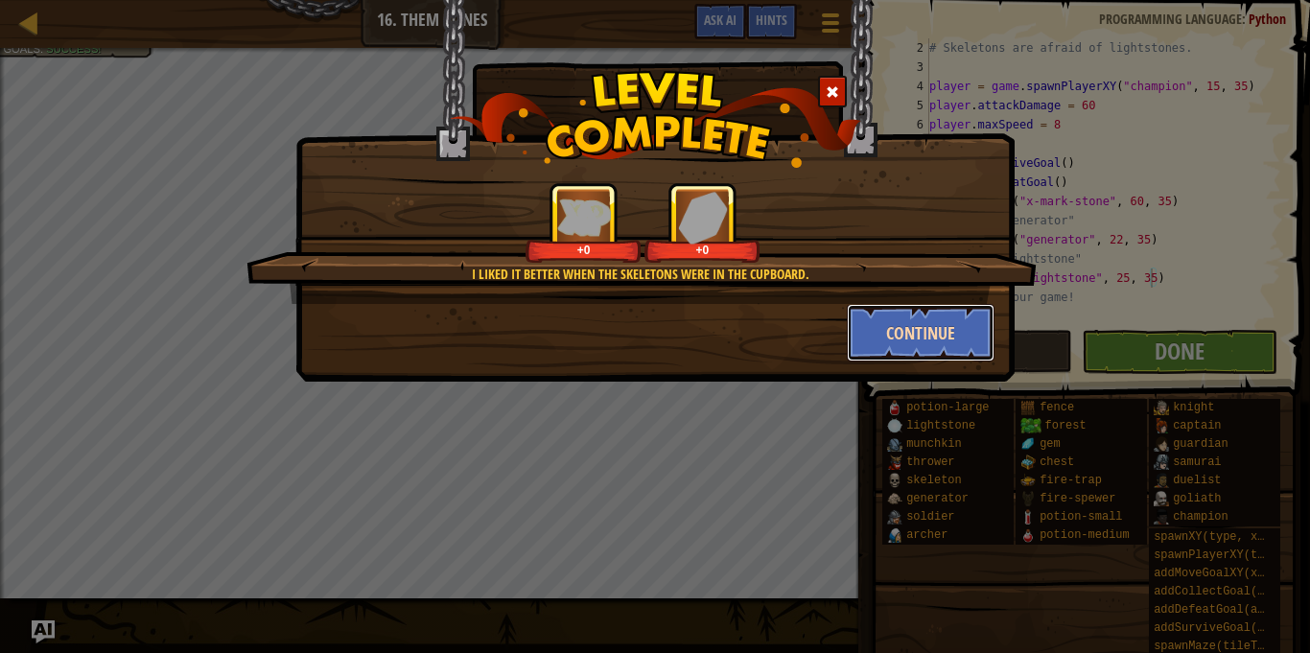
click at [936, 326] on button "Continue" at bounding box center [921, 333] width 149 height 58
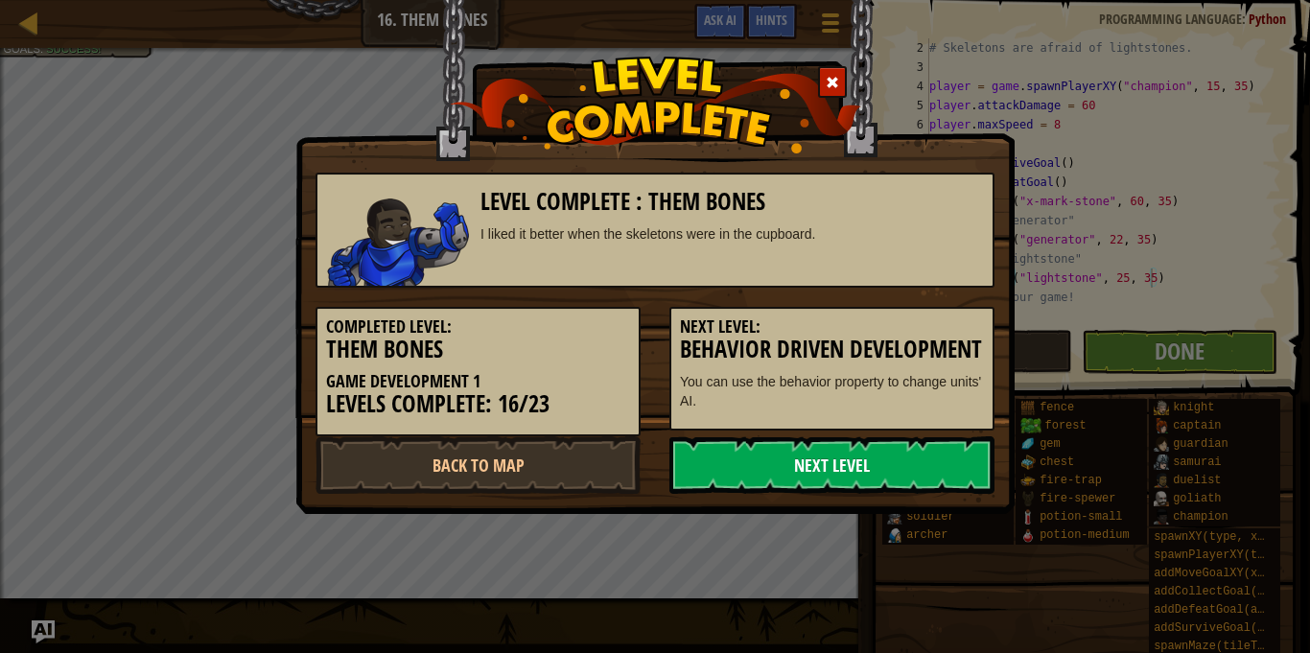
click at [919, 492] on link "Next Level" at bounding box center [831, 465] width 325 height 58
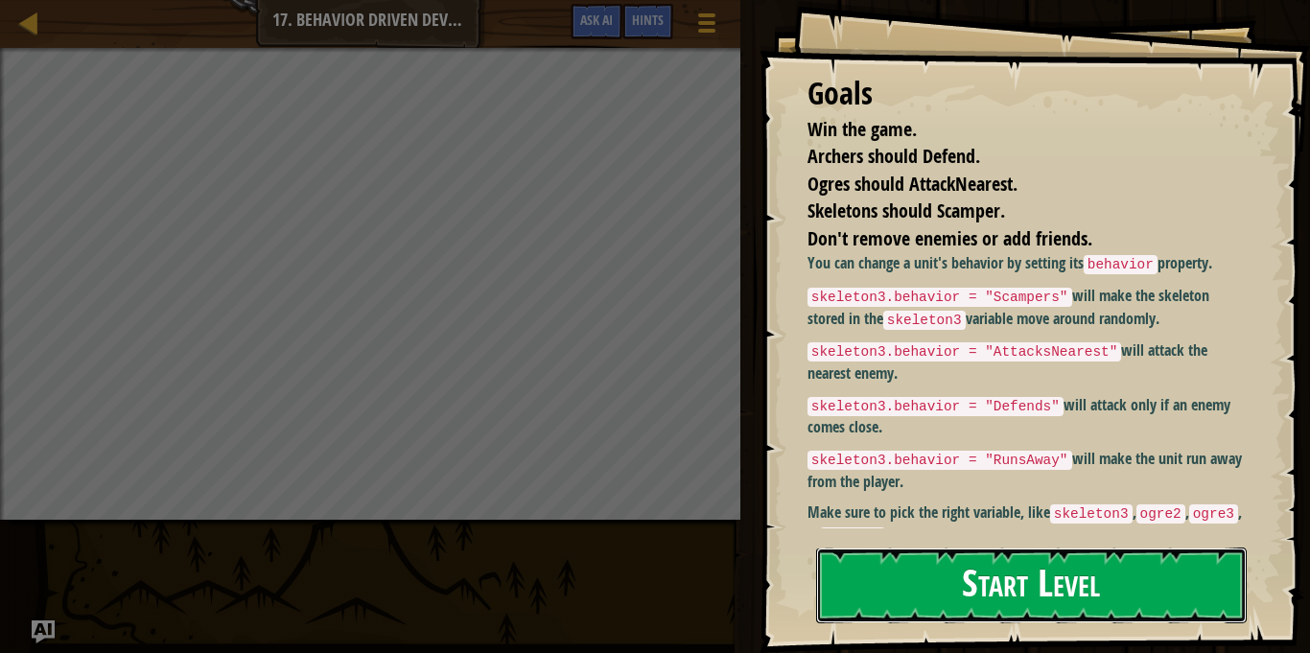
click at [1009, 547] on button "Start Level" at bounding box center [1031, 585] width 430 height 76
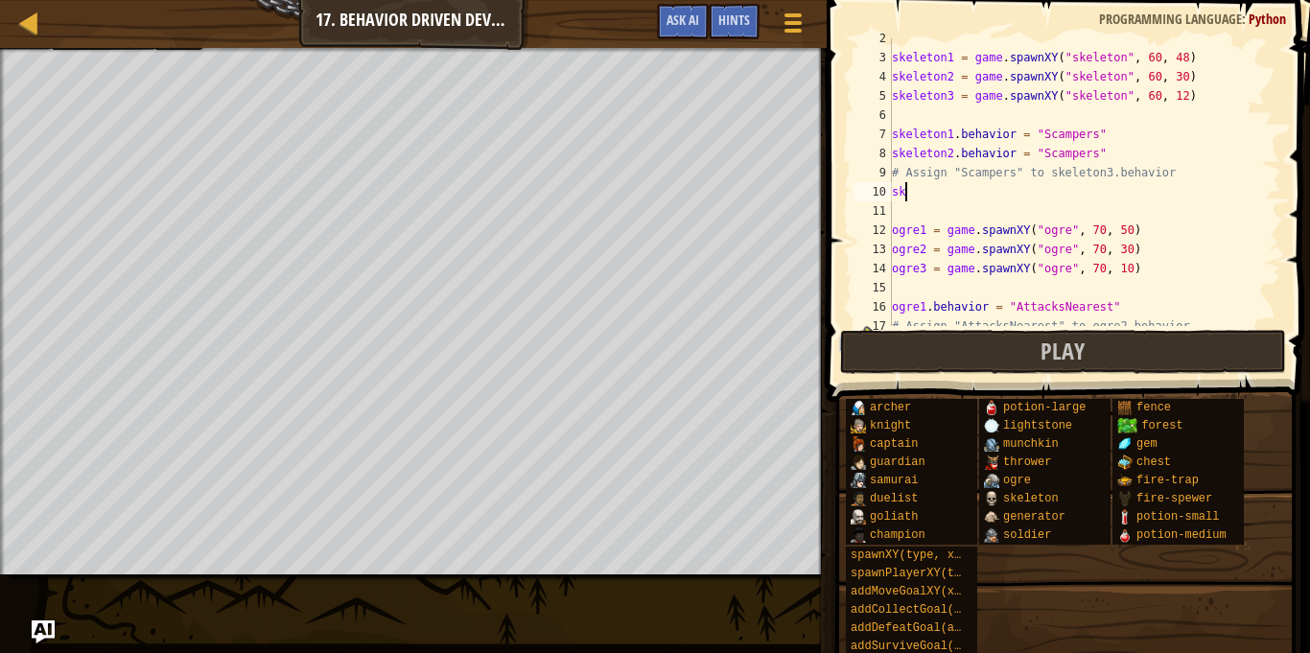
scroll to position [9, 1]
type textarea "s"
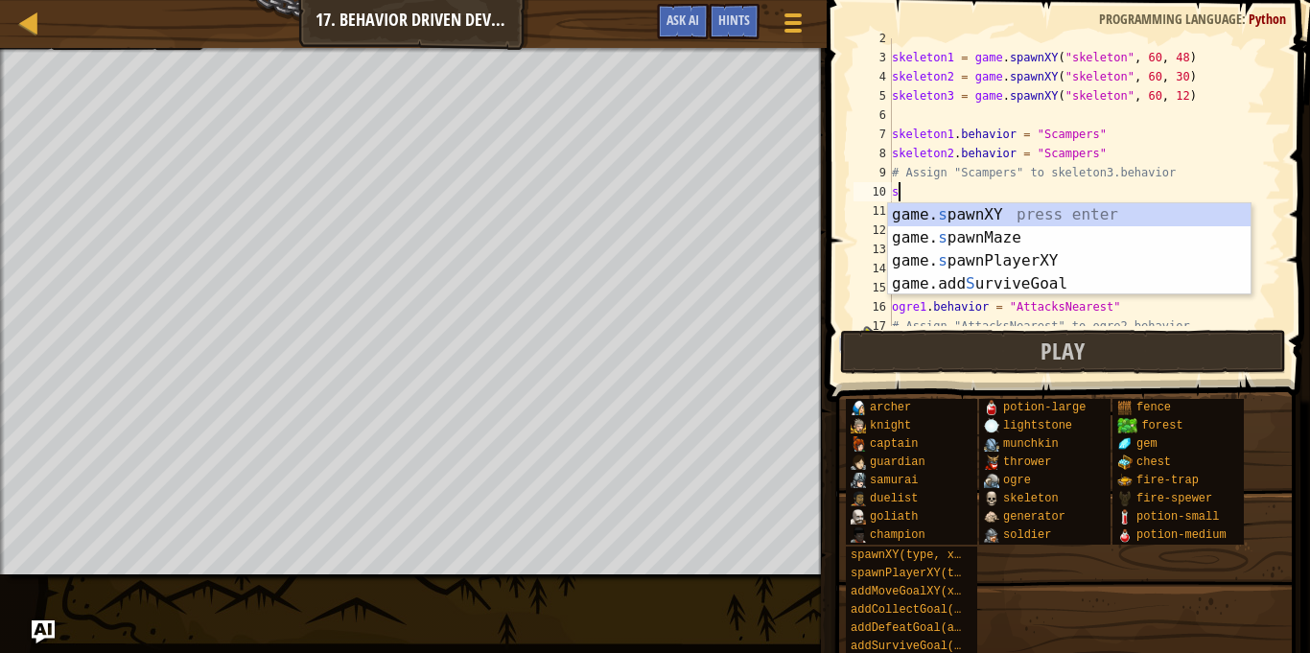
scroll to position [9, 0]
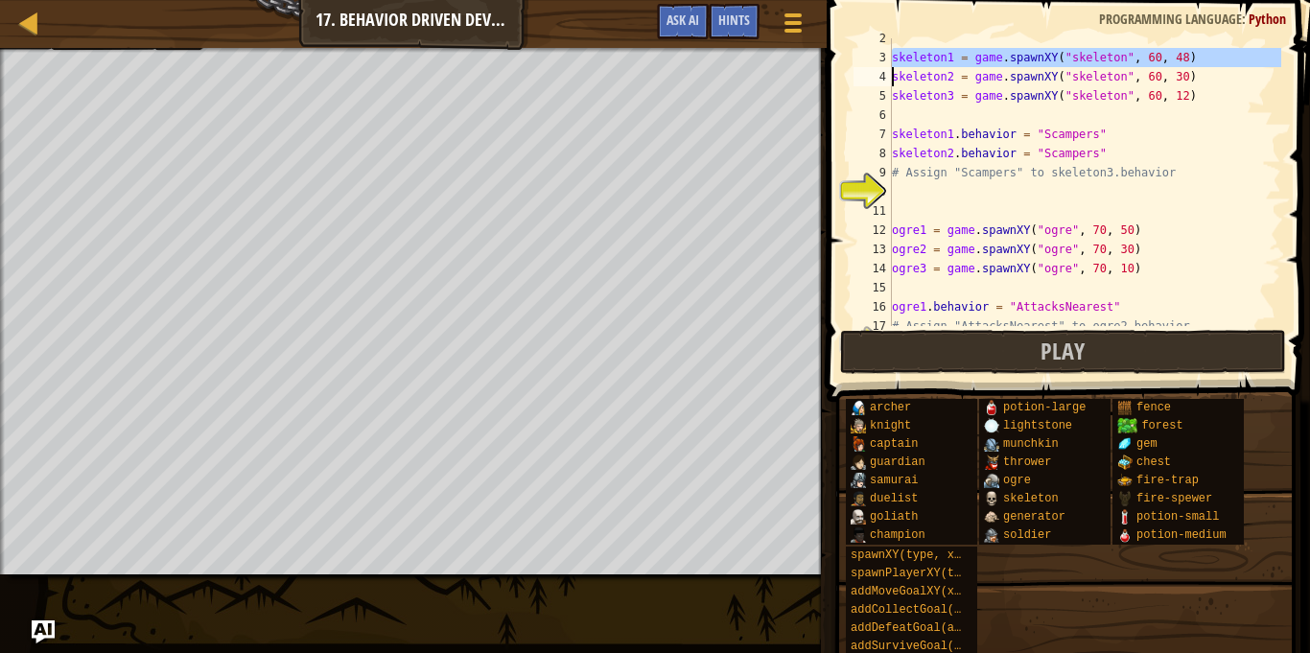
drag, startPoint x: 891, startPoint y: 58, endPoint x: 976, endPoint y: 54, distance: 85.4
click at [976, 54] on div "2 3 4 5 6 7 8 9 10 11 12 13 14 15 16 17 18 skeleton1 = game . spawnXY ( "skelet…" at bounding box center [1064, 182] width 431 height 288
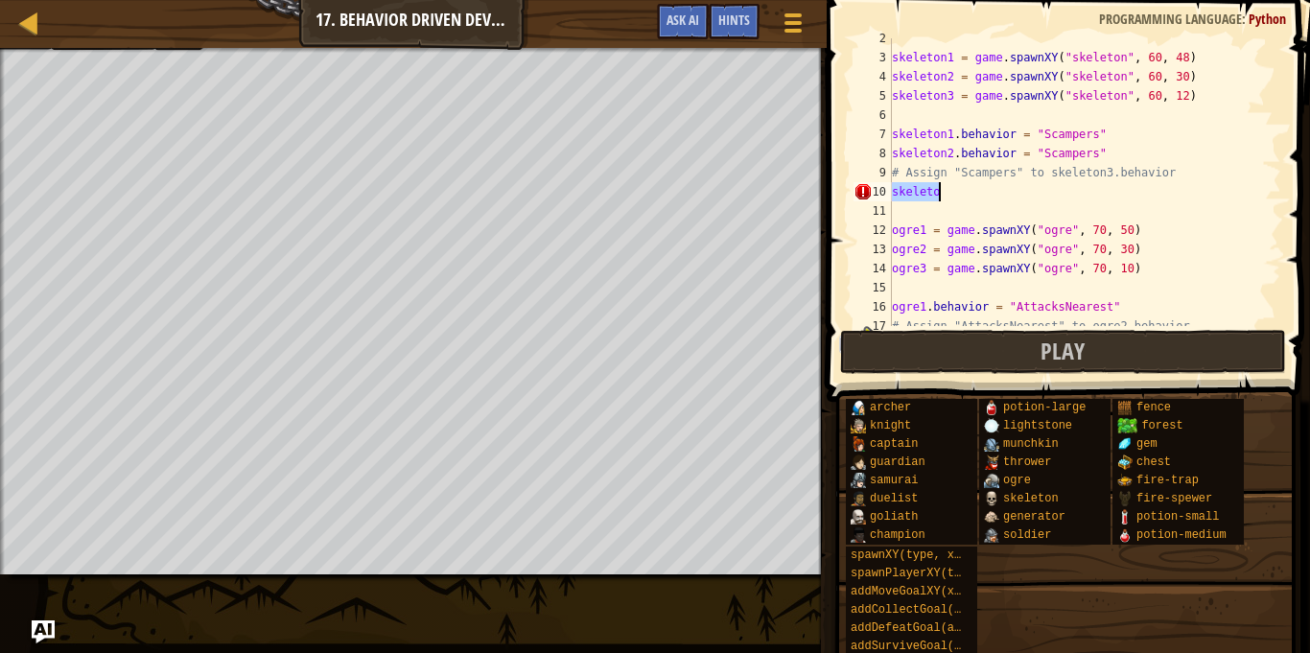
type textarea "v"
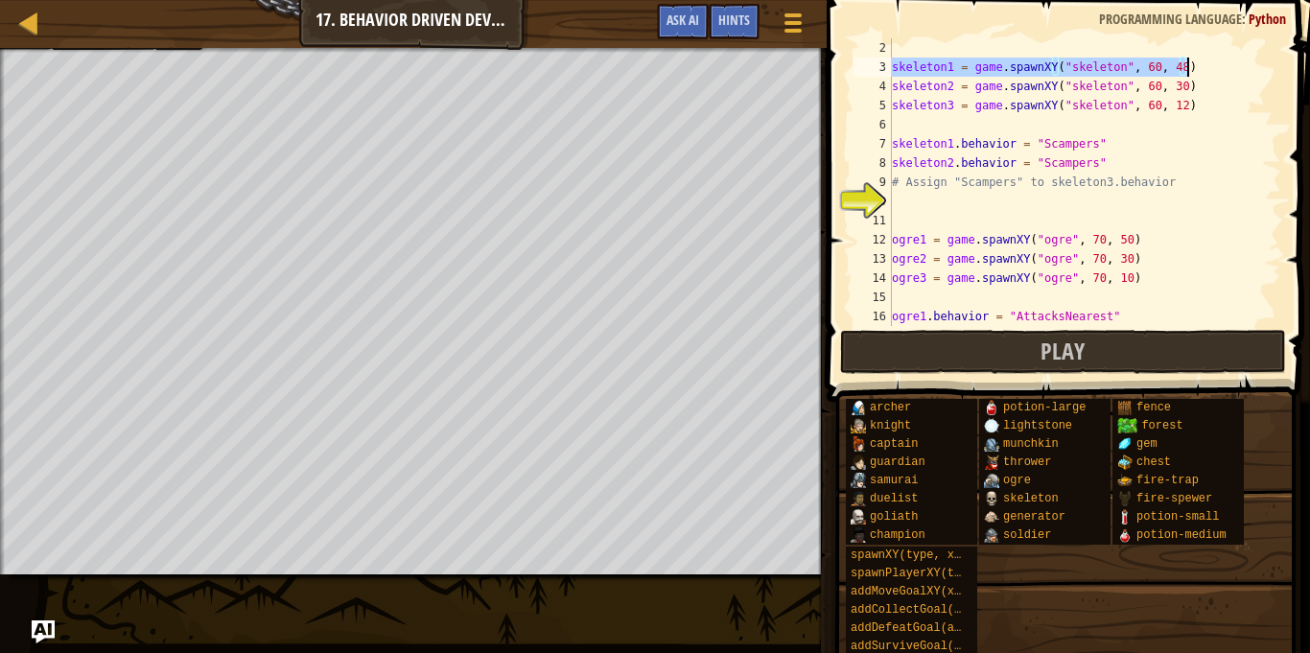
drag, startPoint x: 893, startPoint y: 55, endPoint x: 1188, endPoint y: 68, distance: 295.6
click at [1188, 68] on div "skeleton1 = game . spawnXY ( "skeleton" , 60 , 48 ) skeleton2 = game . spawnXY …" at bounding box center [1084, 201] width 393 height 326
type textarea "v"
click at [890, 69] on div "3" at bounding box center [872, 67] width 38 height 19
drag, startPoint x: 893, startPoint y: 75, endPoint x: 1179, endPoint y: 65, distance: 286.8
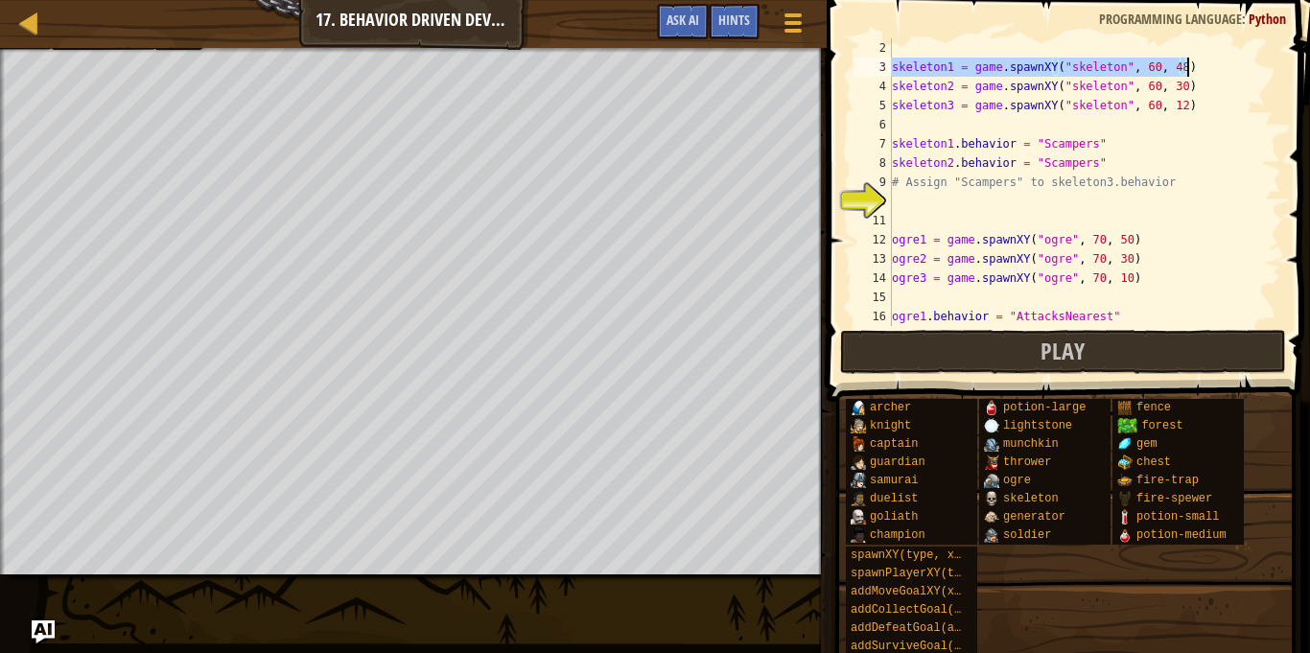
click at [1179, 65] on div "skeleton1 = game . spawnXY ( "skeleton" , 60 , 48 ) skeleton2 = game . spawnXY …" at bounding box center [1084, 201] width 393 height 326
type textarea "v"
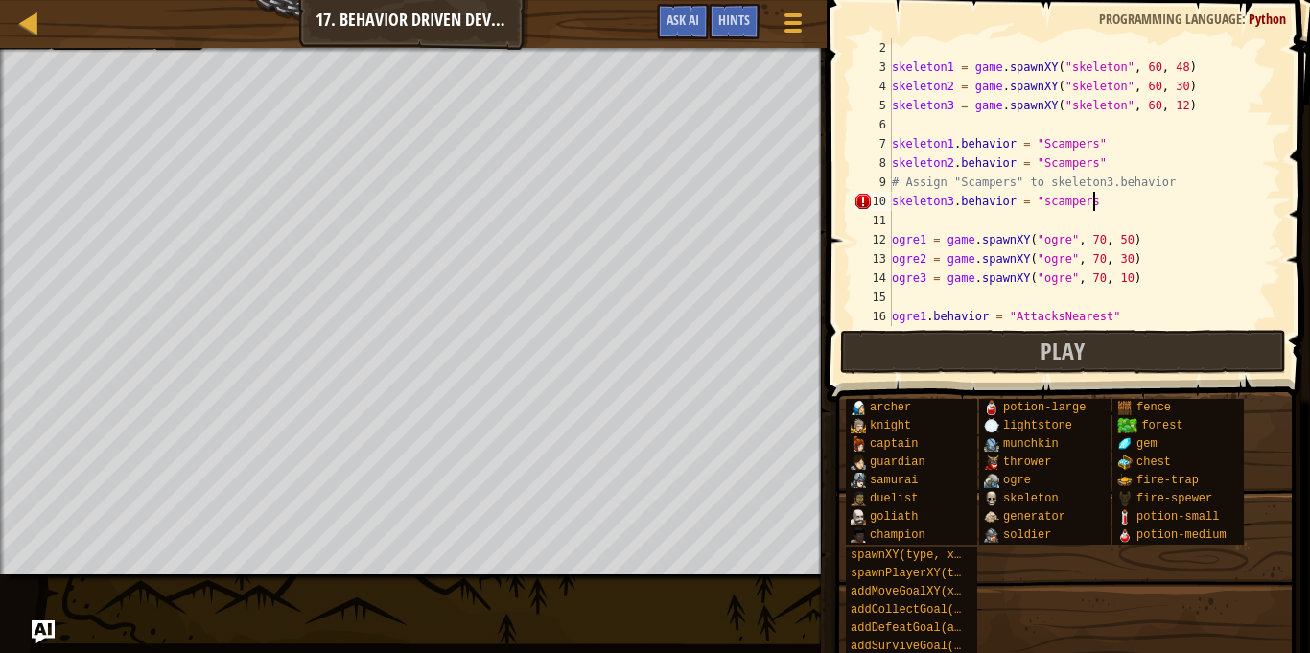
scroll to position [9, 29]
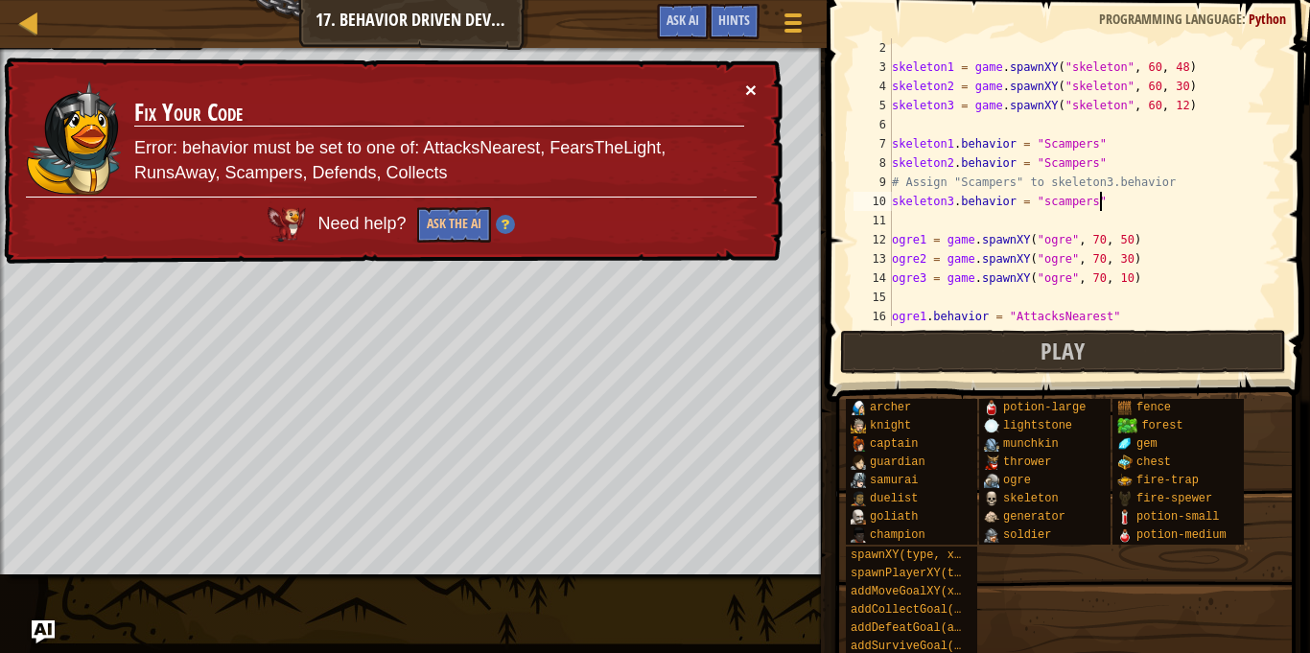
click at [755, 87] on button "×" at bounding box center [751, 90] width 12 height 20
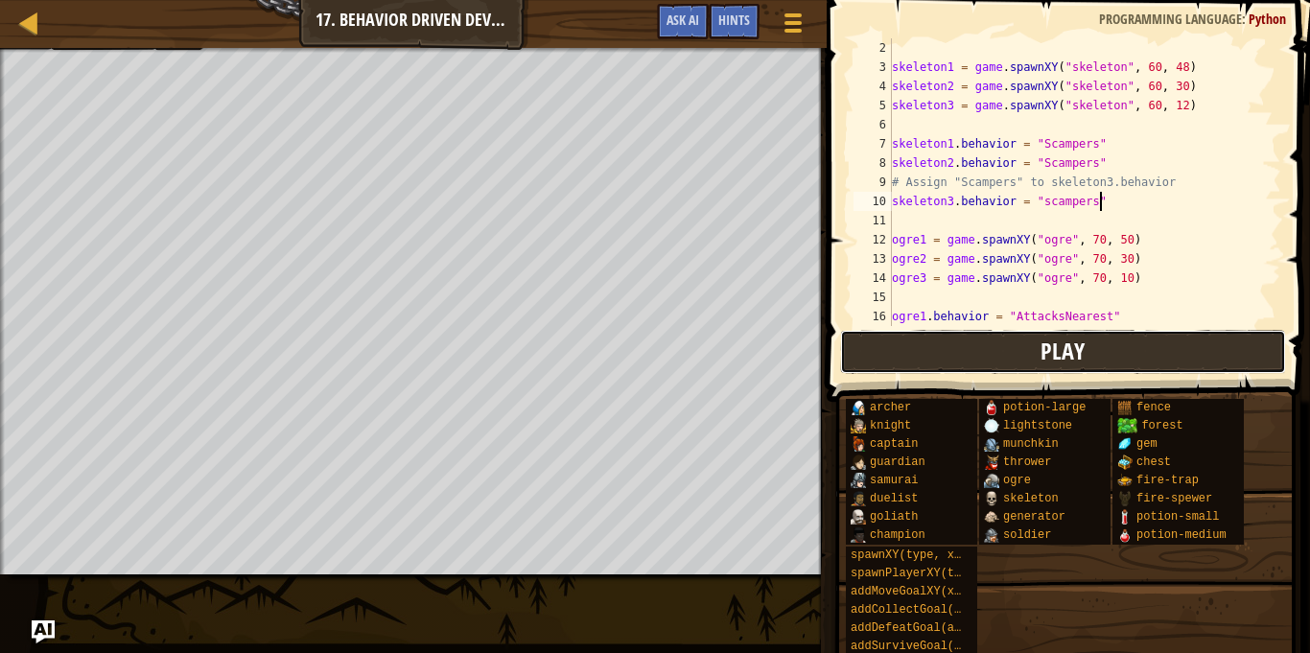
click at [914, 357] on button "Play" at bounding box center [1063, 352] width 447 height 44
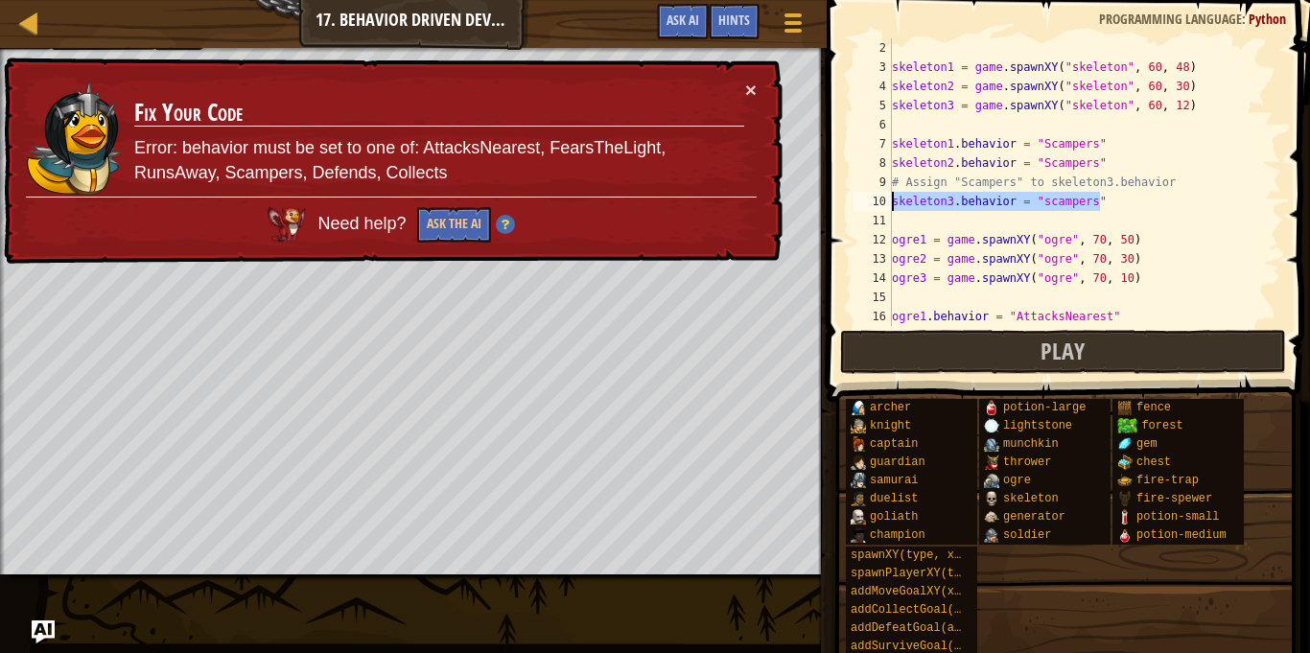
drag, startPoint x: 1113, startPoint y: 202, endPoint x: 896, endPoint y: 210, distance: 216.8
click at [896, 210] on div "skeleton1 = game . spawnXY ( "skeleton" , 60 , 48 ) skeleton2 = game . spawnXY …" at bounding box center [1084, 201] width 393 height 326
type textarea "s"
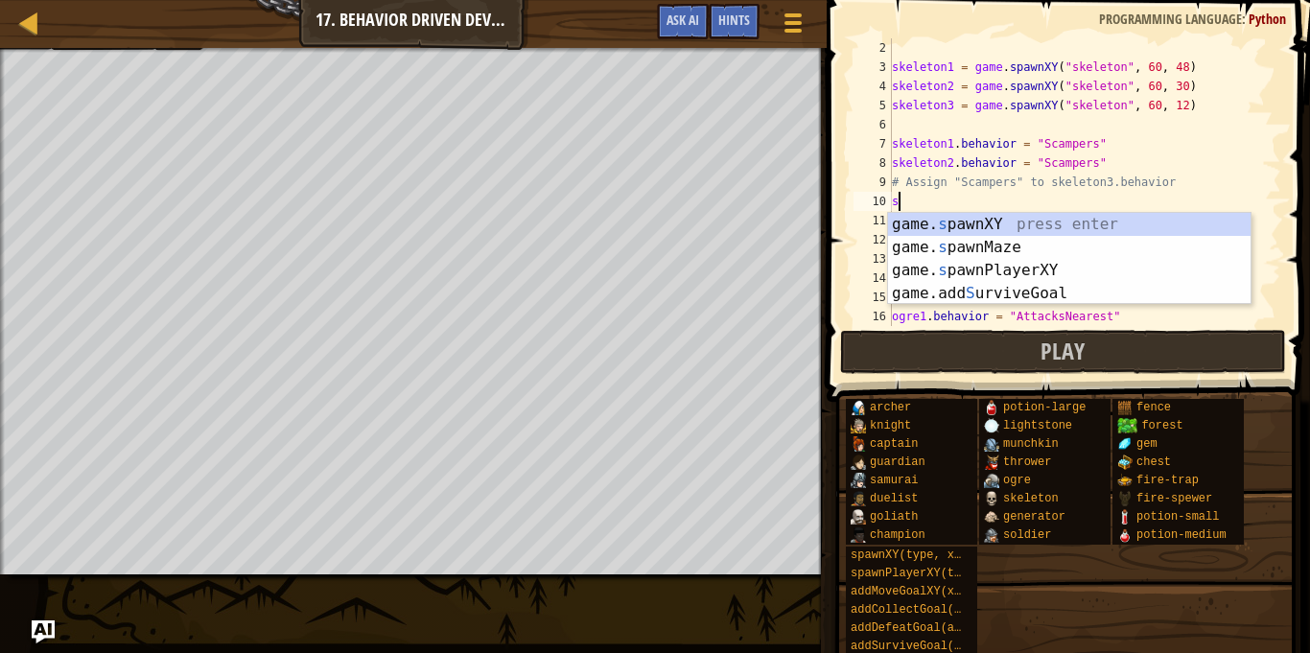
scroll to position [9, 0]
